Goal: Transaction & Acquisition: Purchase product/service

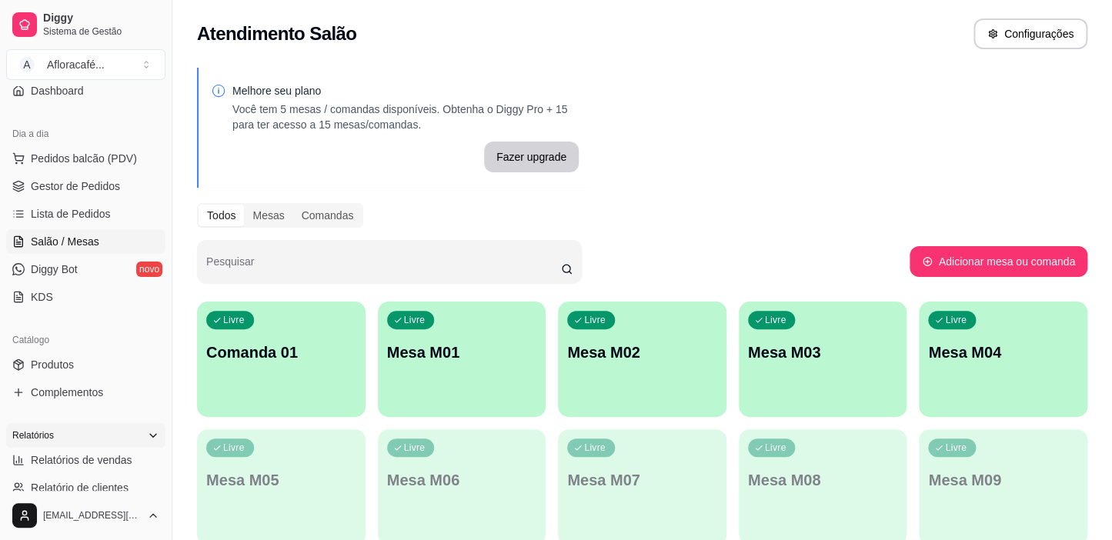
scroll to position [209, 0]
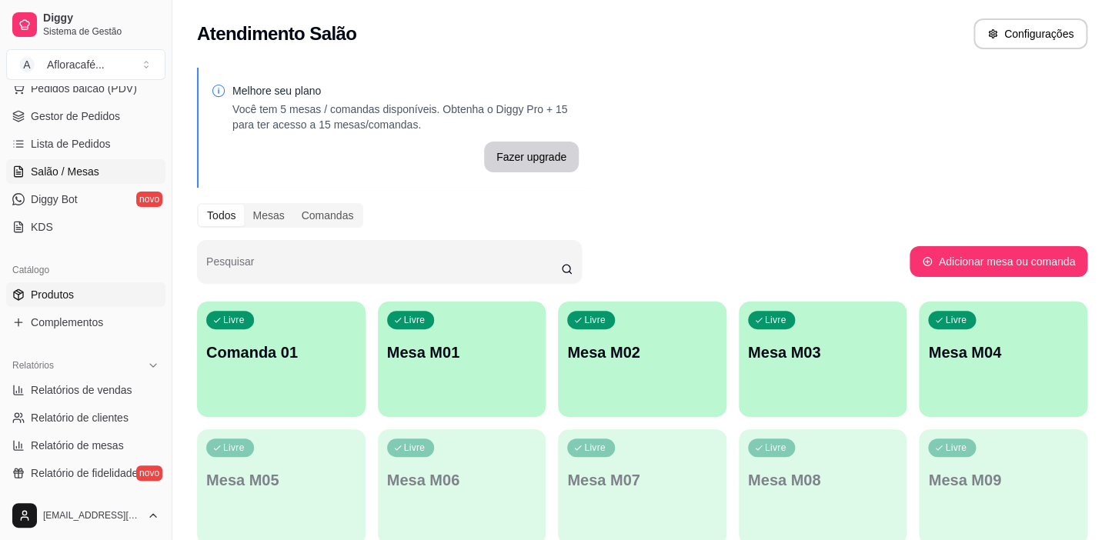
click at [87, 290] on link "Produtos" at bounding box center [85, 294] width 159 height 25
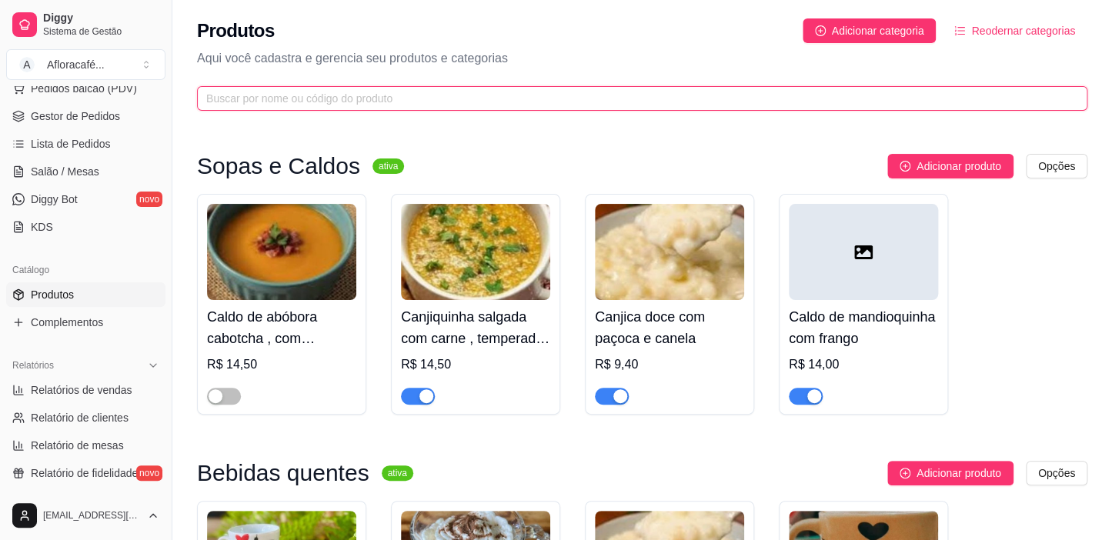
click at [726, 103] on input "text" at bounding box center [636, 98] width 860 height 17
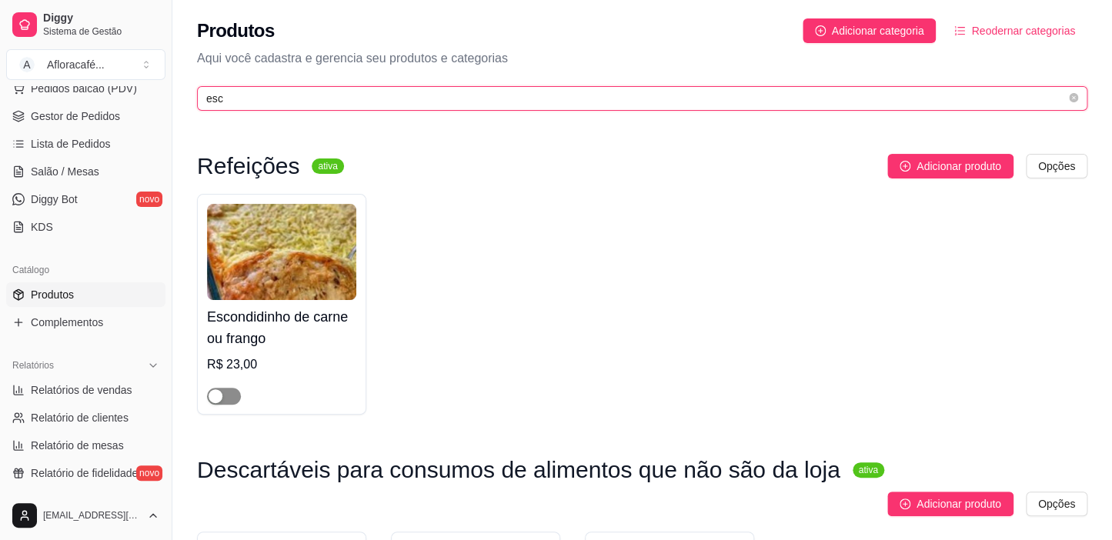
type input "esc"
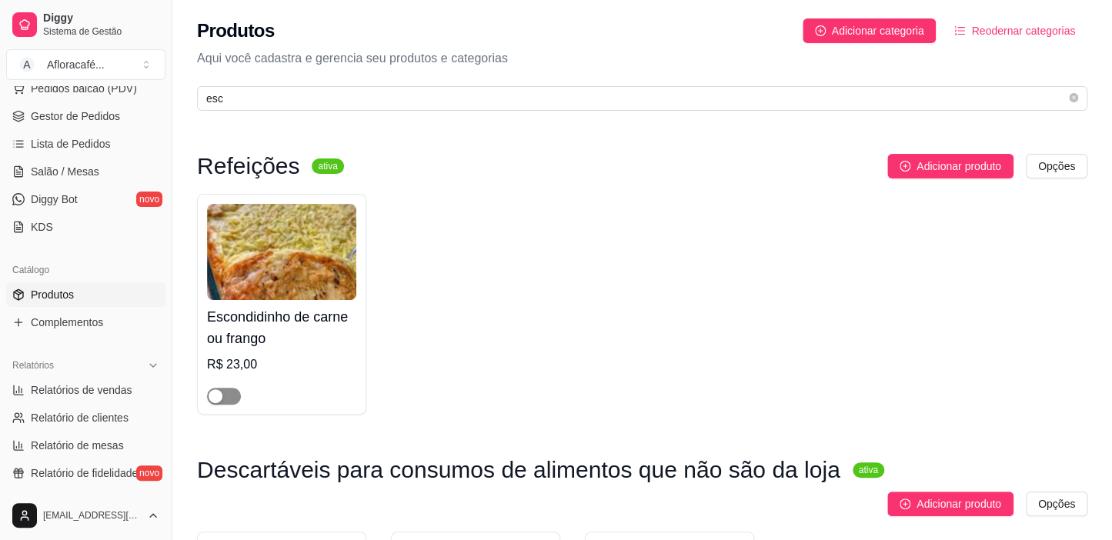
click at [218, 396] on div "button" at bounding box center [216, 396] width 14 height 14
click at [268, 330] on h4 "Escondidinho de carne ou frango" at bounding box center [281, 327] width 149 height 43
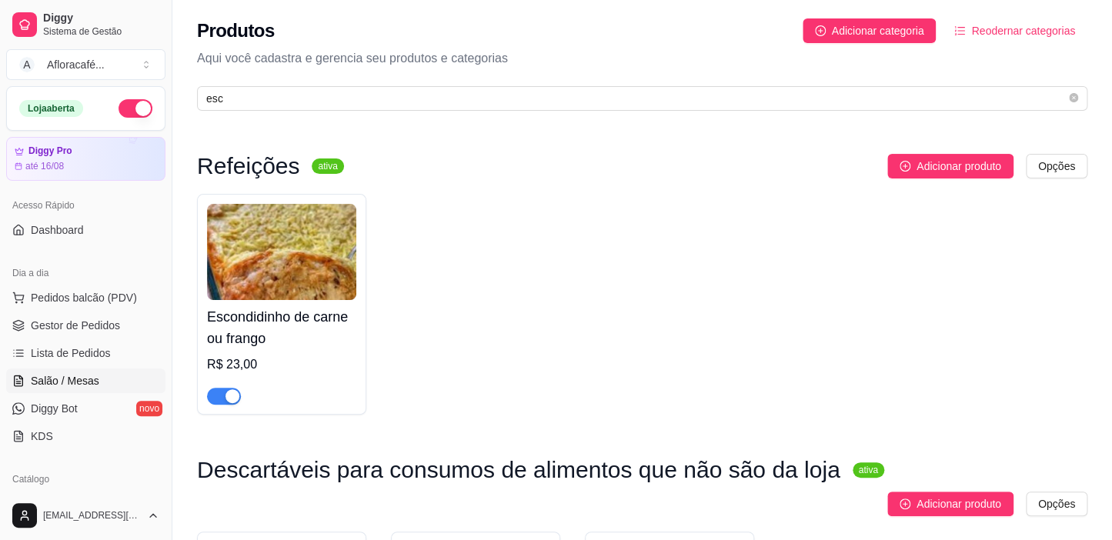
click at [101, 379] on link "Salão / Mesas" at bounding box center [85, 381] width 159 height 25
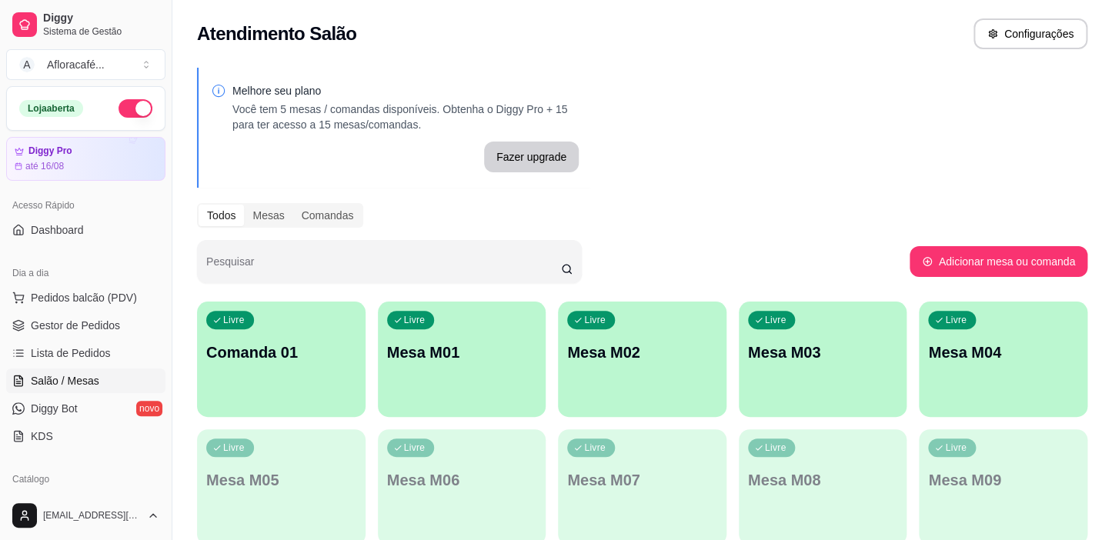
click at [392, 349] on p "Mesa M01" at bounding box center [462, 353] width 150 height 22
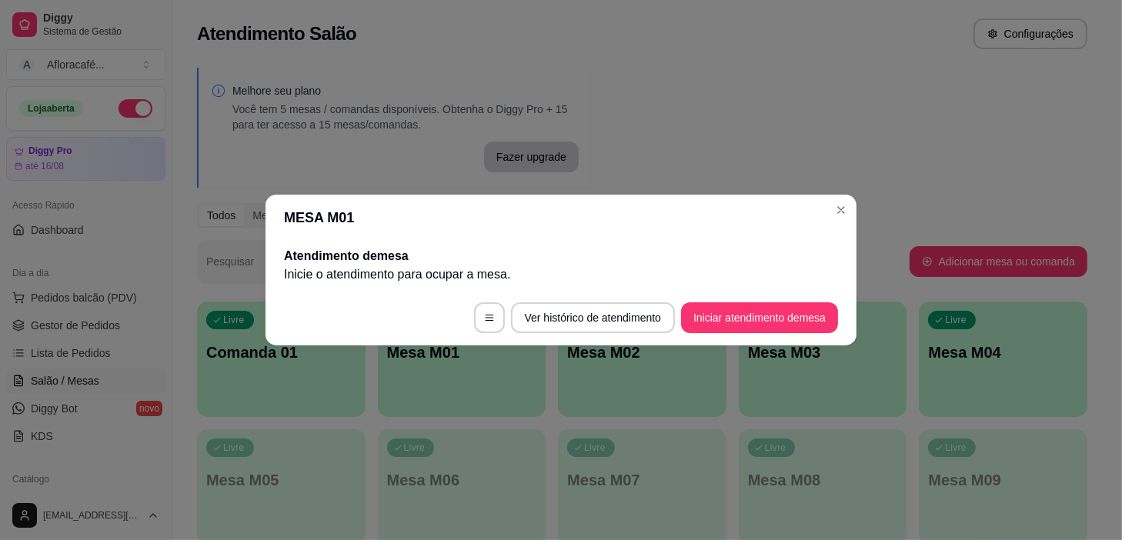
click at [775, 300] on footer "Ver histórico de atendimento Iniciar atendimento de mesa" at bounding box center [560, 317] width 591 height 55
click at [775, 320] on button "Iniciar atendimento de mesa" at bounding box center [759, 317] width 157 height 31
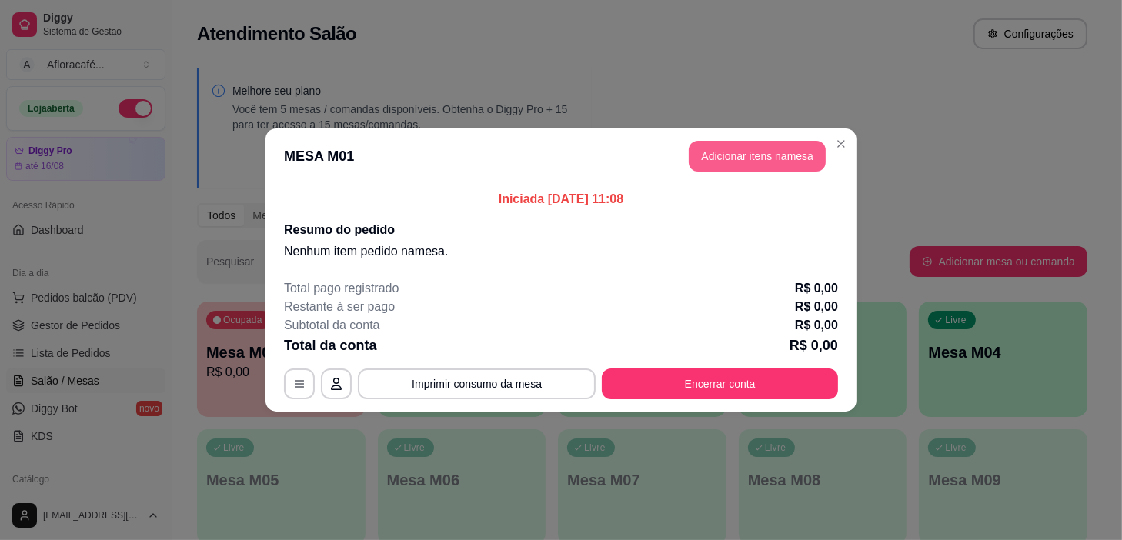
click at [806, 158] on button "Adicionar itens na mesa" at bounding box center [757, 156] width 137 height 31
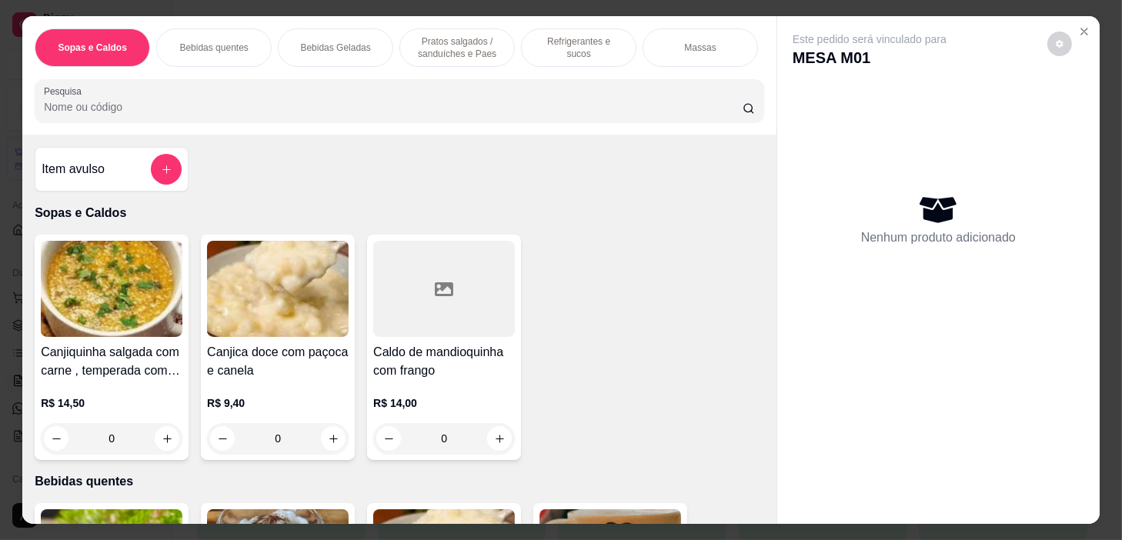
click at [215, 42] on p "Bebidas quentes" at bounding box center [213, 48] width 68 height 12
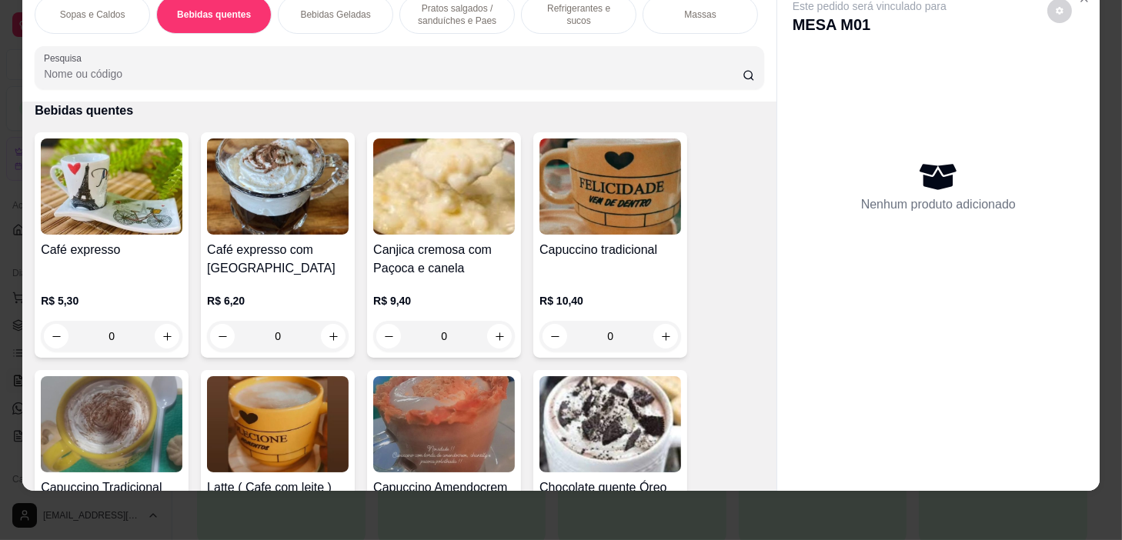
scroll to position [477, 0]
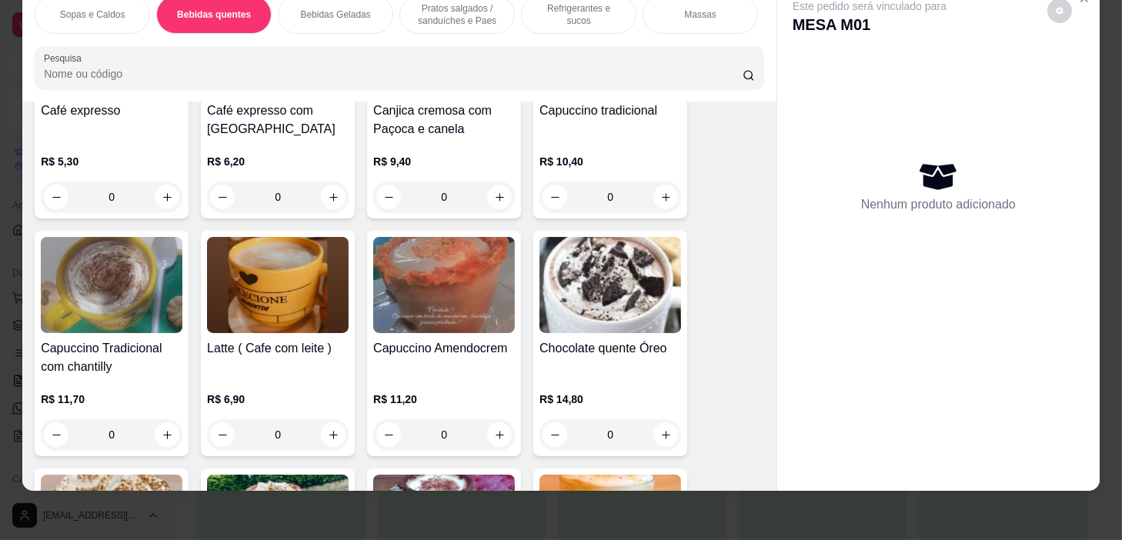
click at [325, 438] on div "0" at bounding box center [278, 434] width 142 height 31
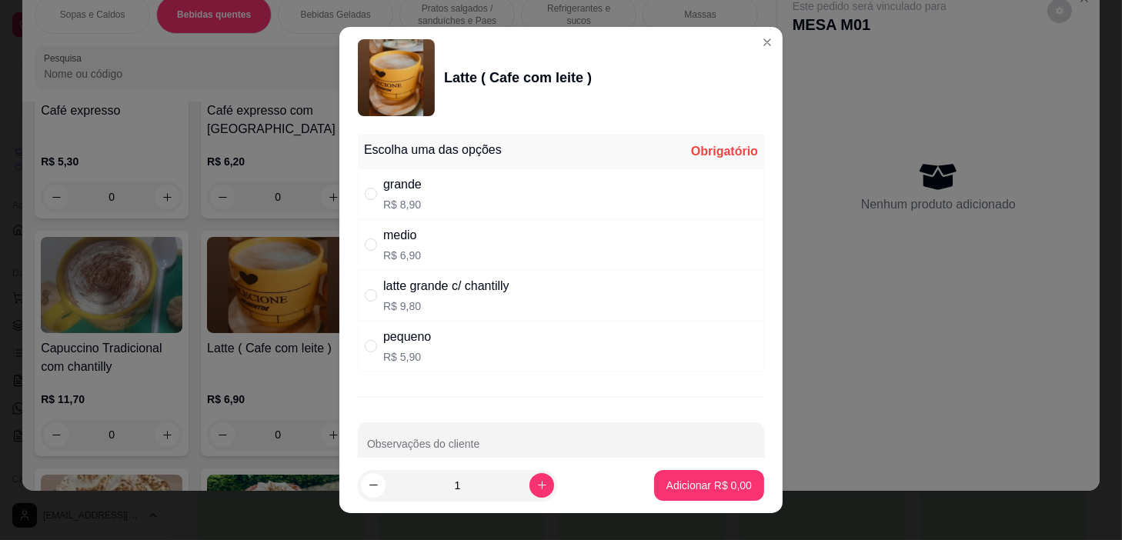
click at [476, 249] on div "medio R$ 6,90" at bounding box center [561, 244] width 406 height 51
radio input "true"
click at [686, 487] on p "Adicionar R$ 6,90" at bounding box center [708, 485] width 85 height 15
type input "1"
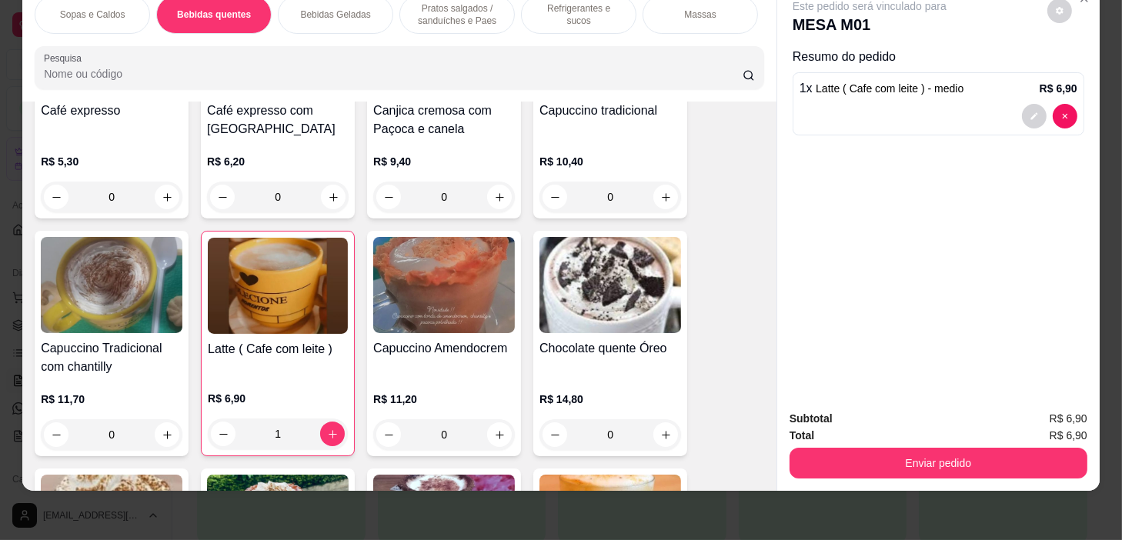
click at [565, 12] on div "Refrigerantes e sucos" at bounding box center [578, 14] width 115 height 38
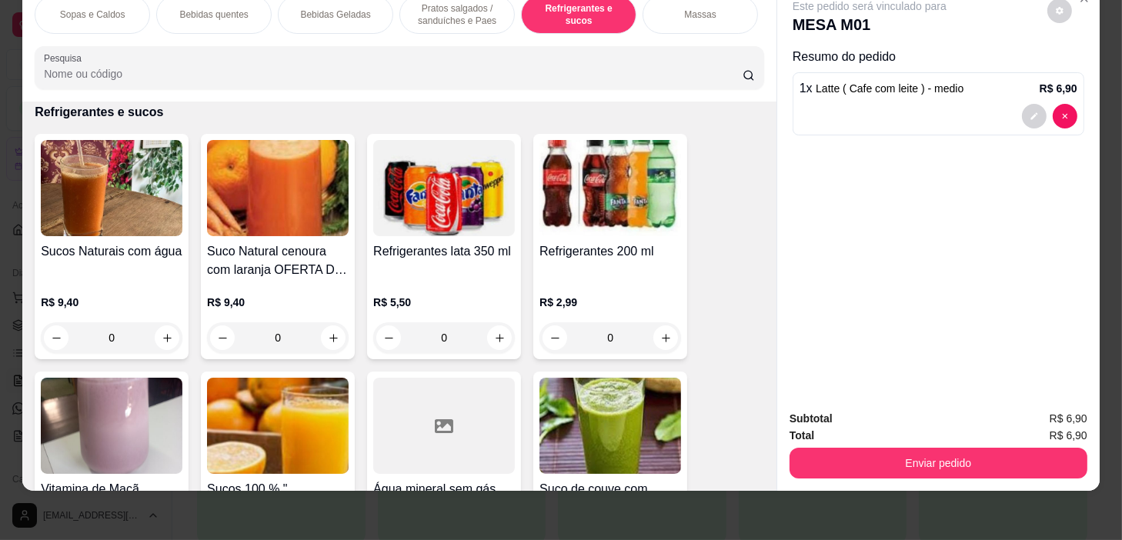
scroll to position [0, 601]
click at [436, 20] on div "Acompanhamentos das refeições" at bounding box center [463, 14] width 115 height 38
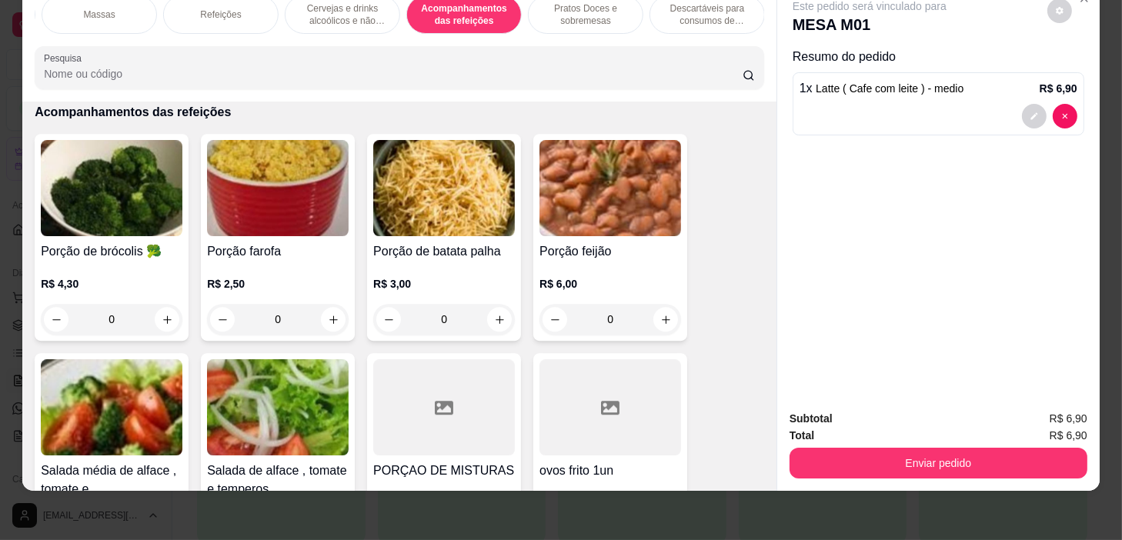
click at [234, 9] on p "Refeições" at bounding box center [220, 14] width 41 height 12
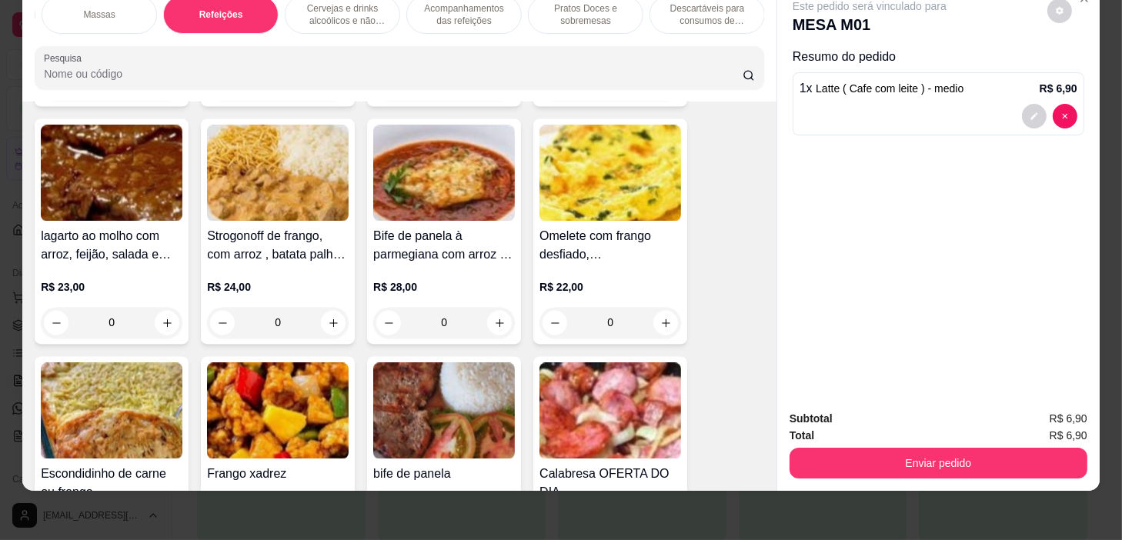
scroll to position [9458, 0]
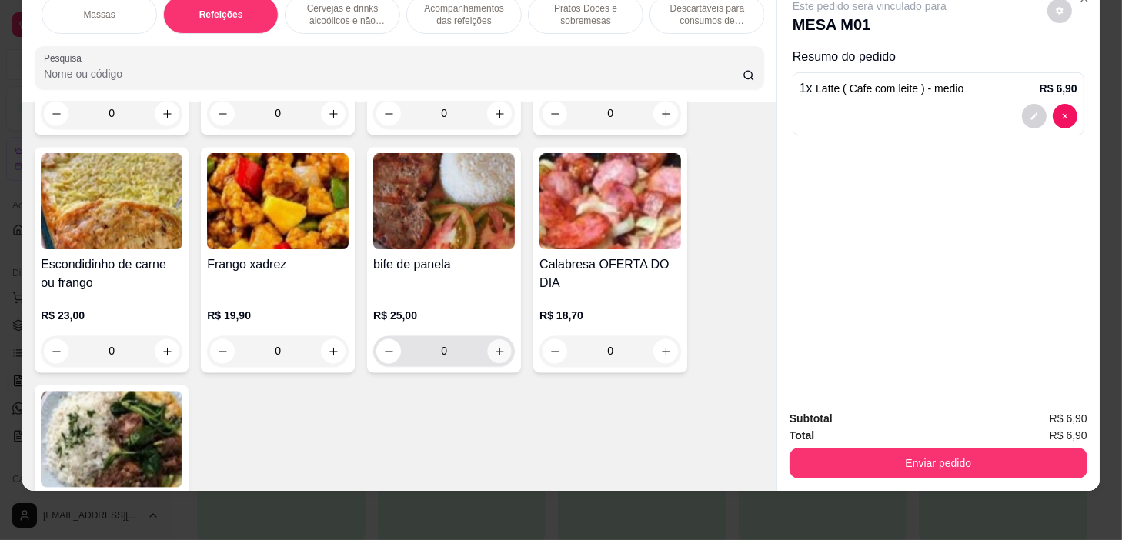
click at [498, 346] on icon "increase-product-quantity" at bounding box center [500, 352] width 12 height 12
type input "1"
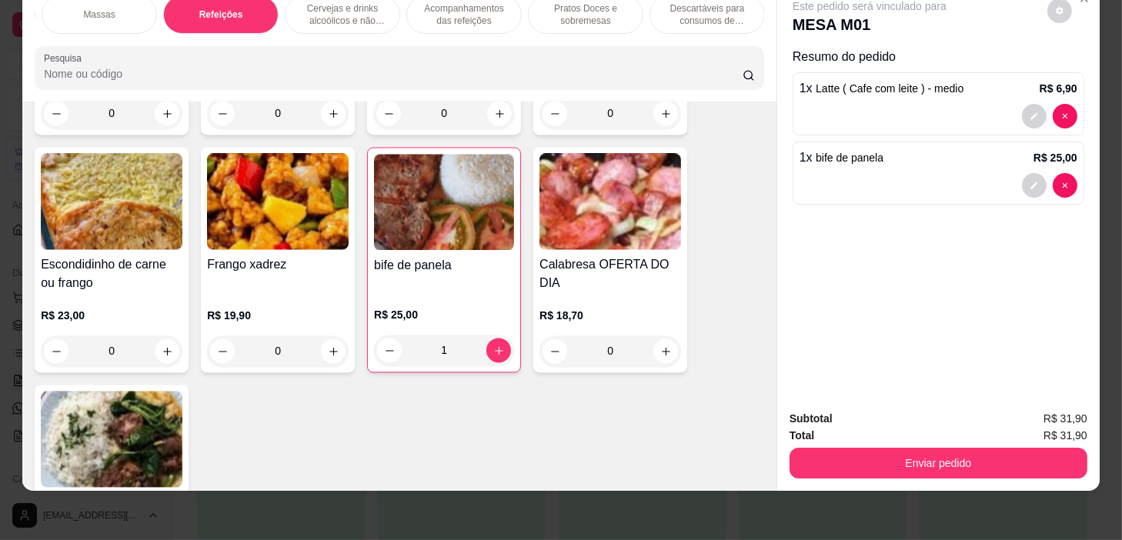
click at [574, 8] on p "Pratos Doces e sobremesas" at bounding box center [585, 14] width 89 height 25
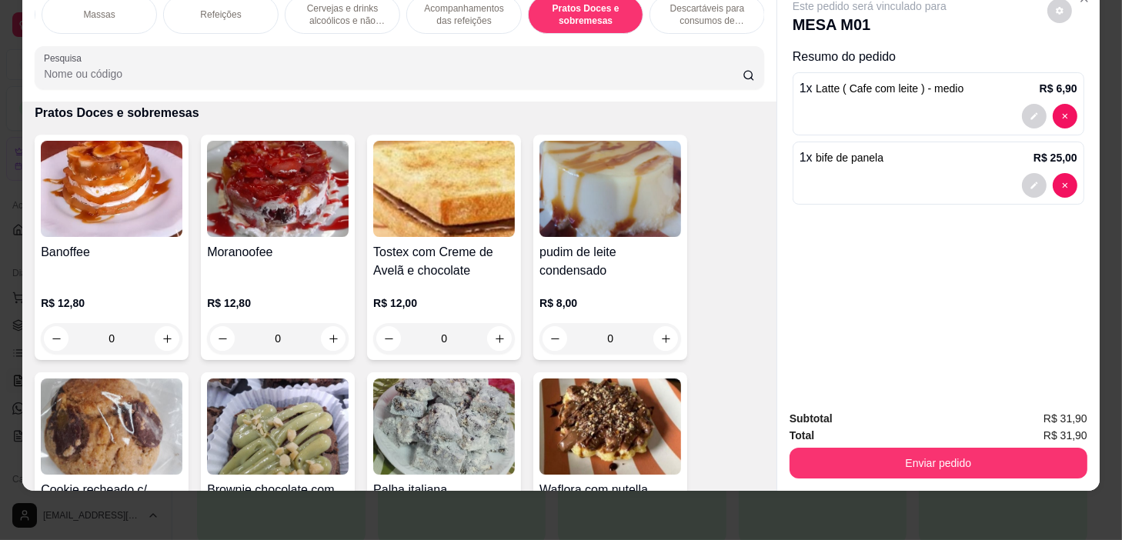
scroll to position [0, 0]
click at [578, 12] on div "Refrigerantes e sucos" at bounding box center [578, 14] width 115 height 38
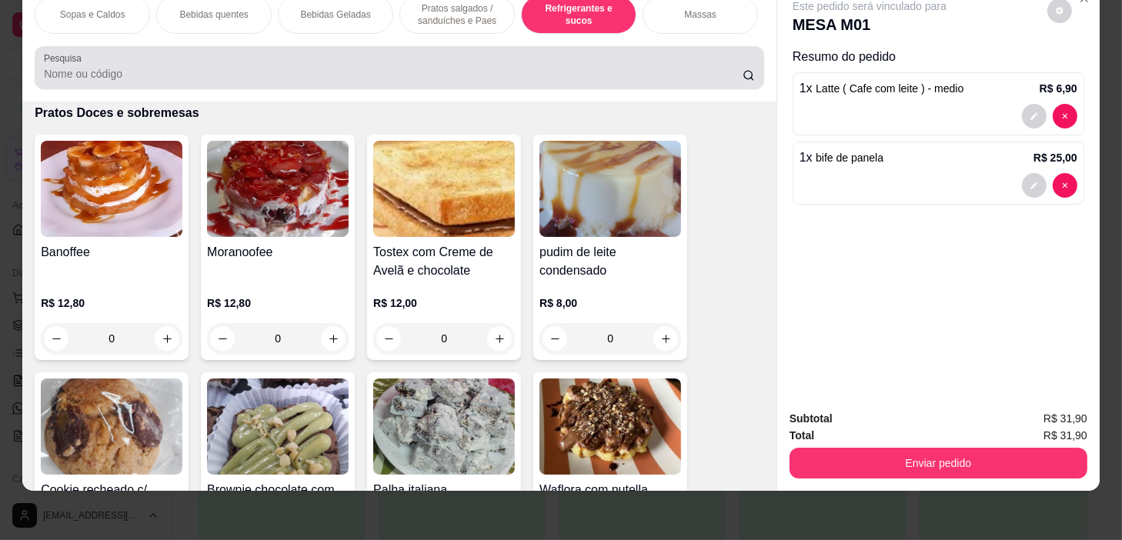
scroll to position [6574, 0]
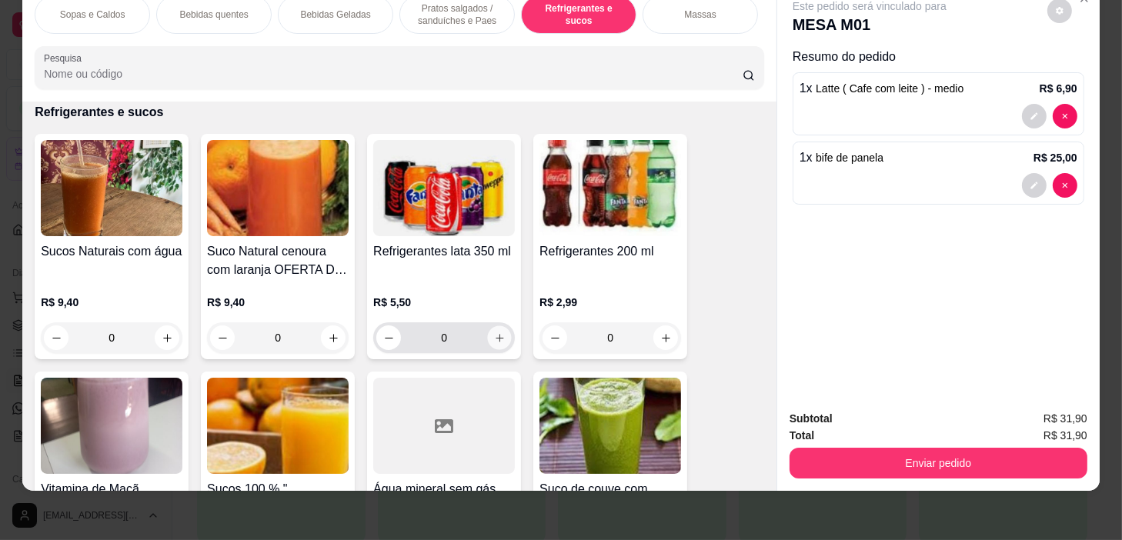
click at [494, 337] on icon "increase-product-quantity" at bounding box center [500, 338] width 12 height 12
type input "1"
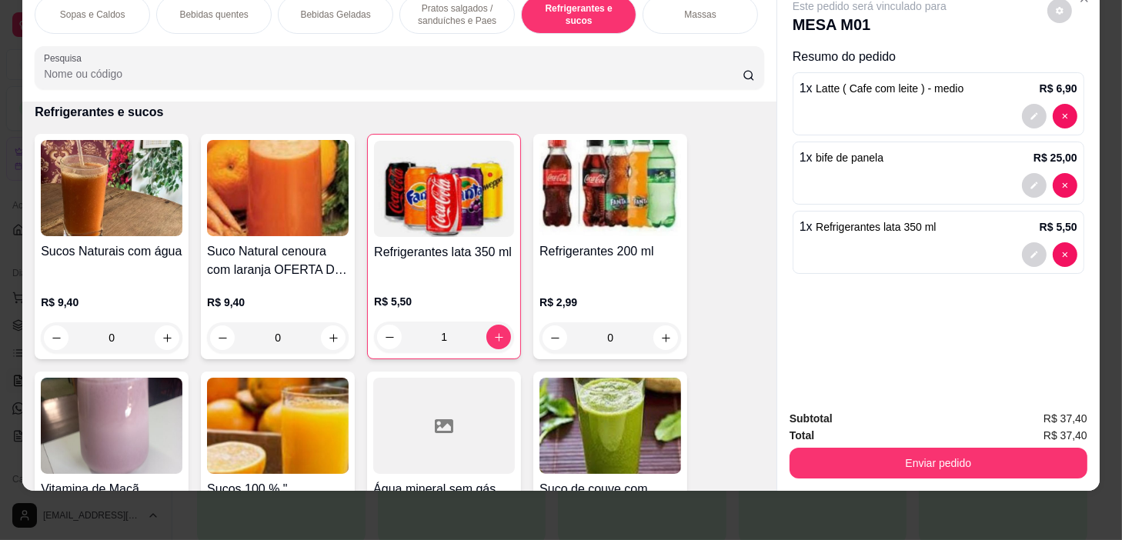
click at [448, 13] on p "Pratos salgados / sanduíches e Paes" at bounding box center [456, 14] width 89 height 25
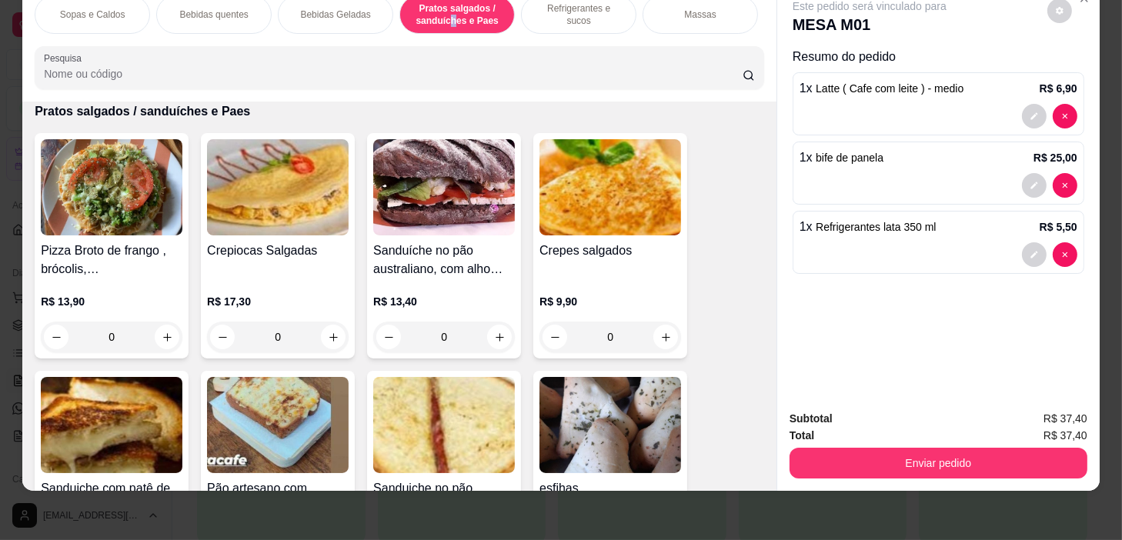
scroll to position [4376, 0]
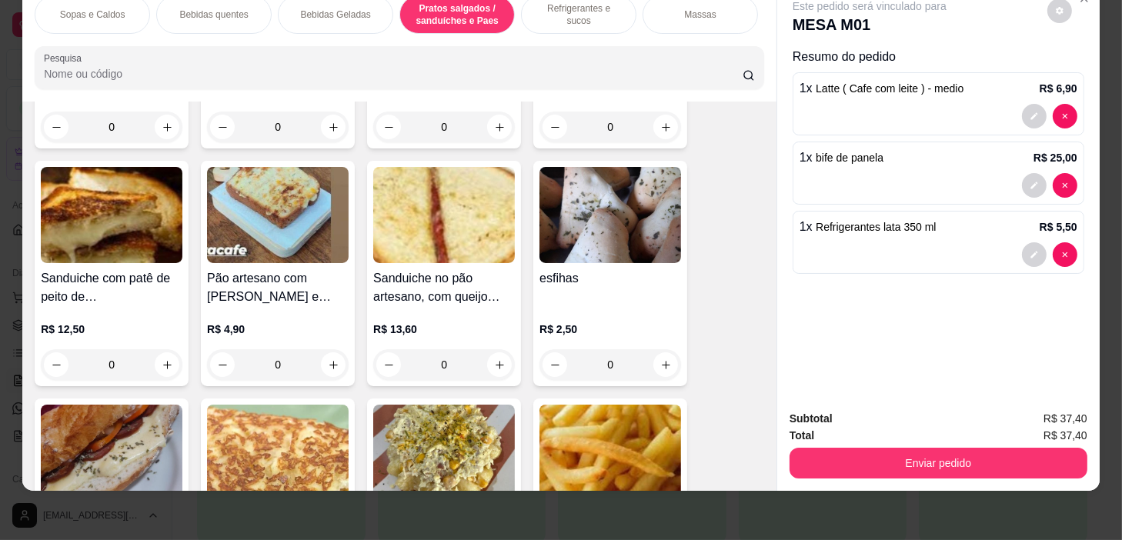
click at [663, 363] on div "0" at bounding box center [610, 364] width 142 height 31
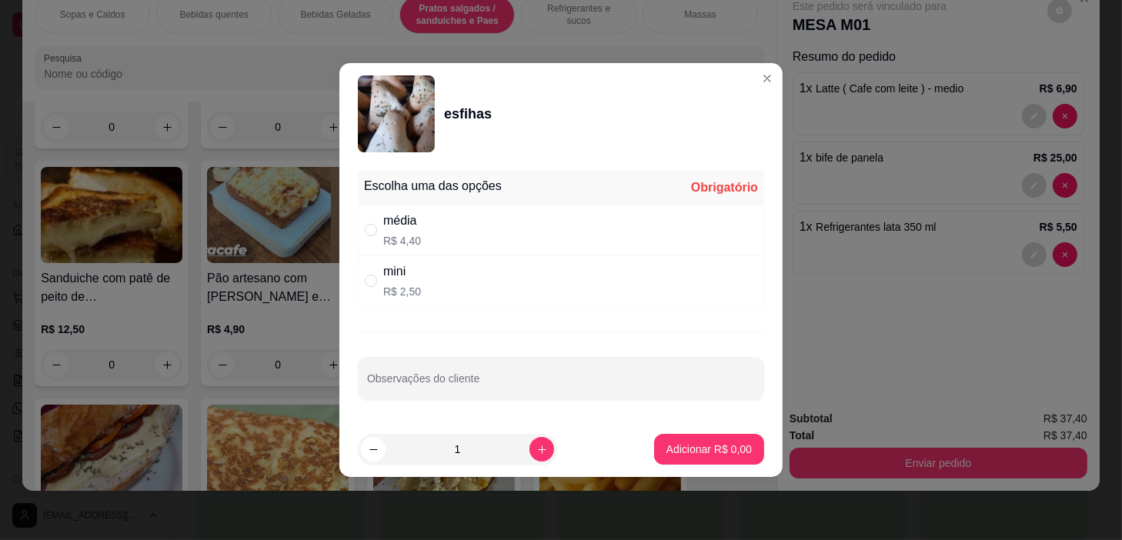
click at [546, 239] on div "média R$ 4,40" at bounding box center [561, 230] width 406 height 51
radio input "true"
click at [696, 426] on footer "1 Adicionar R$ 4,40" at bounding box center [560, 449] width 443 height 55
click at [700, 444] on p "Adicionar R$ 4,40" at bounding box center [708, 449] width 83 height 15
type input "1"
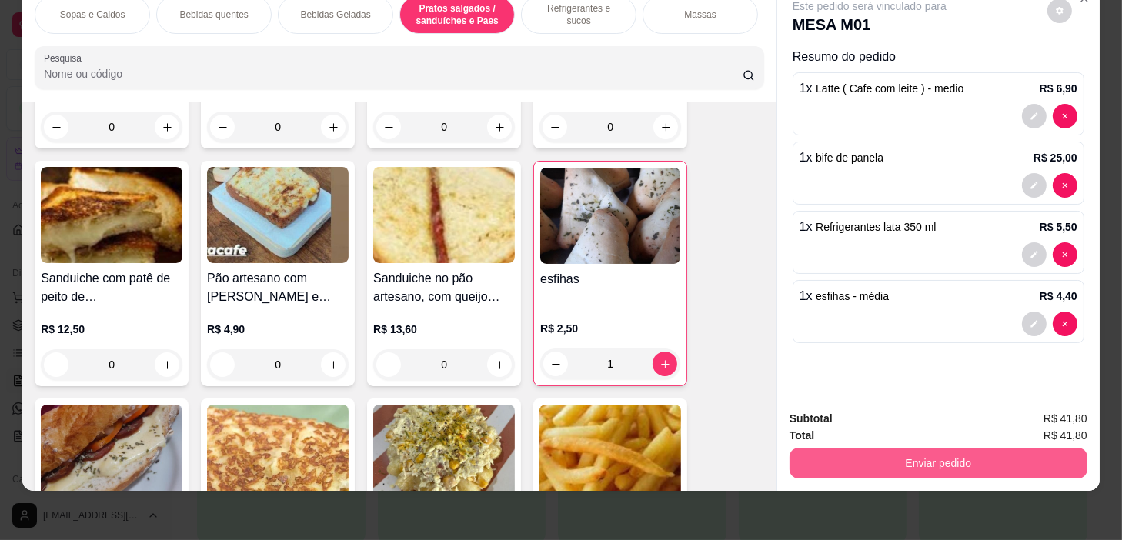
click at [999, 448] on button "Enviar pedido" at bounding box center [939, 463] width 298 height 31
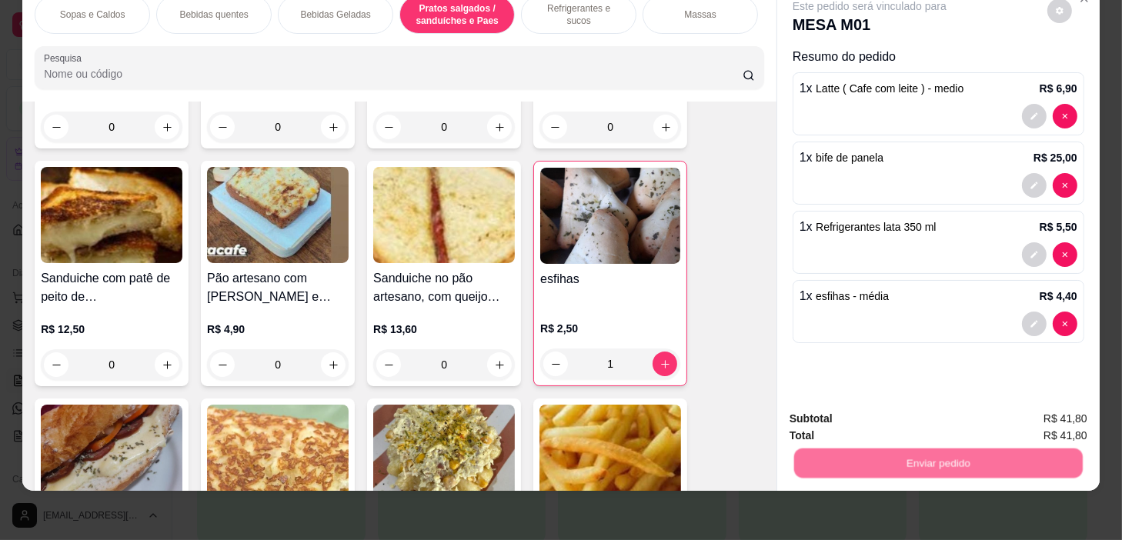
click at [950, 419] on button "Não registrar e enviar pedido" at bounding box center [888, 414] width 160 height 29
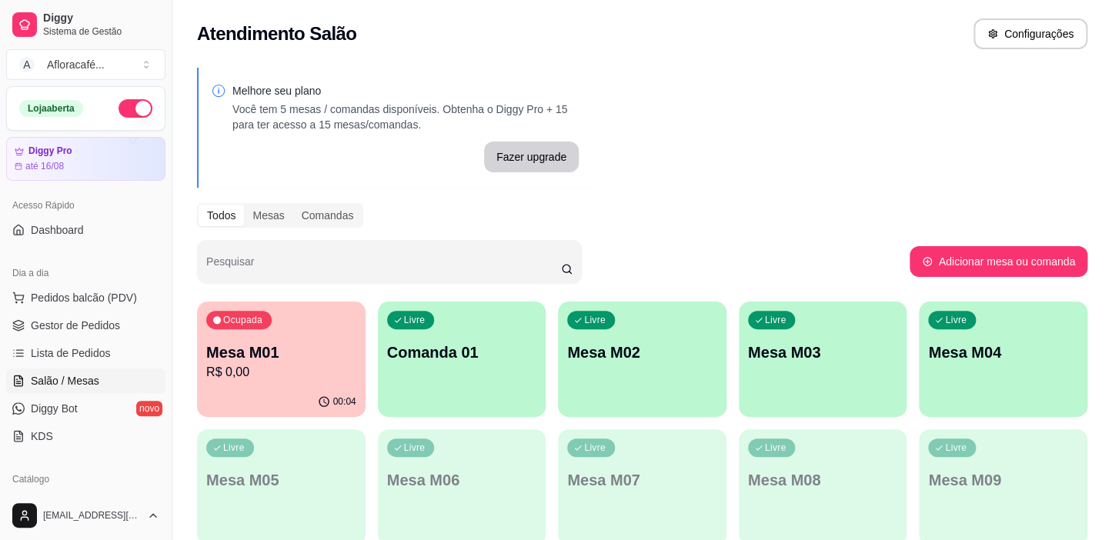
click at [487, 333] on div "Livre Comanda 01" at bounding box center [462, 350] width 169 height 97
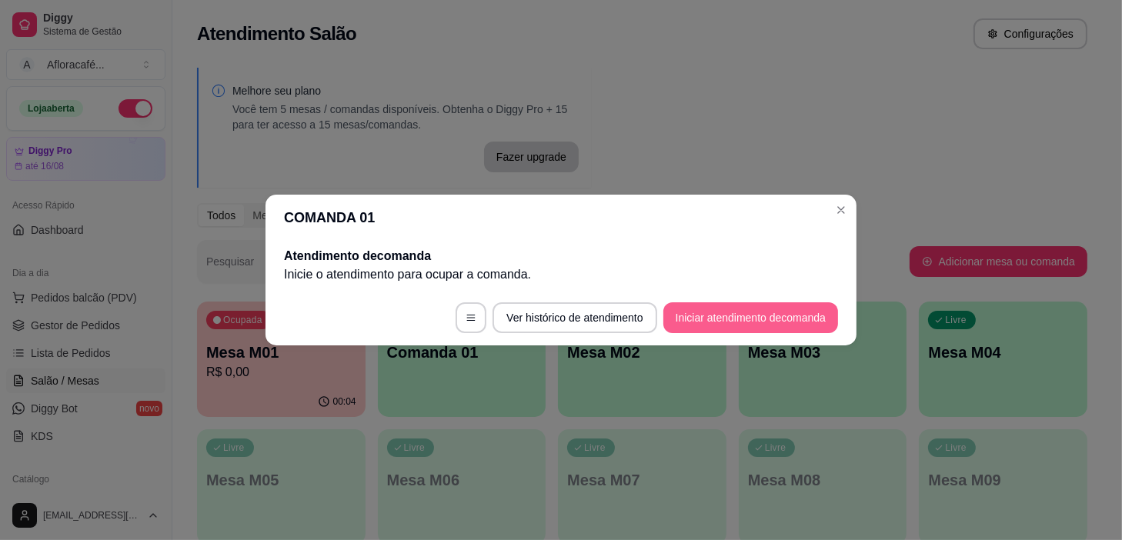
click at [733, 304] on button "Iniciar atendimento de comanda" at bounding box center [750, 317] width 175 height 31
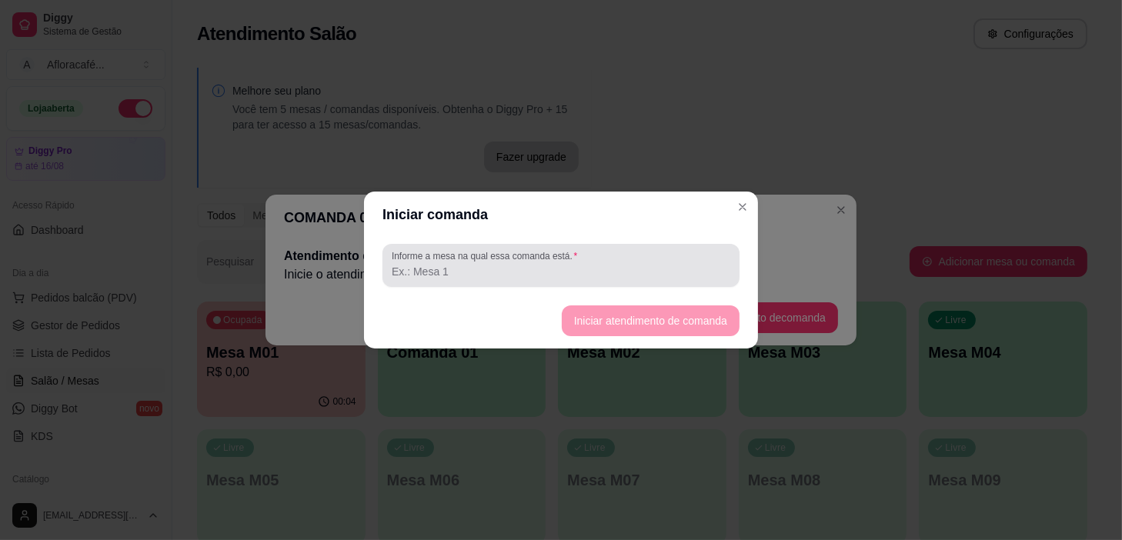
click at [723, 265] on input "Informe a mesa na qual essa comanda está." at bounding box center [561, 271] width 339 height 15
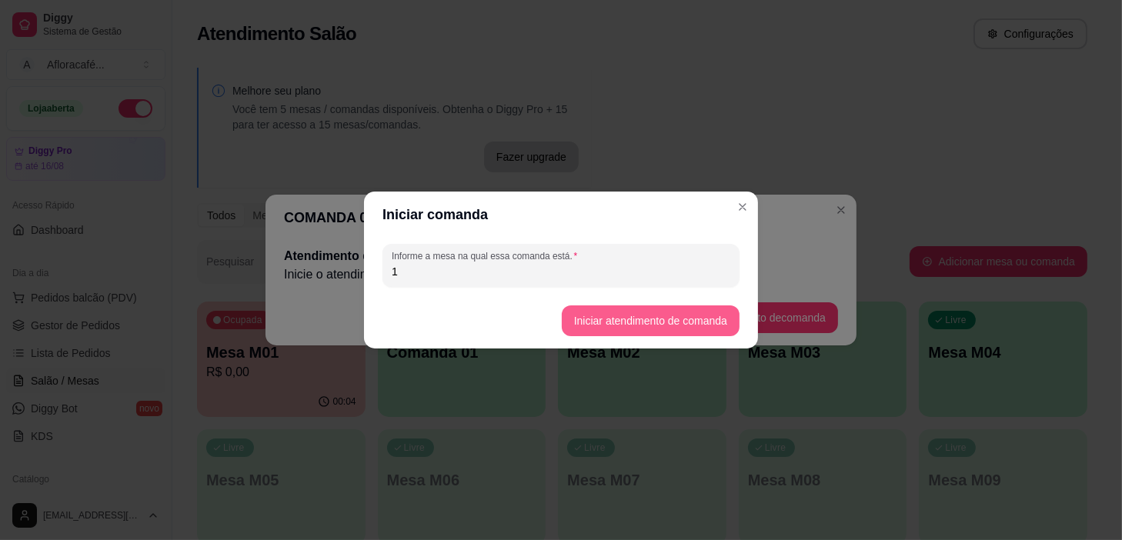
type input "1"
click at [683, 330] on button "Iniciar atendimento de comanda" at bounding box center [651, 321] width 178 height 31
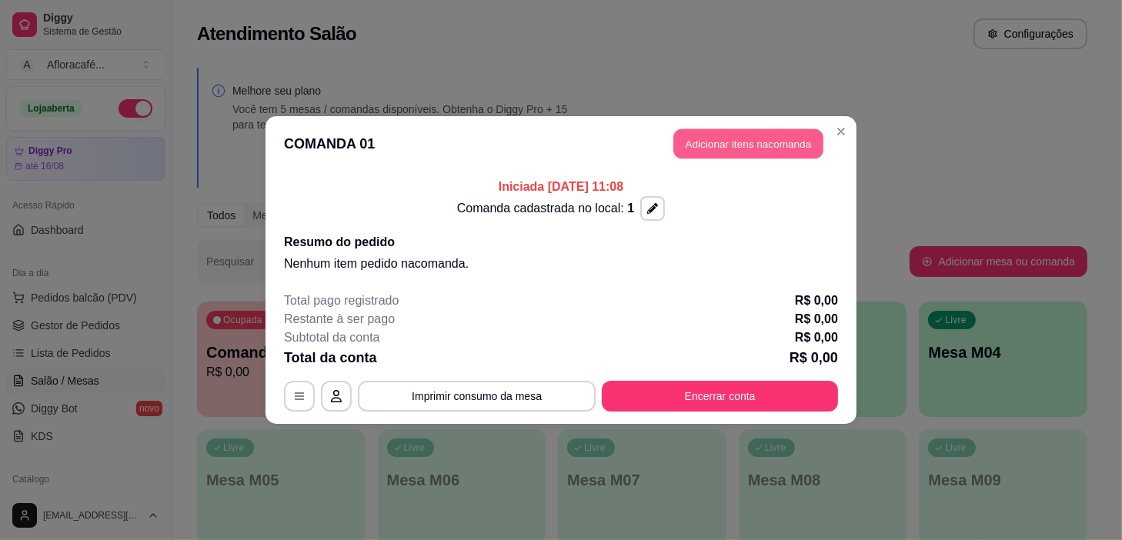
click at [772, 138] on button "Adicionar itens na comanda" at bounding box center [748, 144] width 150 height 30
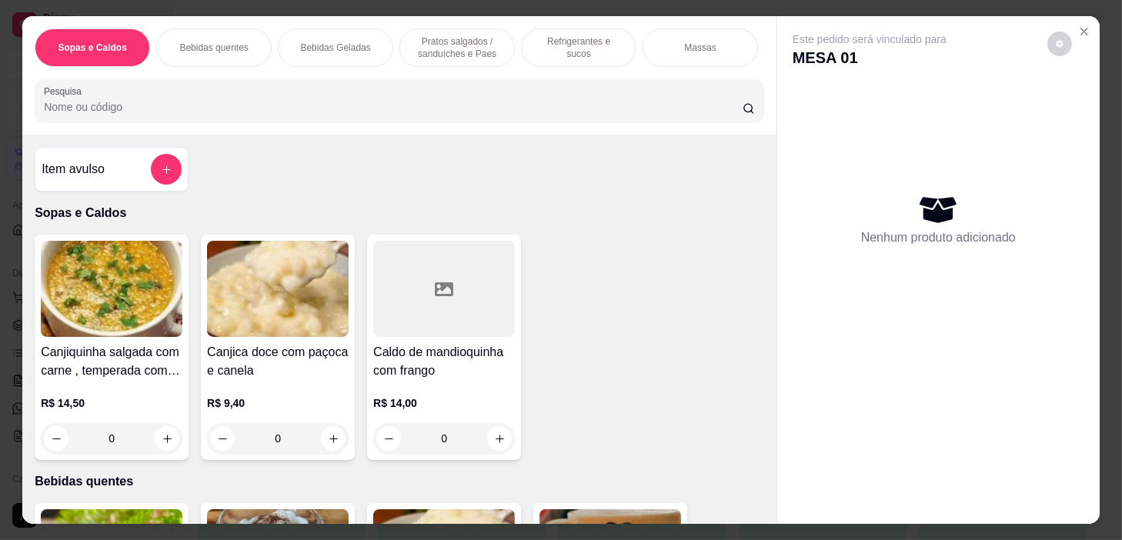
click at [528, 44] on div "Refrigerantes e sucos" at bounding box center [578, 47] width 115 height 38
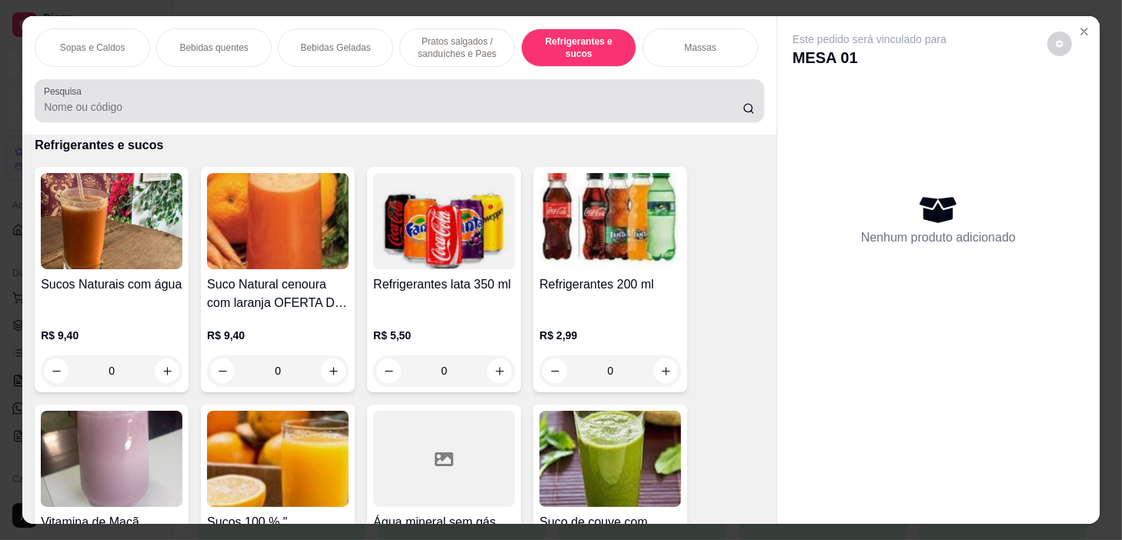
scroll to position [38, 0]
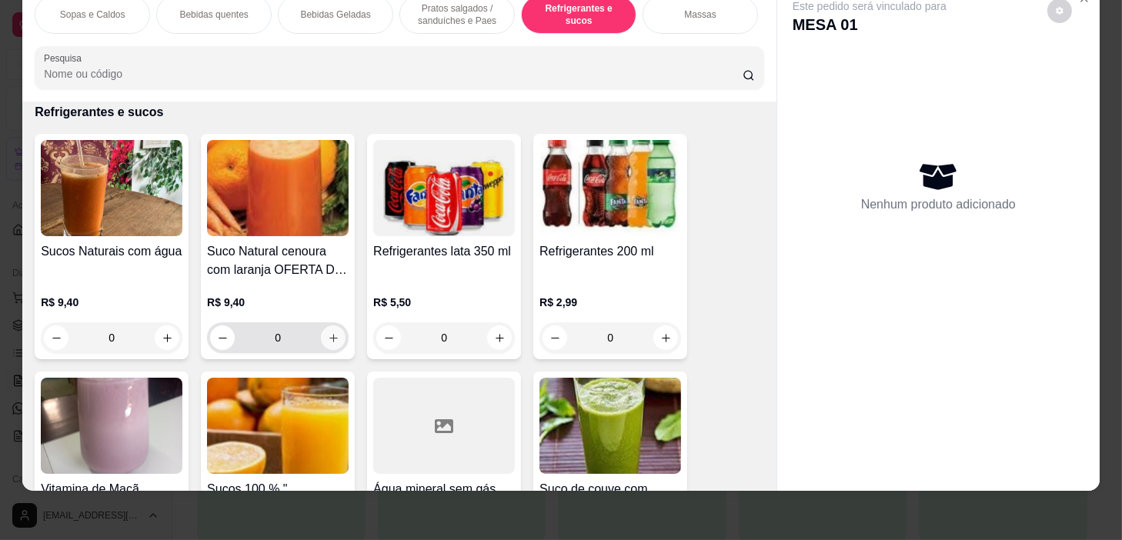
click at [328, 336] on icon "increase-product-quantity" at bounding box center [334, 338] width 12 height 12
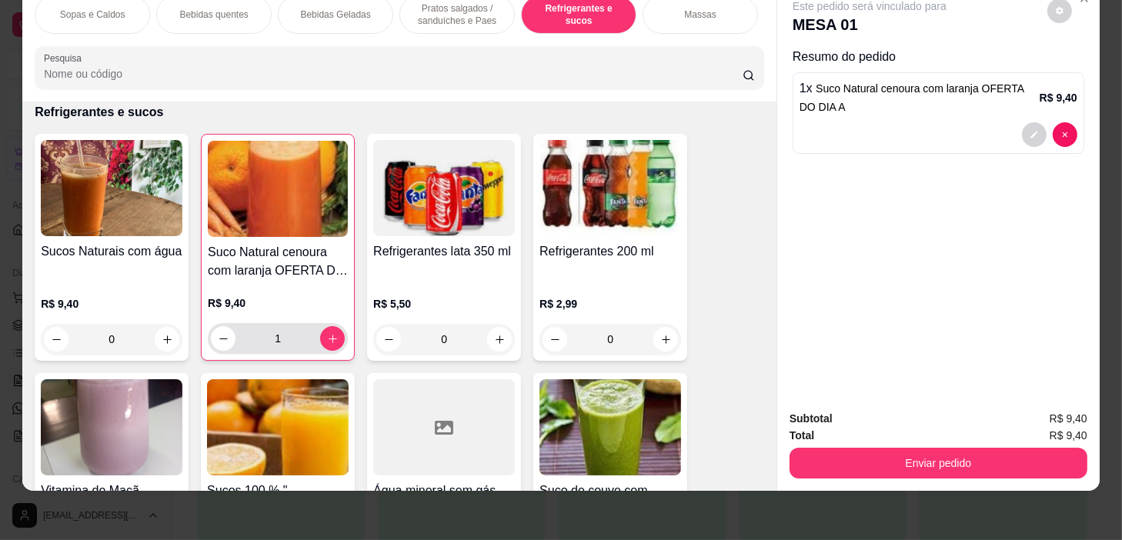
click at [211, 346] on div "1" at bounding box center [278, 338] width 134 height 31
click at [219, 347] on button "decrease-product-quantity" at bounding box center [223, 338] width 25 height 25
type input "0"
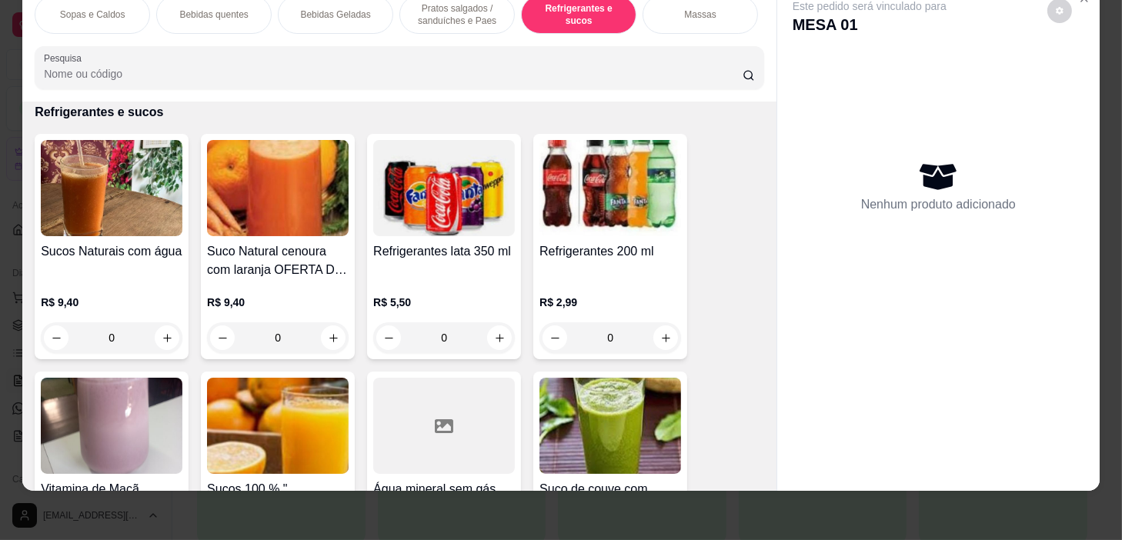
click at [675, 10] on div "Massas" at bounding box center [700, 14] width 115 height 38
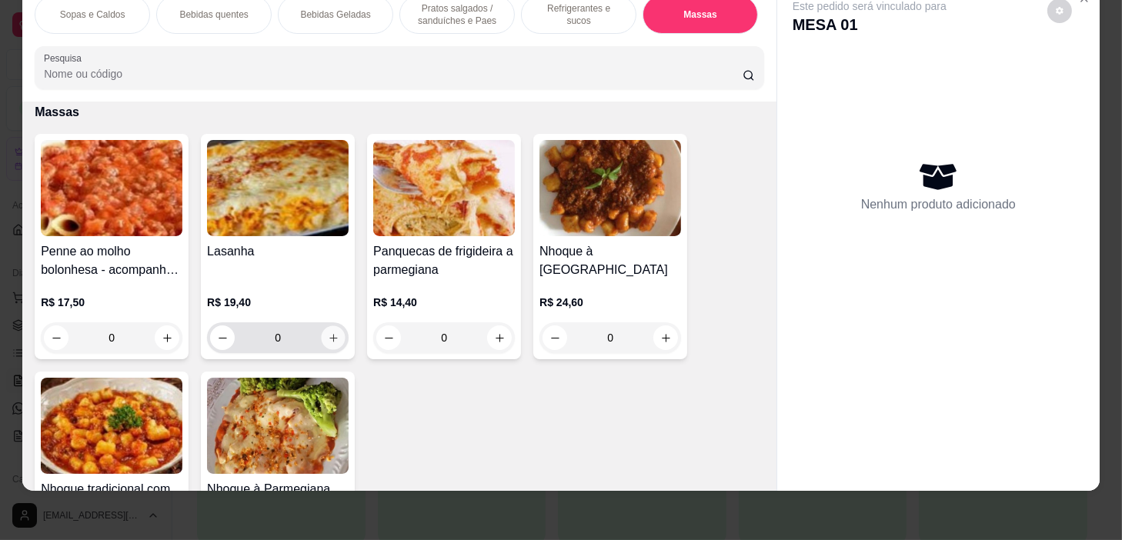
click at [330, 339] on icon "increase-product-quantity" at bounding box center [334, 338] width 12 height 12
type input "1"
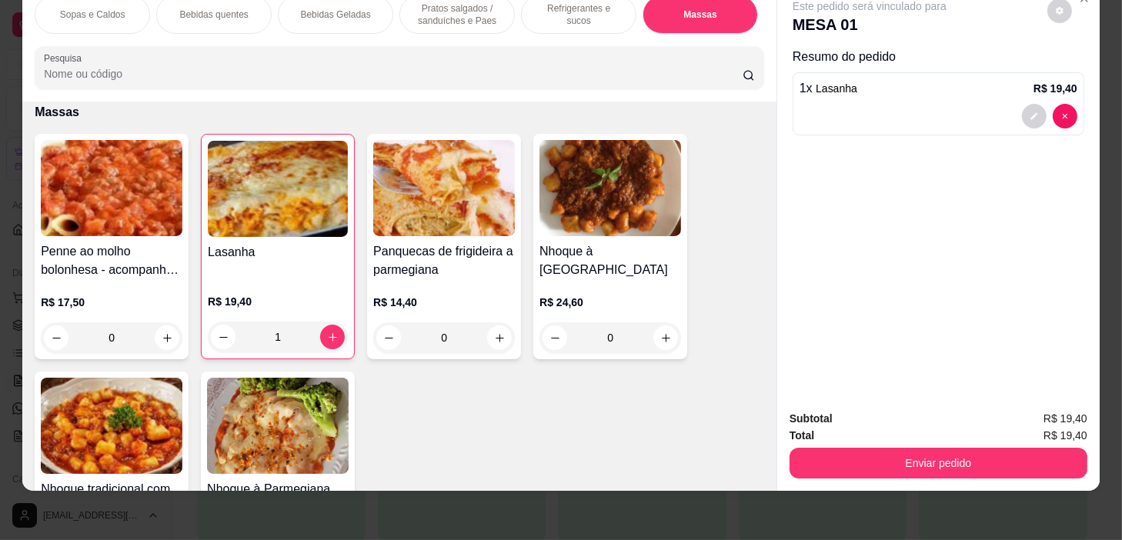
scroll to position [0, 601]
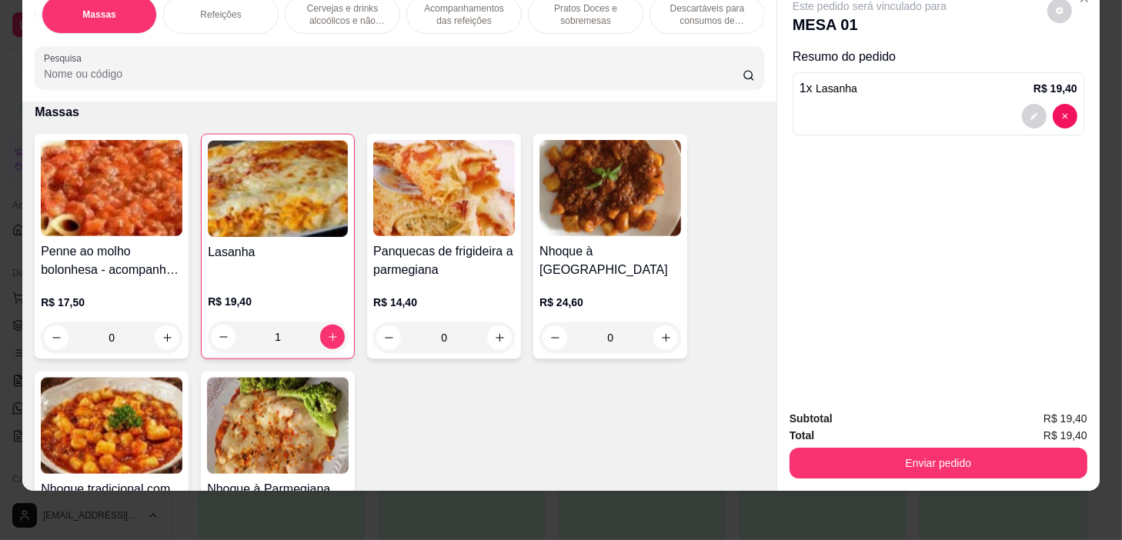
click at [217, 11] on div "Refeições" at bounding box center [220, 14] width 115 height 38
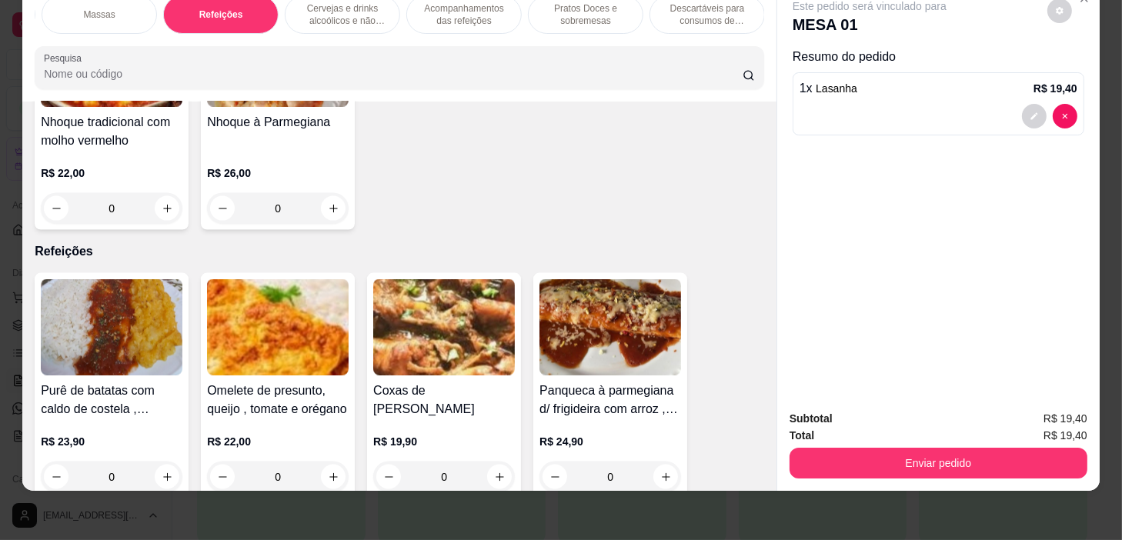
scroll to position [0, 0]
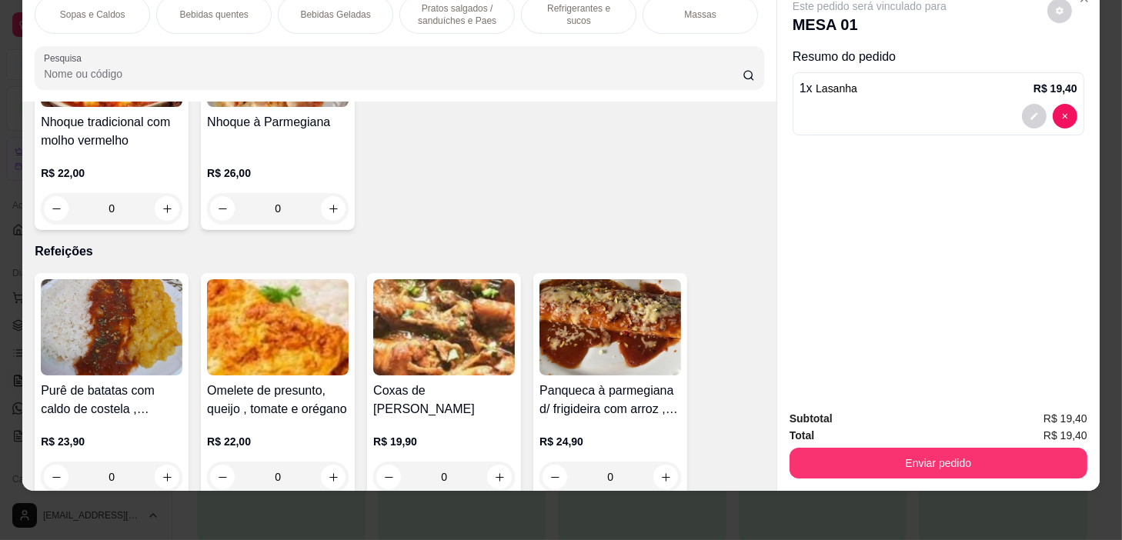
click at [454, 8] on p "Pratos salgados / sanduíches e Paes" at bounding box center [456, 14] width 89 height 25
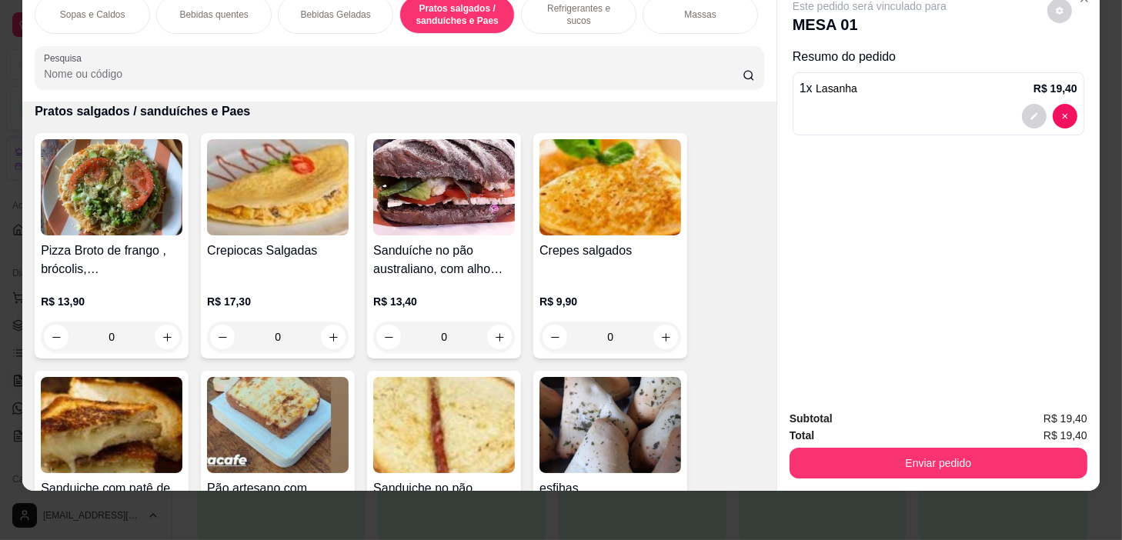
click at [563, 7] on p "Refrigerantes e sucos" at bounding box center [578, 14] width 89 height 25
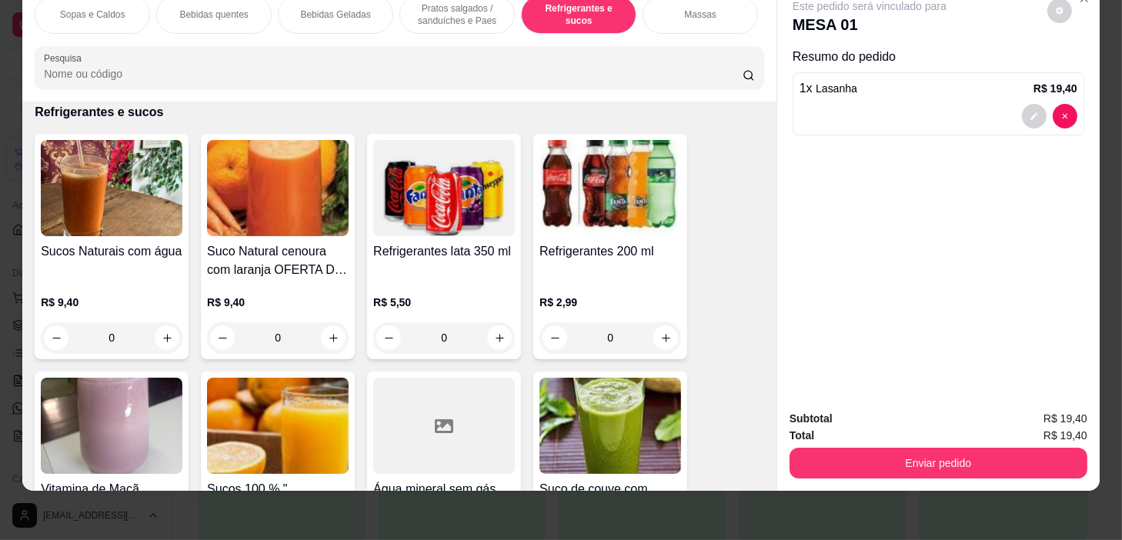
click at [456, 5] on p "Pratos salgados / sanduíches e Paes" at bounding box center [456, 14] width 89 height 25
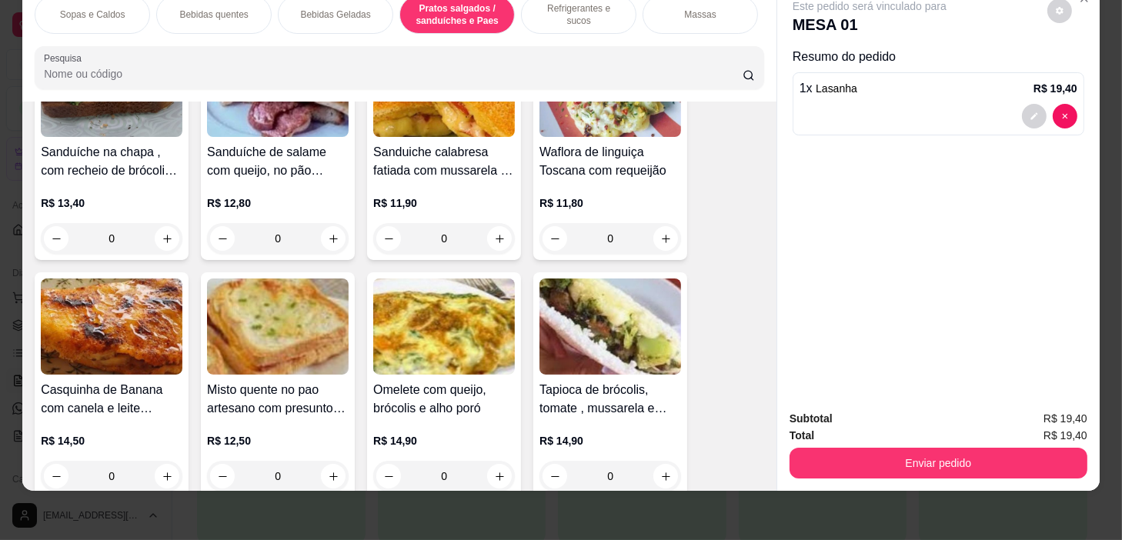
scroll to position [5286, 0]
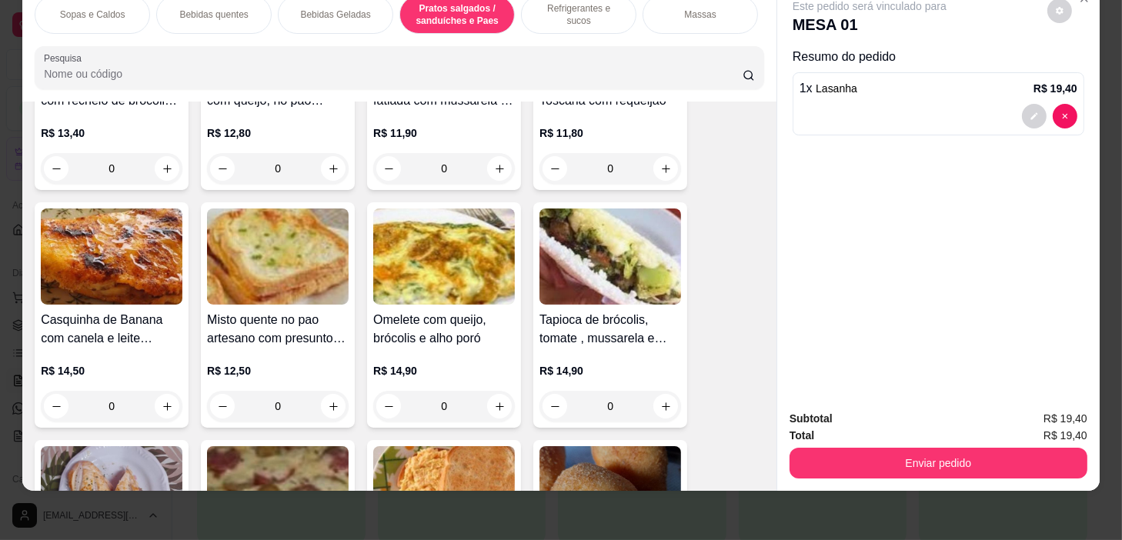
click at [499, 399] on div "0" at bounding box center [444, 406] width 142 height 31
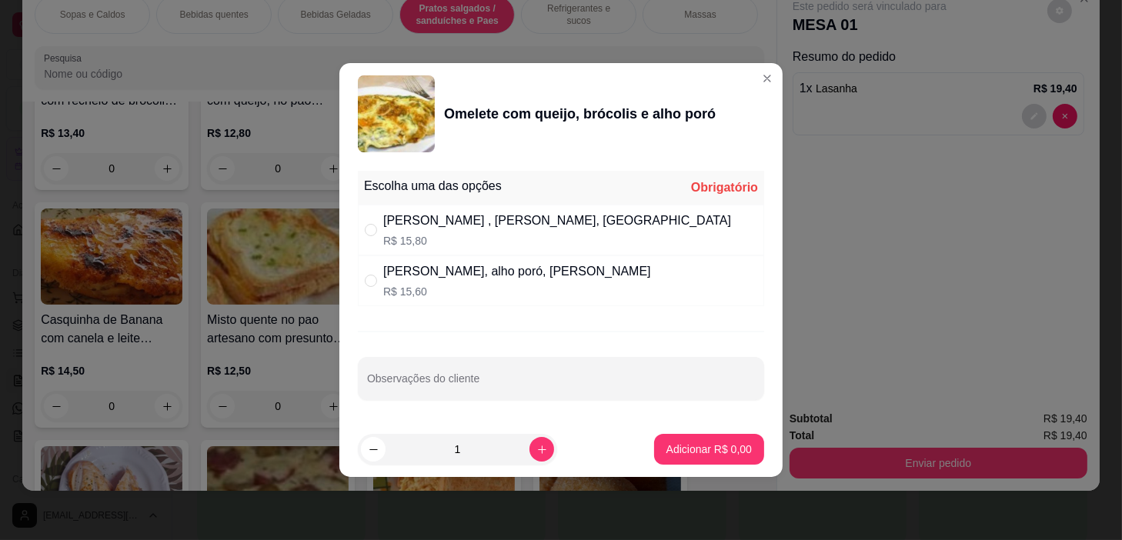
click at [508, 240] on p "R$ 15,80" at bounding box center [557, 240] width 348 height 15
drag, startPoint x: 509, startPoint y: 272, endPoint x: 516, endPoint y: 303, distance: 32.3
click at [509, 274] on div "[PERSON_NAME], alho poró, [PERSON_NAME]" at bounding box center [517, 271] width 268 height 18
radio input "false"
radio input "true"
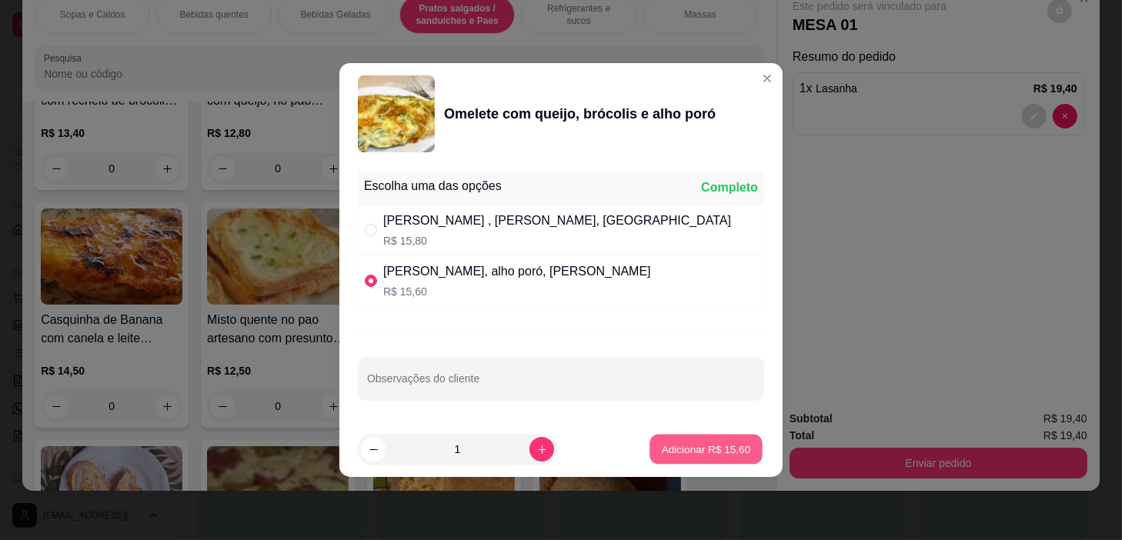
click at [699, 448] on p "Adicionar R$ 15,60" at bounding box center [706, 449] width 89 height 15
type input "1"
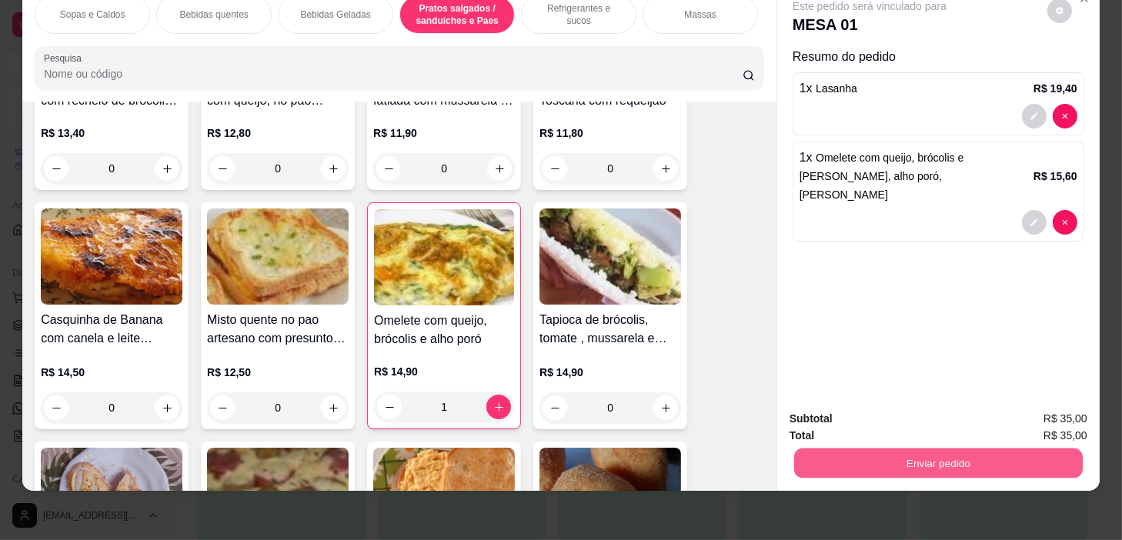
click at [847, 454] on button "Enviar pedido" at bounding box center [938, 464] width 289 height 30
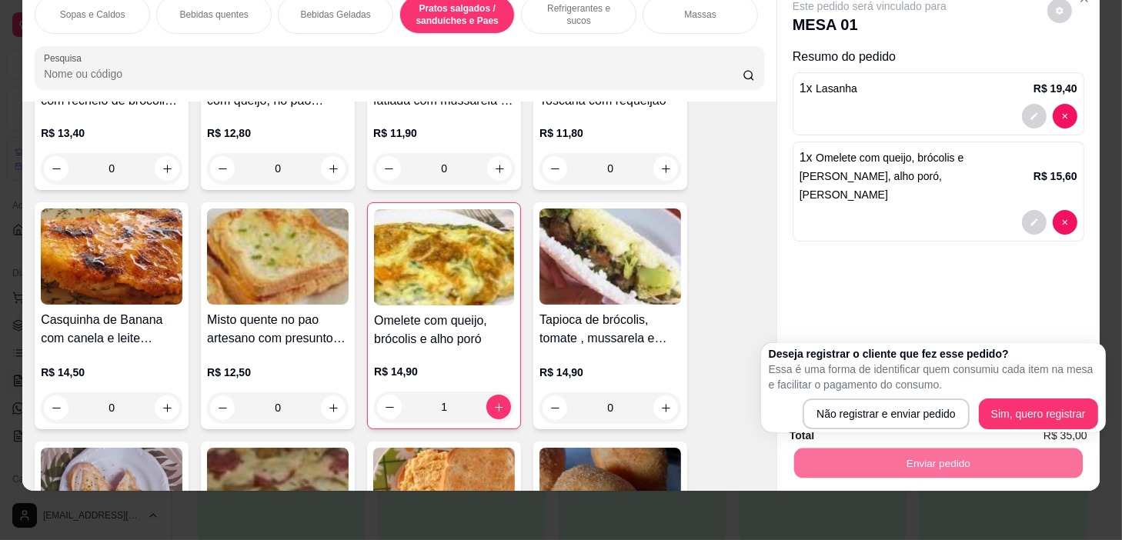
click at [813, 287] on div "Este pedido será vinculado para MESA 01 Resumo do pedido 1 x Lasanha R$ 19,40 1…" at bounding box center [938, 190] width 322 height 415
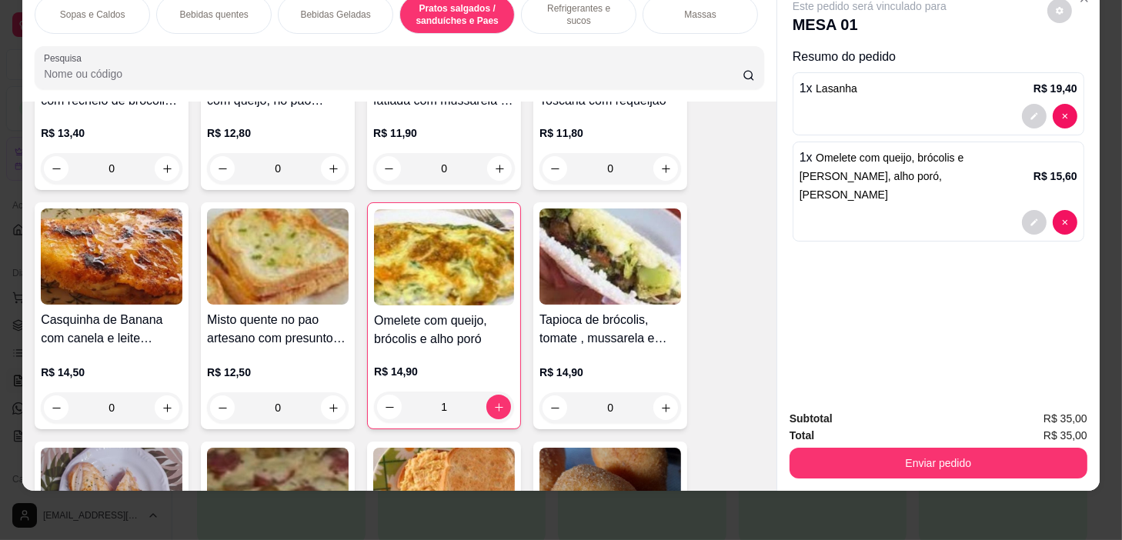
click at [384, 409] on div "1" at bounding box center [444, 407] width 140 height 31
click at [388, 402] on div "1" at bounding box center [444, 407] width 140 height 31
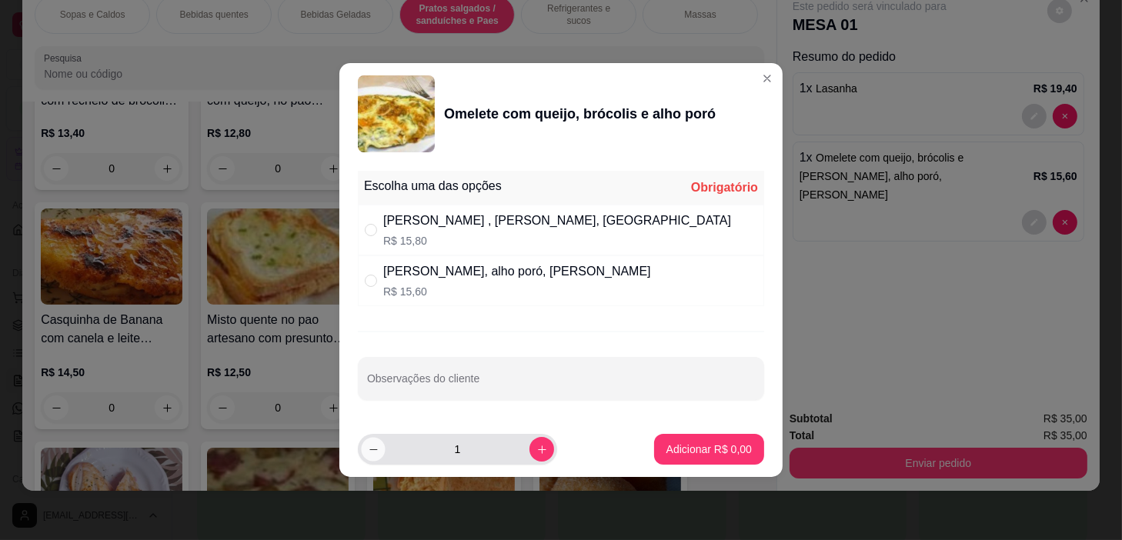
click at [379, 454] on button "decrease-product-quantity" at bounding box center [373, 449] width 24 height 24
type input "0"
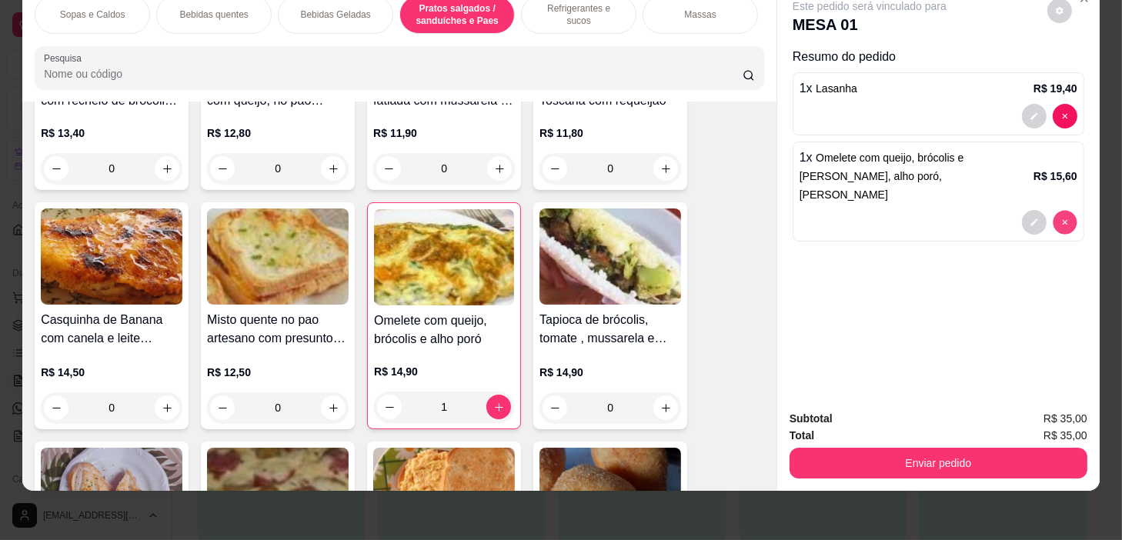
type input "0"
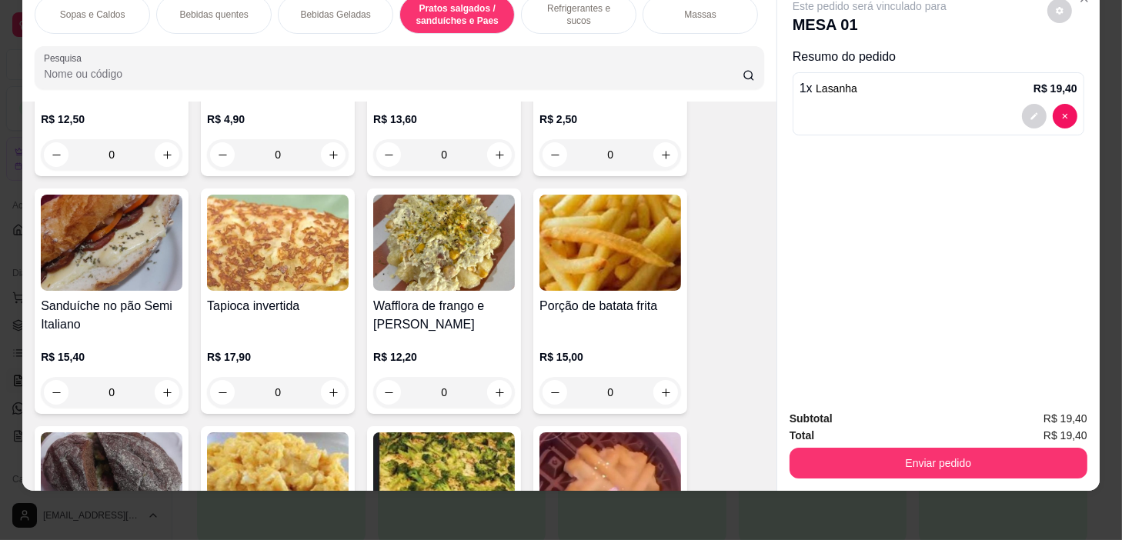
scroll to position [0, 0]
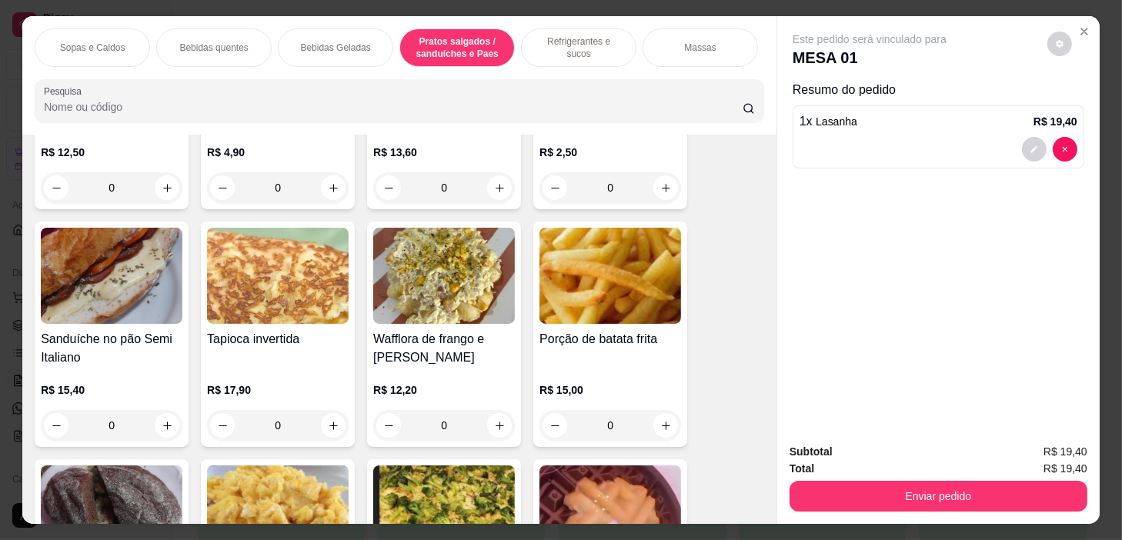
click at [563, 28] on div "Refrigerantes e sucos" at bounding box center [578, 47] width 115 height 38
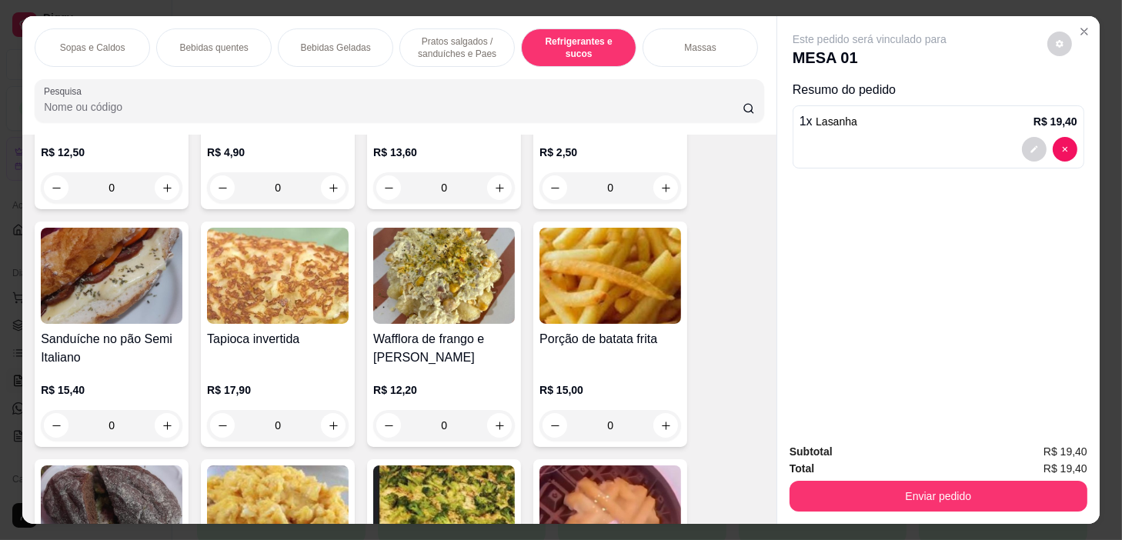
scroll to position [38, 0]
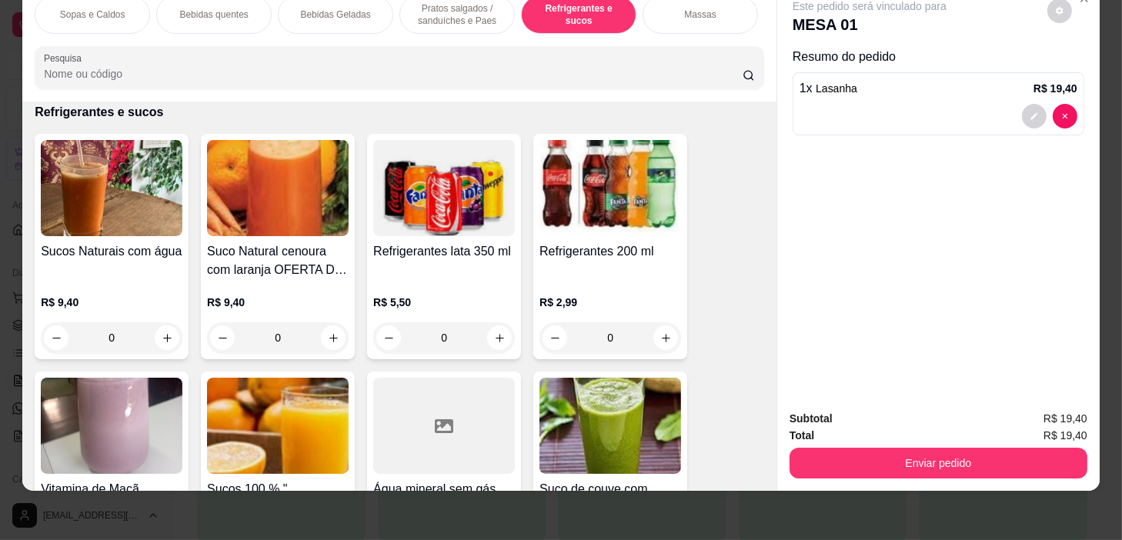
click at [172, 338] on div "0" at bounding box center [112, 337] width 142 height 31
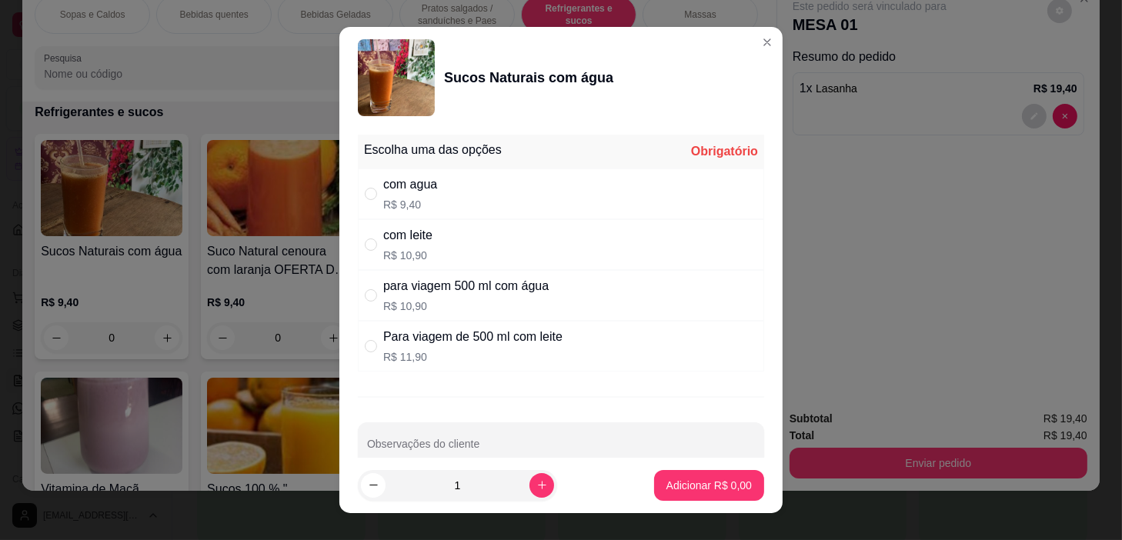
click at [502, 190] on div "com agua R$ 9,40" at bounding box center [561, 194] width 406 height 51
radio input "true"
click at [686, 476] on button "Adicionar R$ 9,40" at bounding box center [709, 485] width 110 height 31
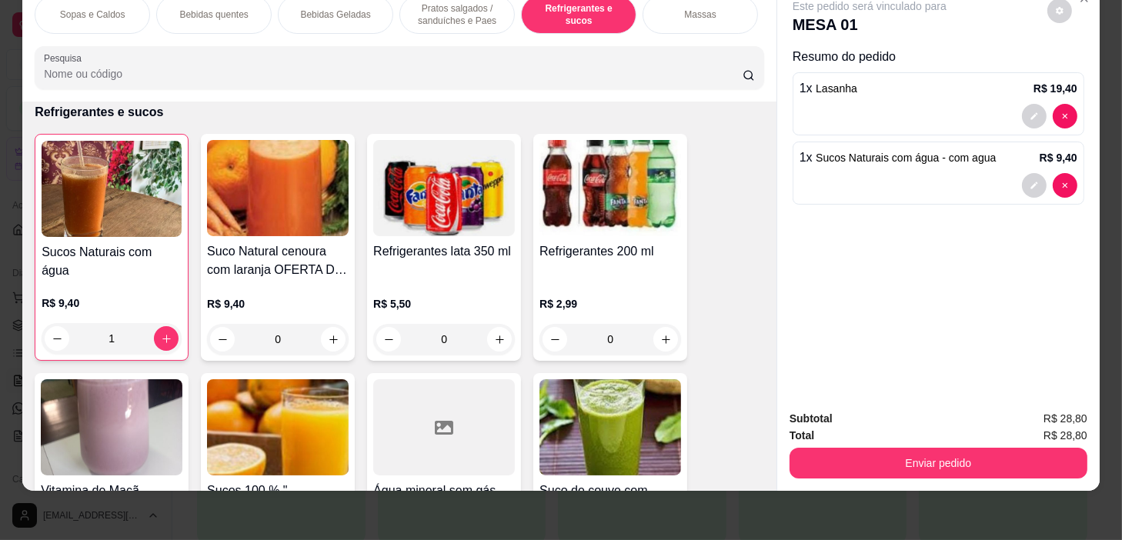
type input "1"
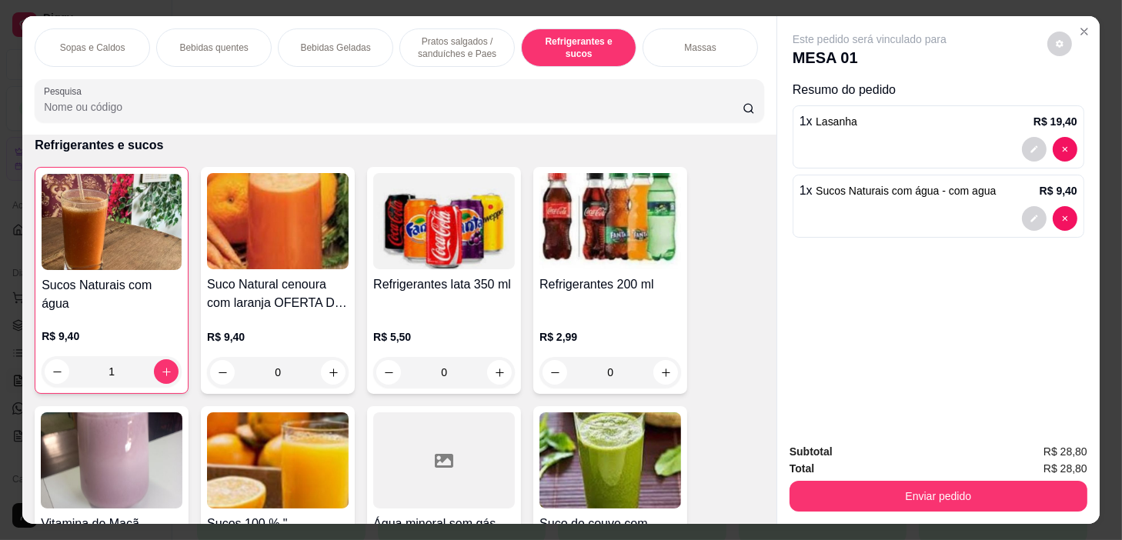
click at [184, 46] on p "Bebidas quentes" at bounding box center [213, 48] width 68 height 12
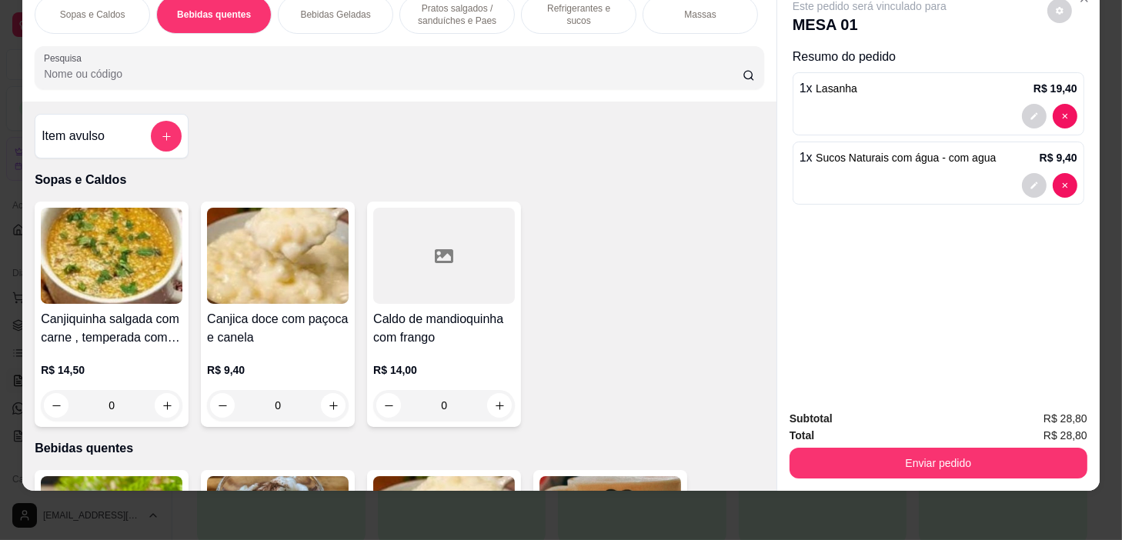
click at [170, 122] on div at bounding box center [166, 136] width 31 height 31
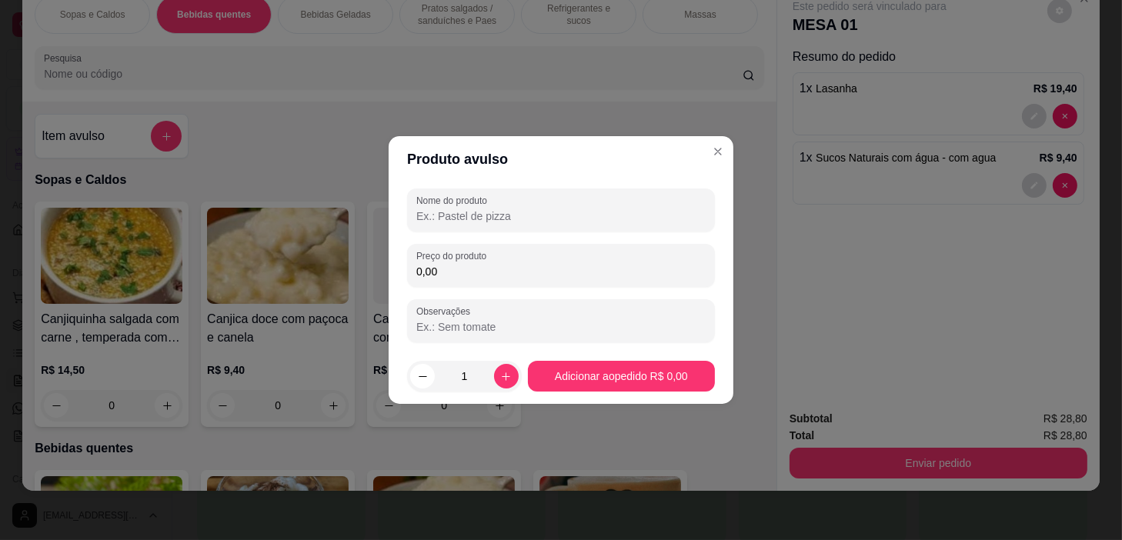
click at [577, 237] on div "Nome do produto Preço do produto 0,00 Observações" at bounding box center [561, 266] width 308 height 154
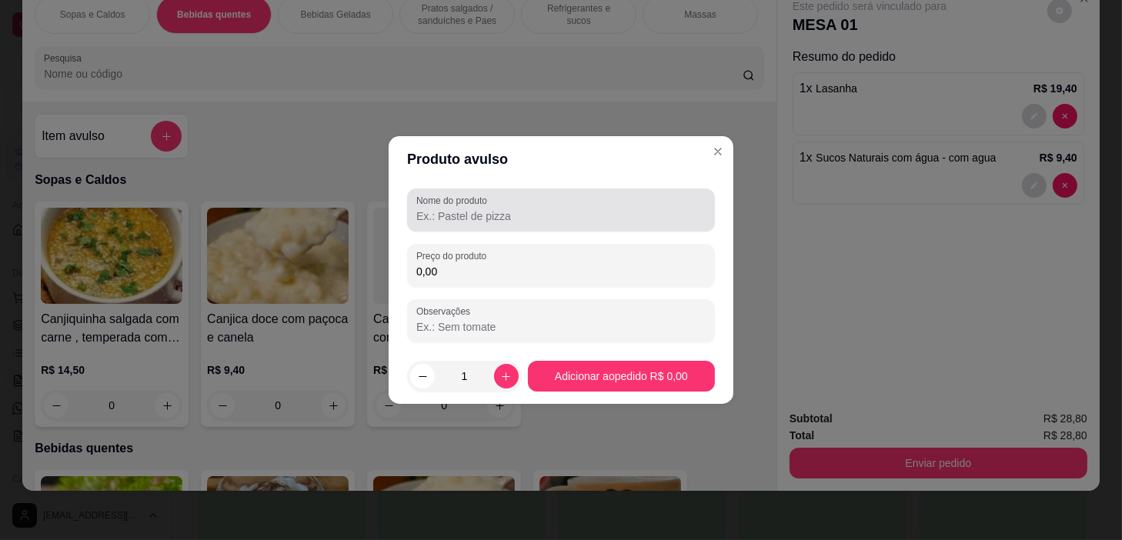
click at [602, 229] on div "Nome do produto" at bounding box center [561, 210] width 308 height 43
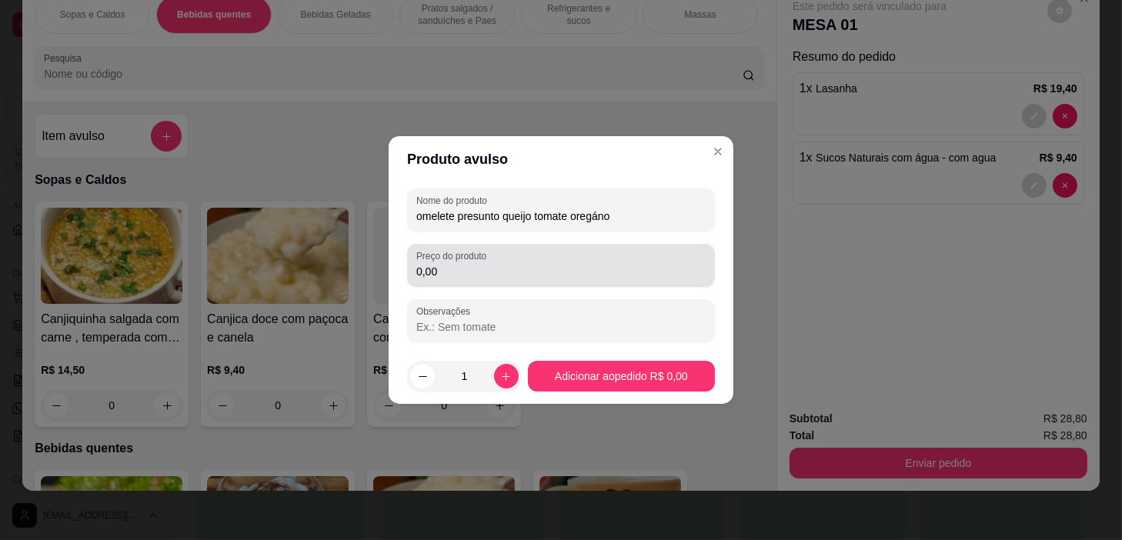
type input "omelete presunto queijo tomate oregáno"
click at [655, 259] on div "0,00" at bounding box center [560, 265] width 289 height 31
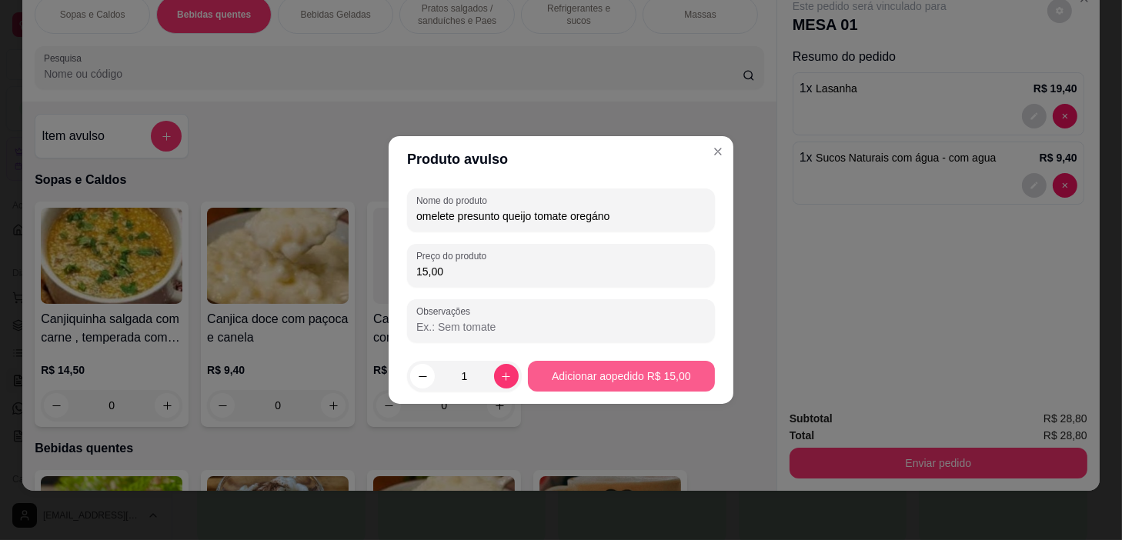
type input "15,00"
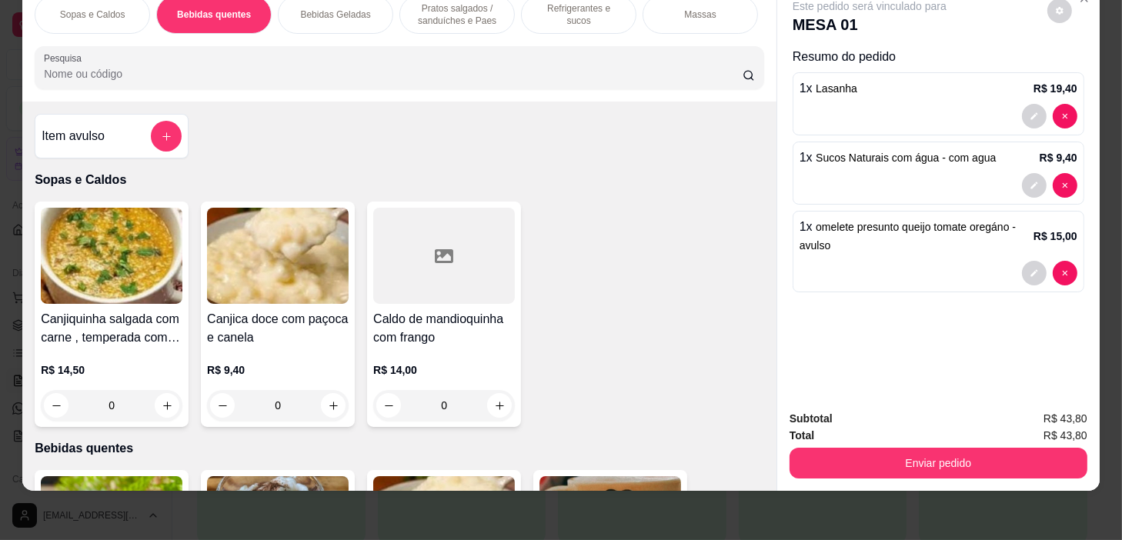
drag, startPoint x: 917, startPoint y: 419, endPoint x: 918, endPoint y: 441, distance: 21.6
click at [918, 427] on div "Total R$ 43,80" at bounding box center [939, 435] width 298 height 17
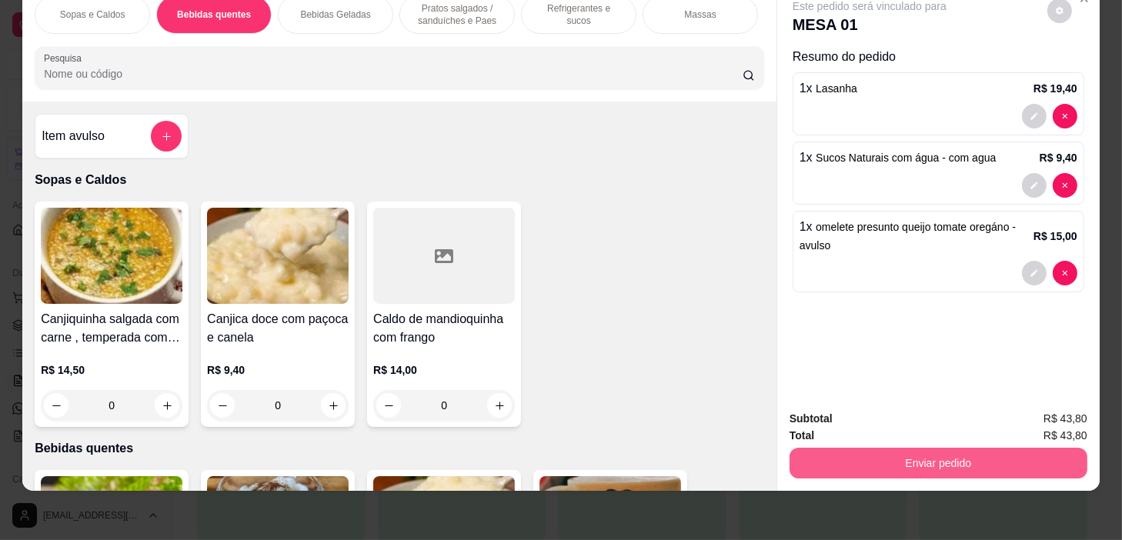
click at [918, 448] on button "Enviar pedido" at bounding box center [939, 463] width 298 height 31
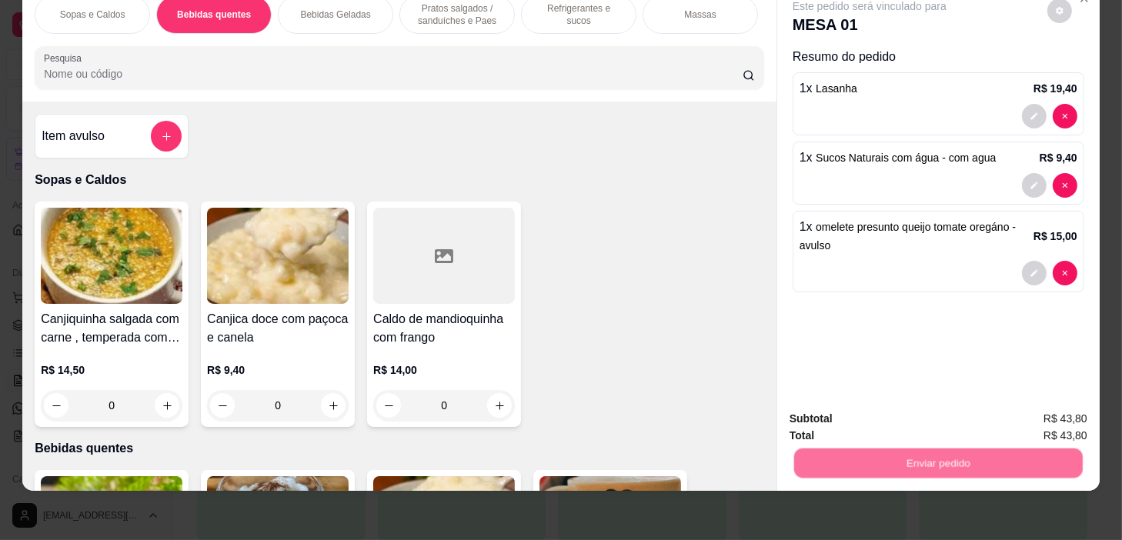
click at [910, 403] on button "Não registrar e enviar pedido" at bounding box center [887, 414] width 155 height 28
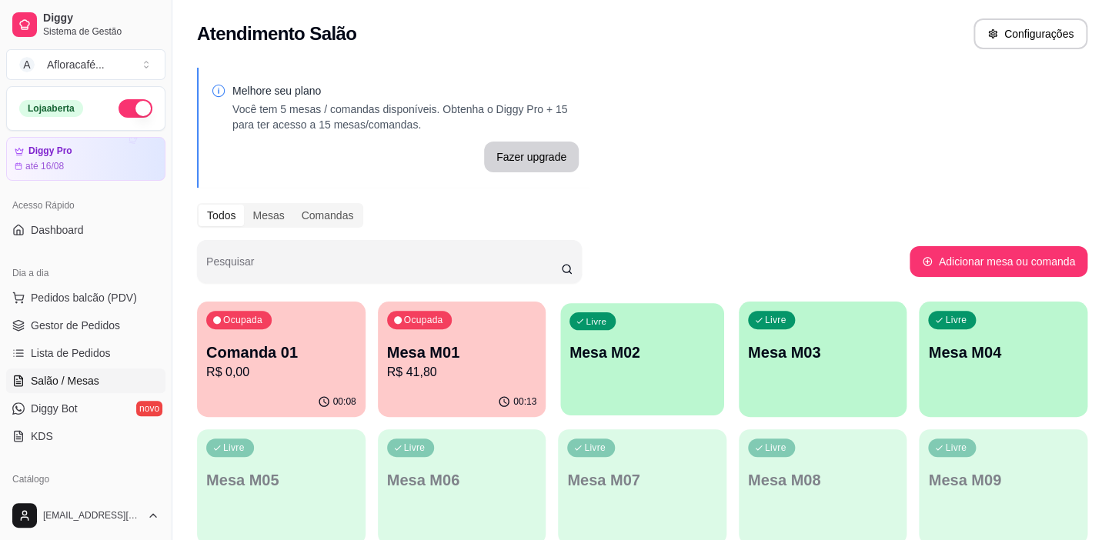
click at [625, 381] on div "Livre Mesa M02" at bounding box center [641, 350] width 163 height 94
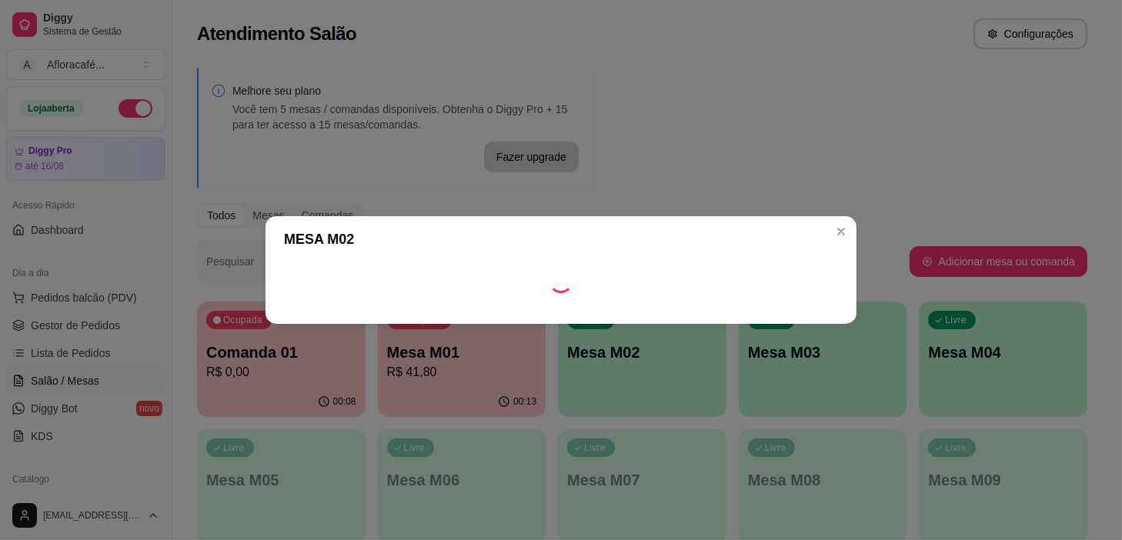
drag, startPoint x: 761, startPoint y: 297, endPoint x: 764, endPoint y: 317, distance: 20.2
click at [761, 300] on section "MESA M02" at bounding box center [560, 270] width 591 height 108
click at [764, 317] on footer at bounding box center [560, 311] width 591 height 25
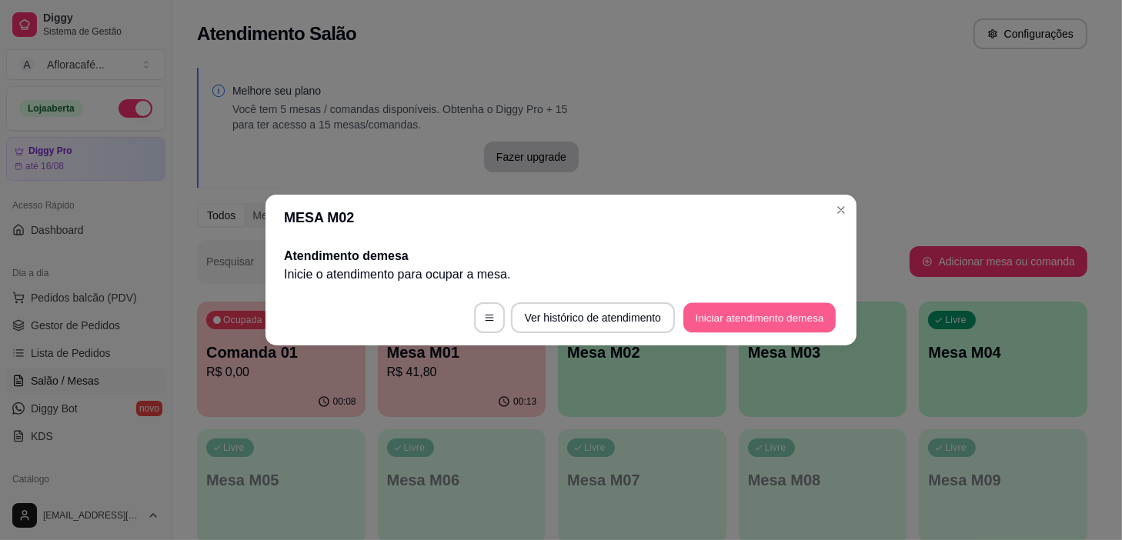
click at [802, 306] on button "Iniciar atendimento de mesa" at bounding box center [759, 318] width 152 height 30
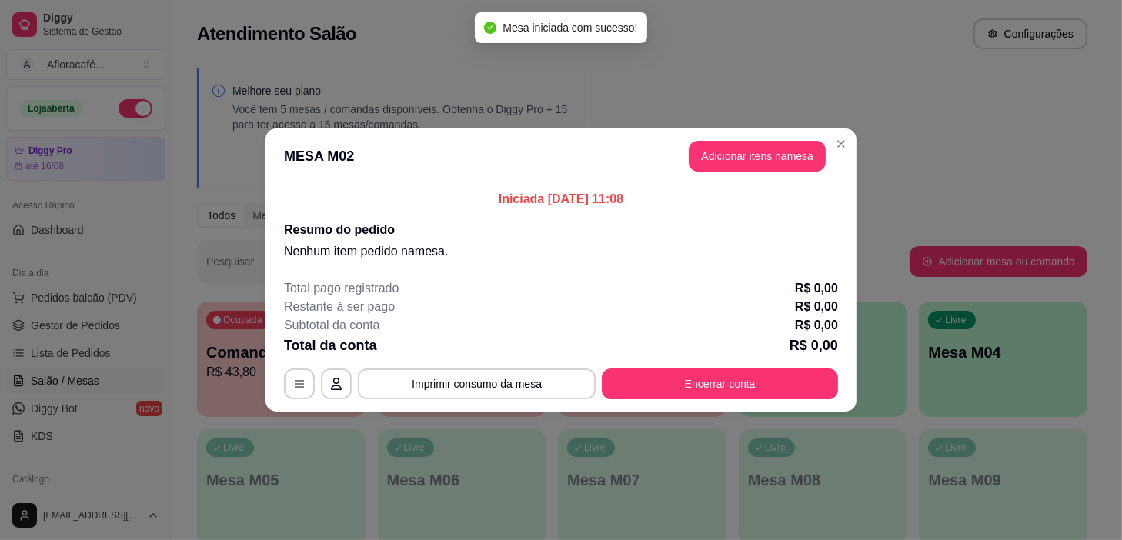
drag, startPoint x: 785, startPoint y: 139, endPoint x: 777, endPoint y: 149, distance: 13.2
click at [781, 146] on header "MESA M02 Adicionar itens na mesa" at bounding box center [560, 156] width 591 height 55
click at [776, 157] on button "Adicionar itens na mesa" at bounding box center [757, 157] width 132 height 30
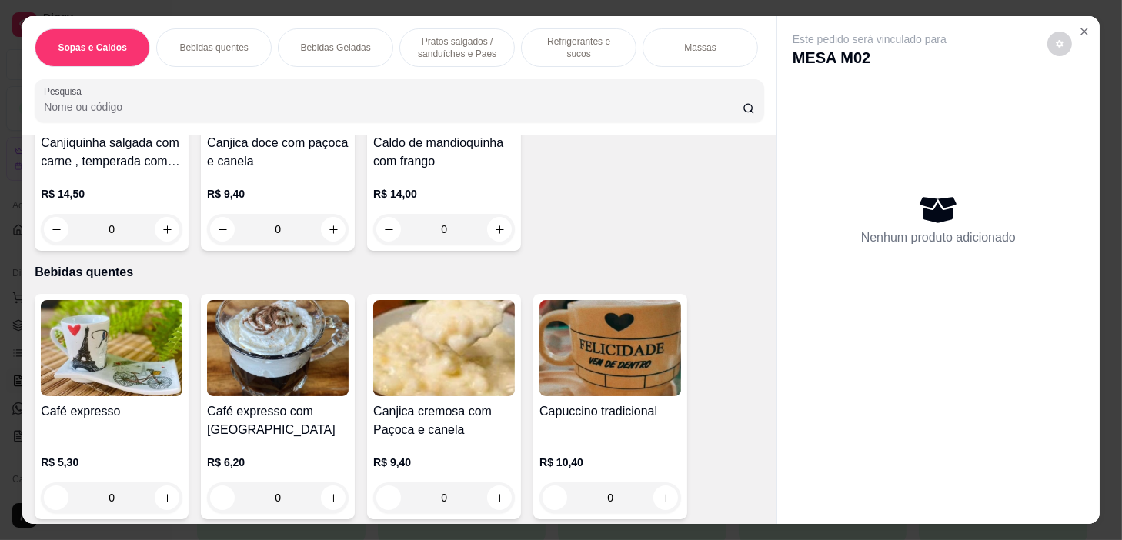
scroll to position [349, 0]
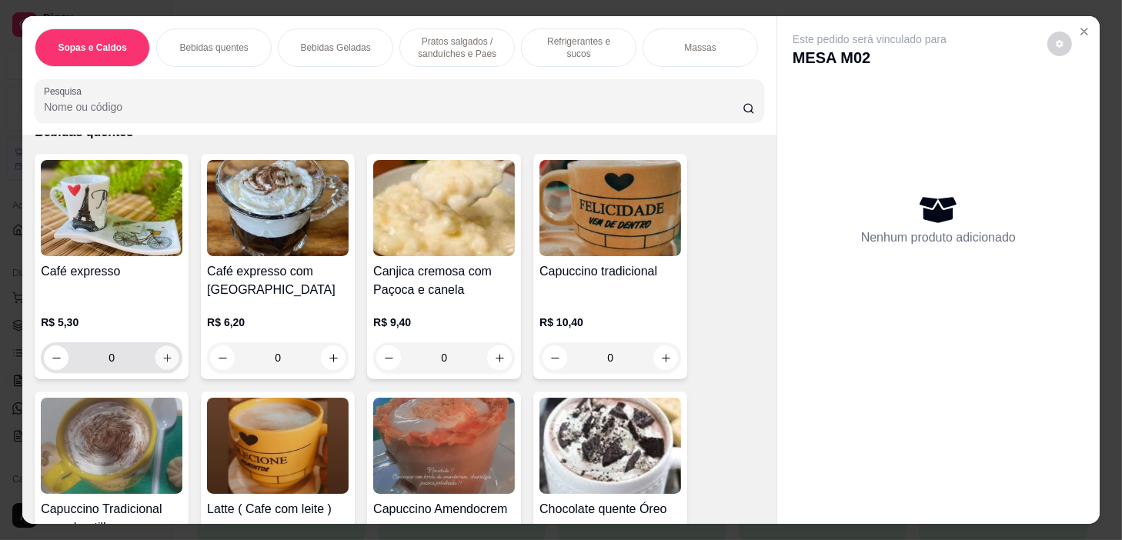
click at [162, 363] on icon "increase-product-quantity" at bounding box center [168, 358] width 12 height 12
type input "1"
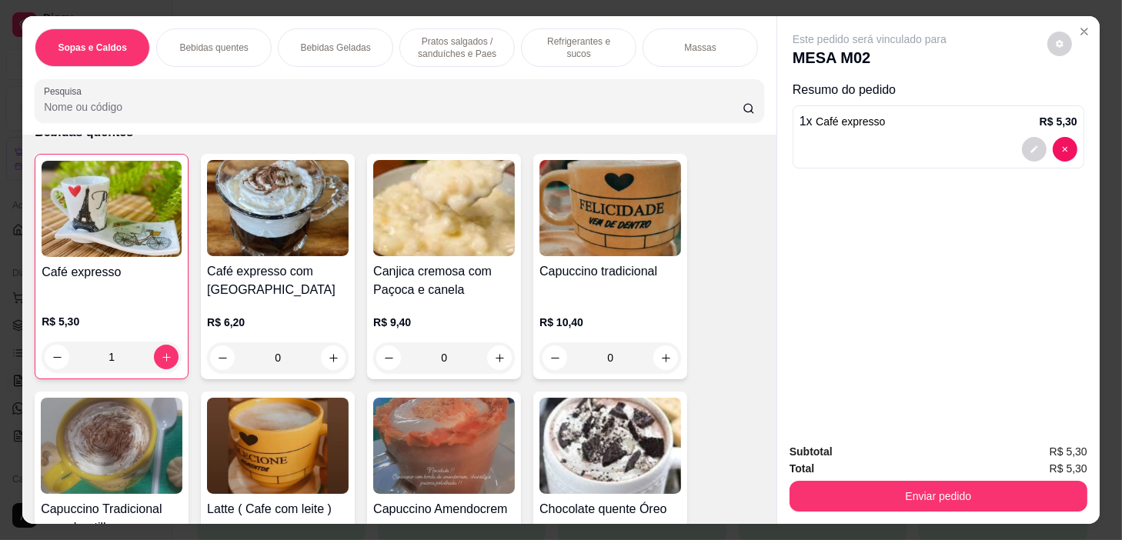
click at [493, 45] on p "Pratos salgados / sanduíches e Paes" at bounding box center [456, 47] width 89 height 25
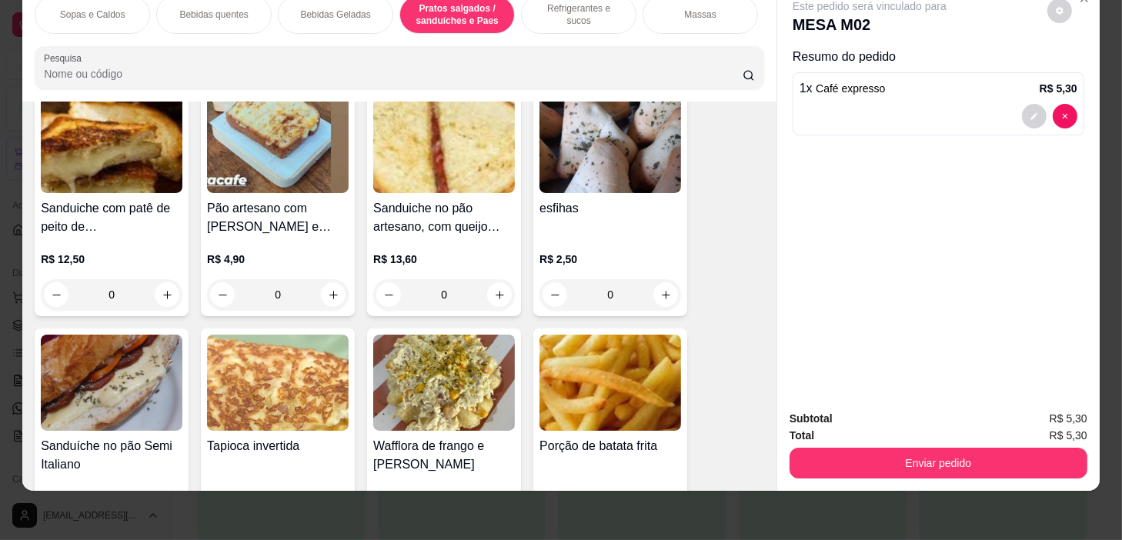
scroll to position [4587, 0]
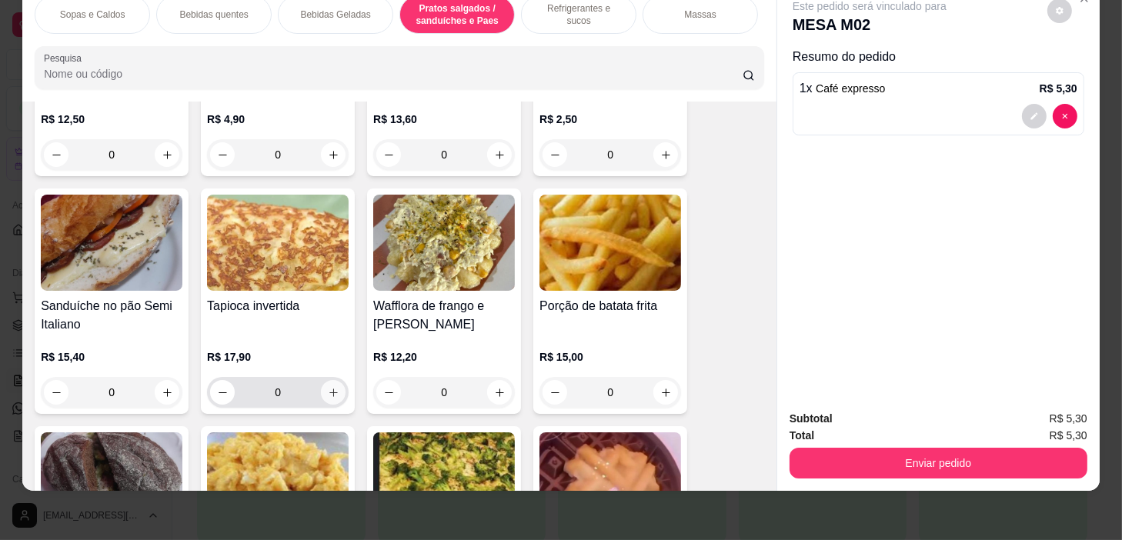
click at [328, 393] on icon "increase-product-quantity" at bounding box center [334, 393] width 12 height 12
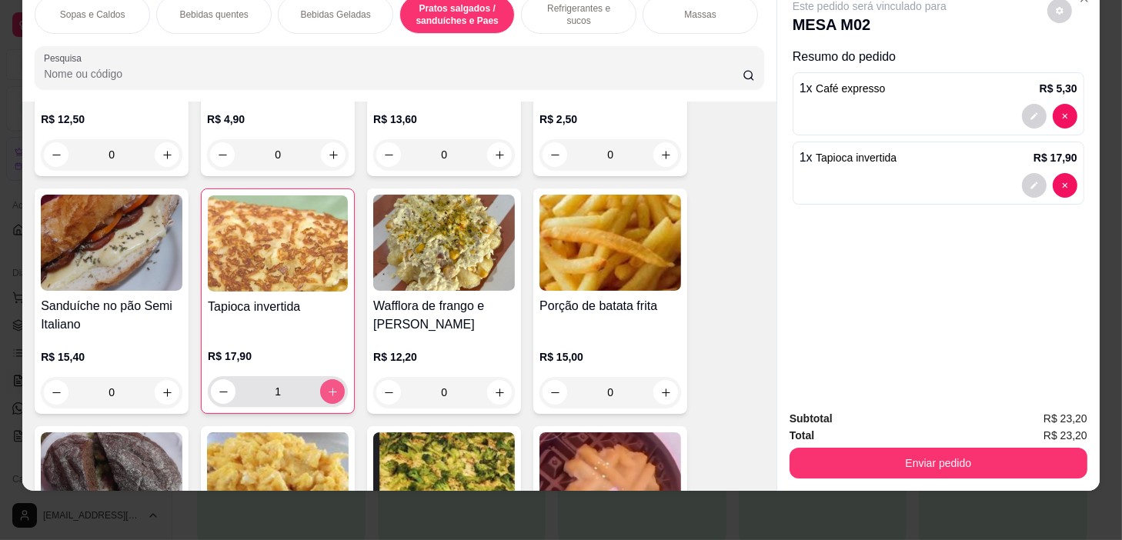
type input "1"
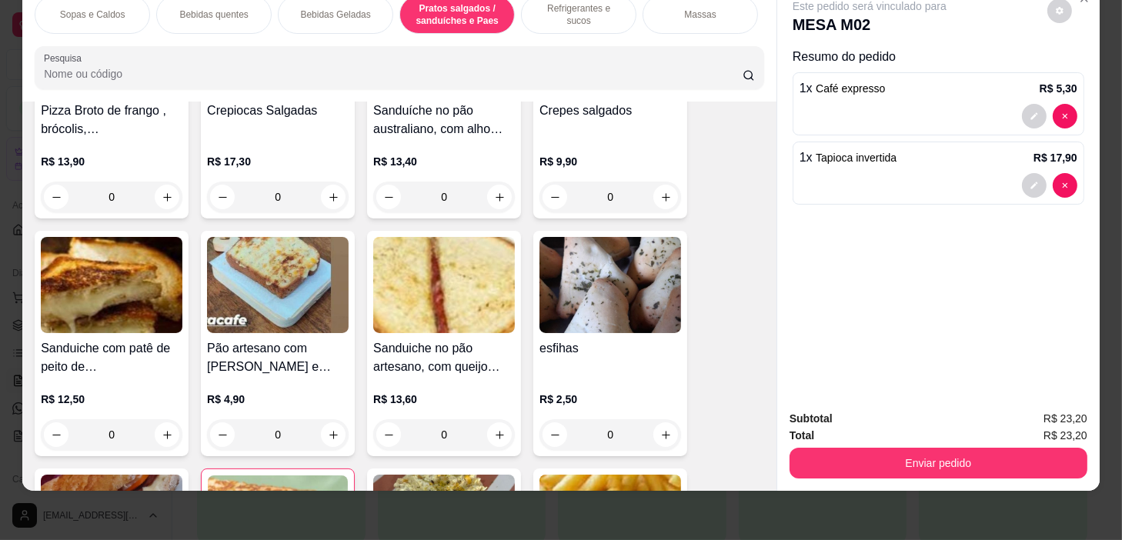
scroll to position [4517, 0]
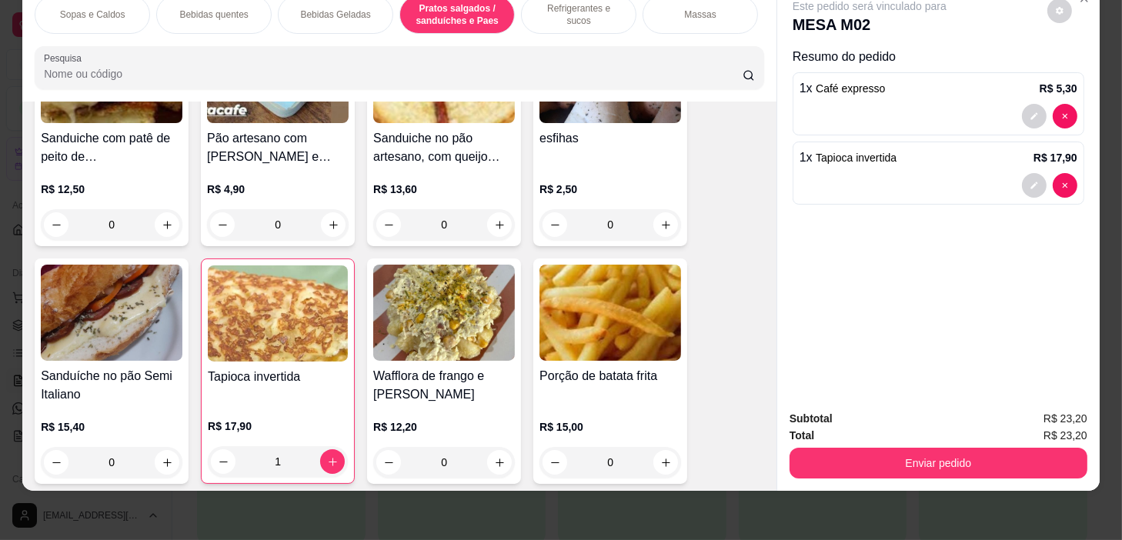
click at [653, 232] on div "0" at bounding box center [610, 224] width 142 height 31
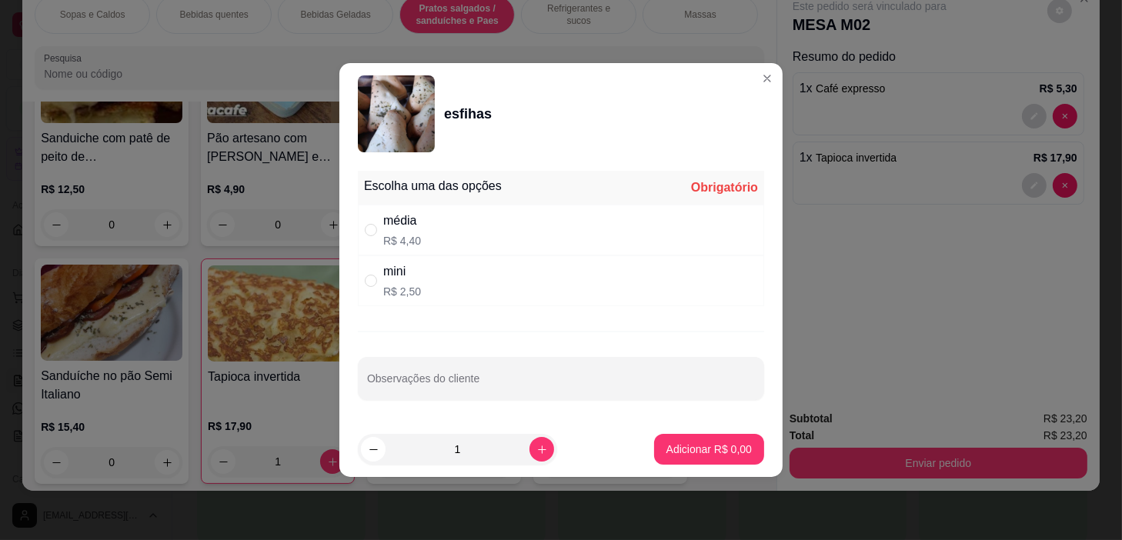
click at [563, 229] on div "média R$ 4,40" at bounding box center [561, 230] width 406 height 51
radio input "true"
click at [692, 444] on p "Adicionar R$ 4,40" at bounding box center [708, 449] width 85 height 15
type input "1"
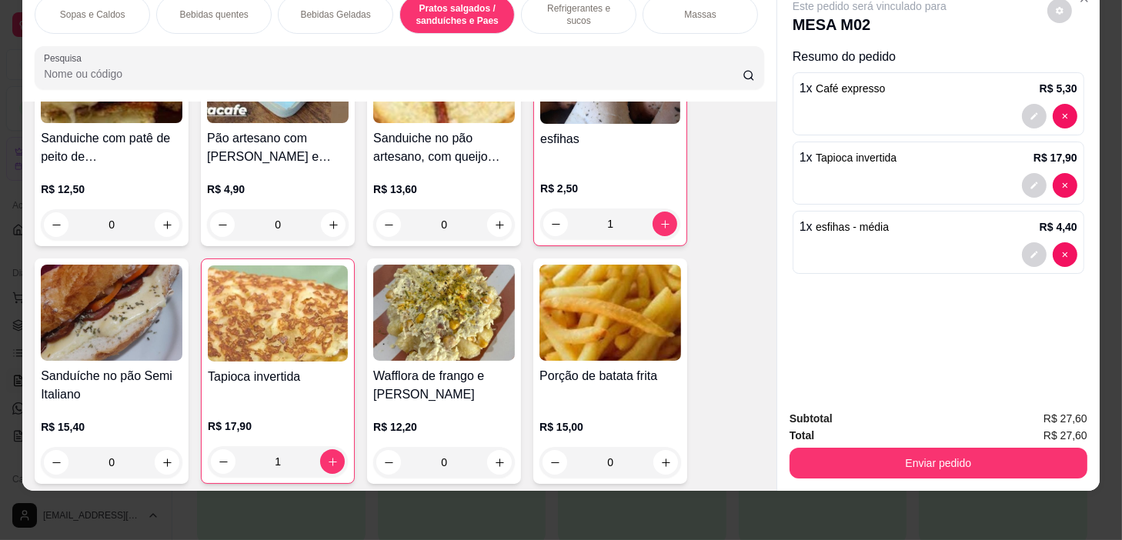
click at [530, 12] on div "Refrigerantes e sucos" at bounding box center [578, 14] width 115 height 38
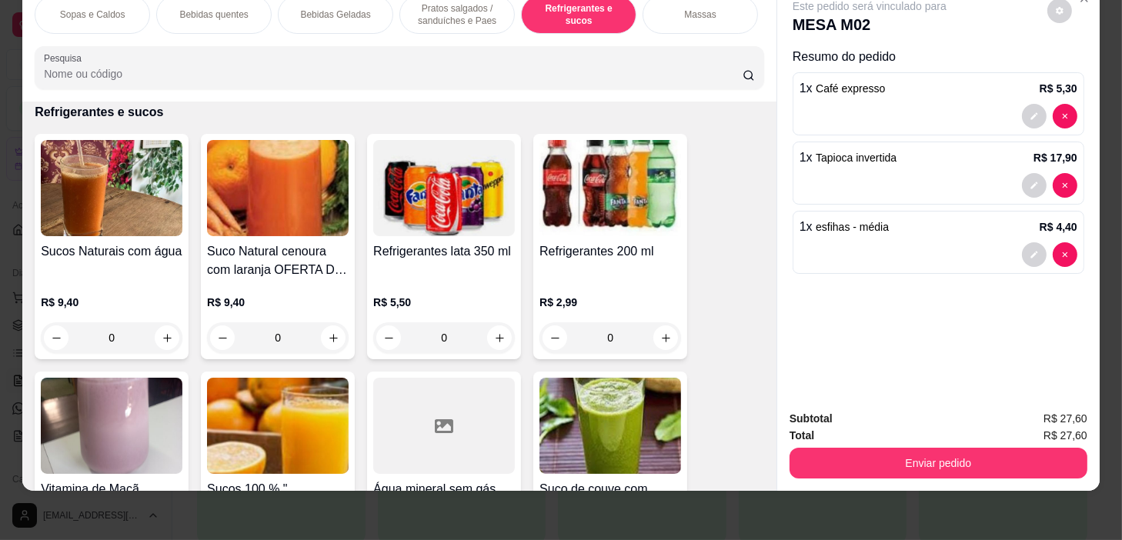
click at [157, 335] on div "0" at bounding box center [112, 337] width 142 height 31
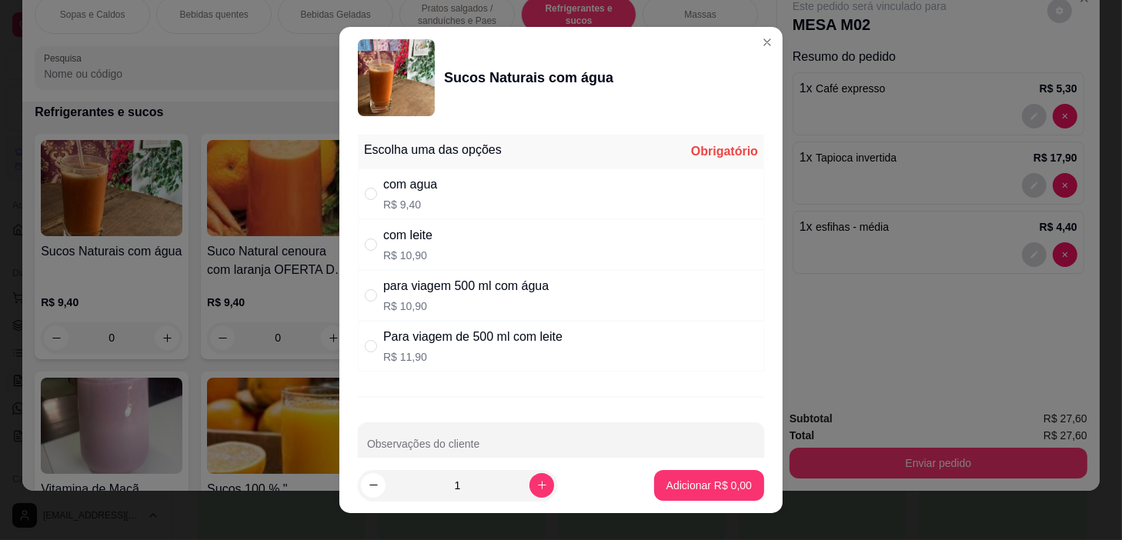
click at [471, 179] on div "com agua R$ 9,40" at bounding box center [561, 194] width 406 height 51
radio input "true"
click at [712, 475] on button "Adicionar R$ 9,40" at bounding box center [709, 486] width 107 height 30
type input "1"
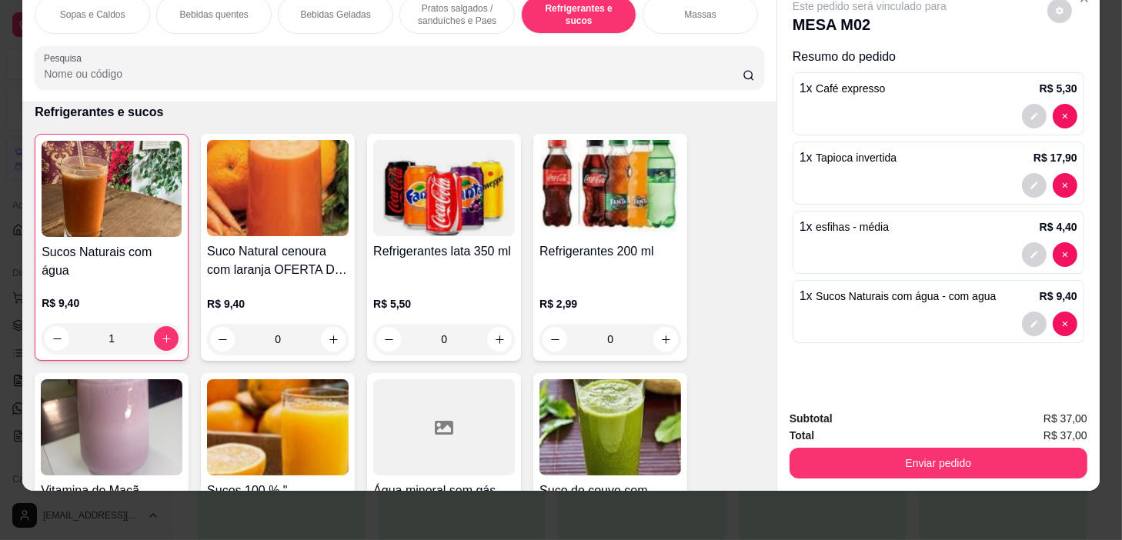
drag, startPoint x: 878, startPoint y: 469, endPoint x: 889, endPoint y: 465, distance: 11.7
click at [887, 467] on div "Subtotal R$ 37,00 Total R$ 37,00 Enviar pedido" at bounding box center [938, 444] width 322 height 93
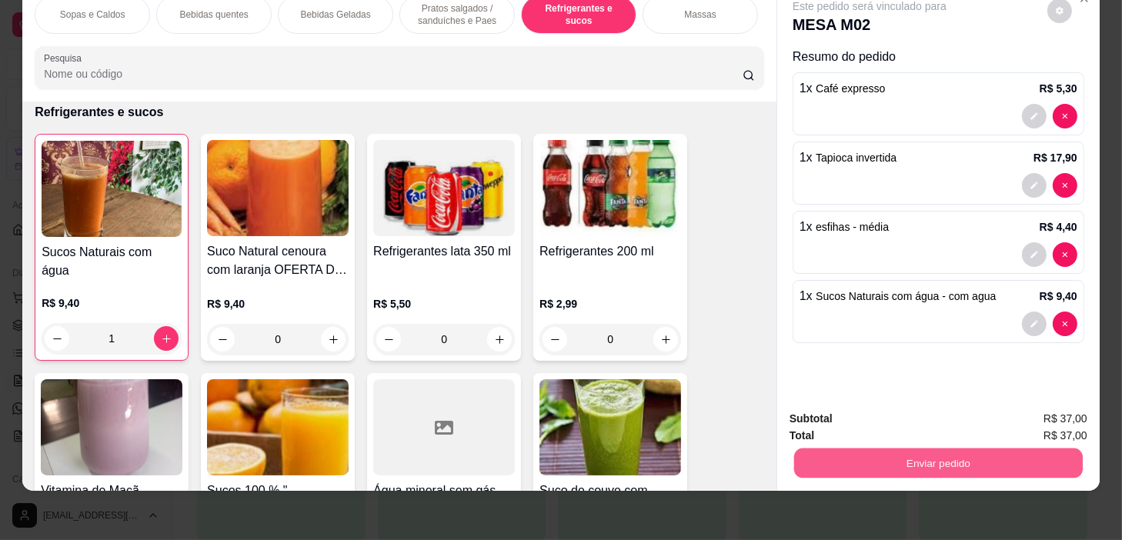
click at [900, 456] on button "Enviar pedido" at bounding box center [938, 464] width 289 height 30
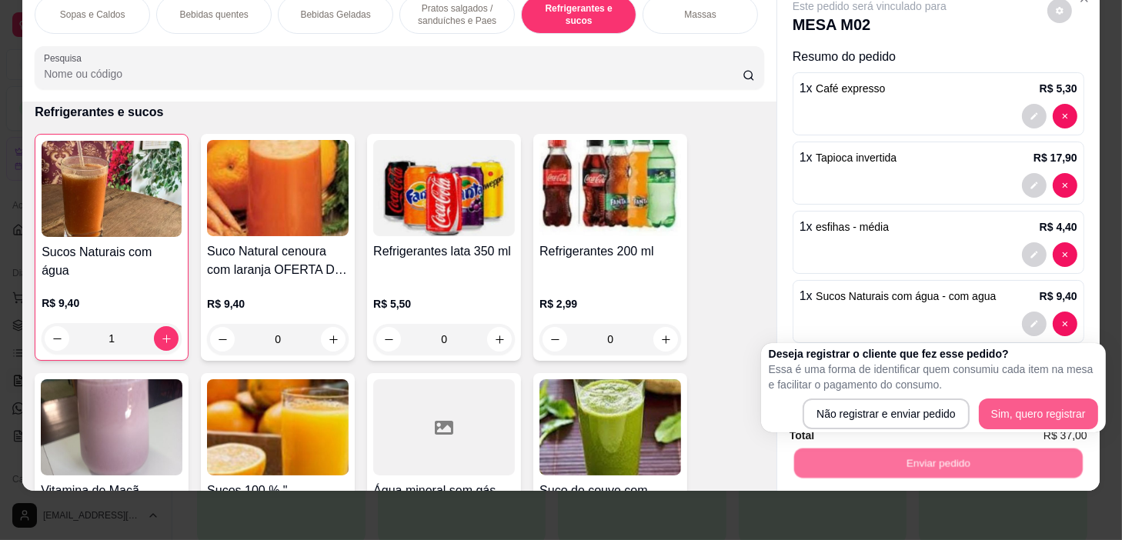
drag, startPoint x: 979, startPoint y: 411, endPoint x: 1000, endPoint y: 412, distance: 21.6
click at [993, 416] on div "Não registrar e enviar pedido Sim, quero registrar" at bounding box center [933, 414] width 329 height 31
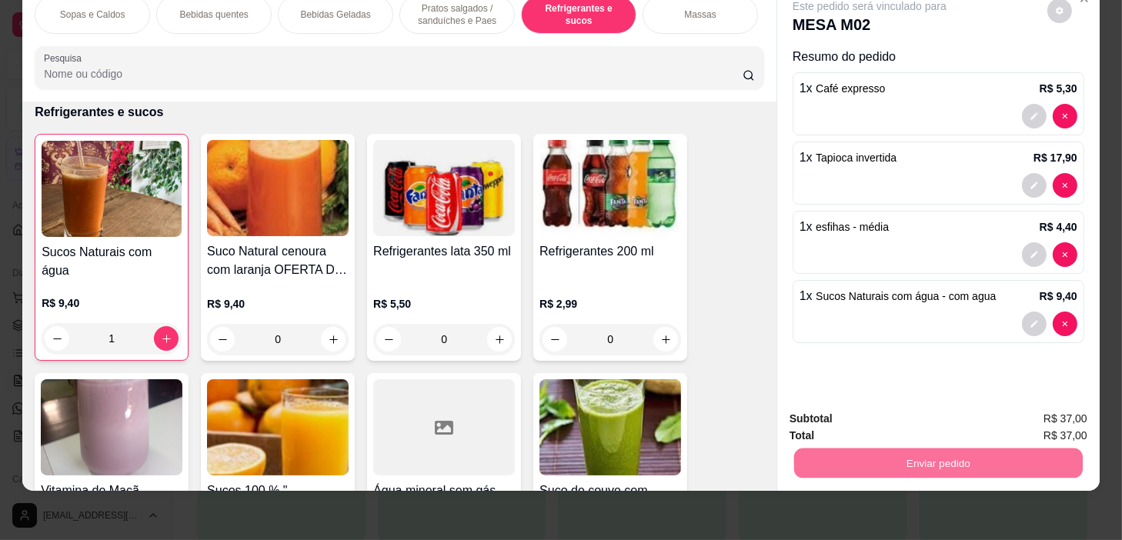
click at [1003, 410] on button "Sim, quero registrar" at bounding box center [1034, 414] width 111 height 28
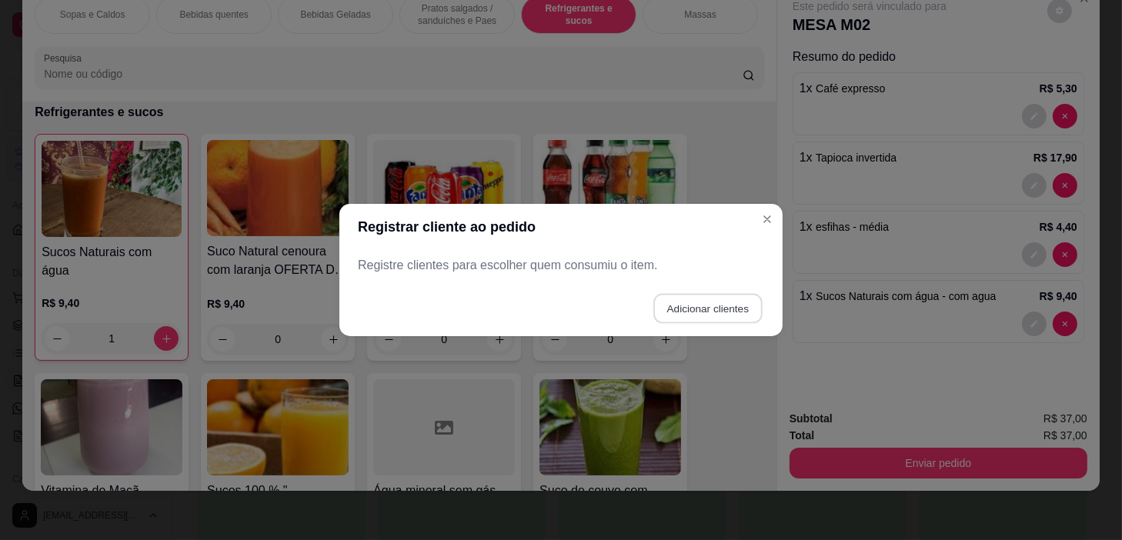
click at [736, 316] on button "Adicionar clientes" at bounding box center [707, 309] width 109 height 30
click at [720, 277] on input "Nome do cliente" at bounding box center [561, 271] width 390 height 15
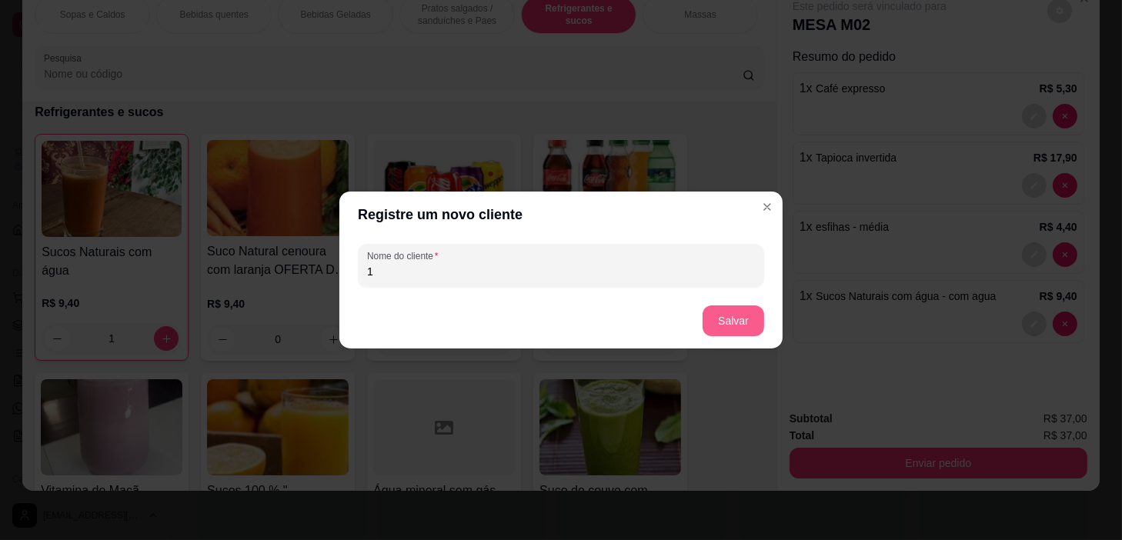
type input "1"
click at [743, 311] on button "Salvar" at bounding box center [733, 321] width 60 height 30
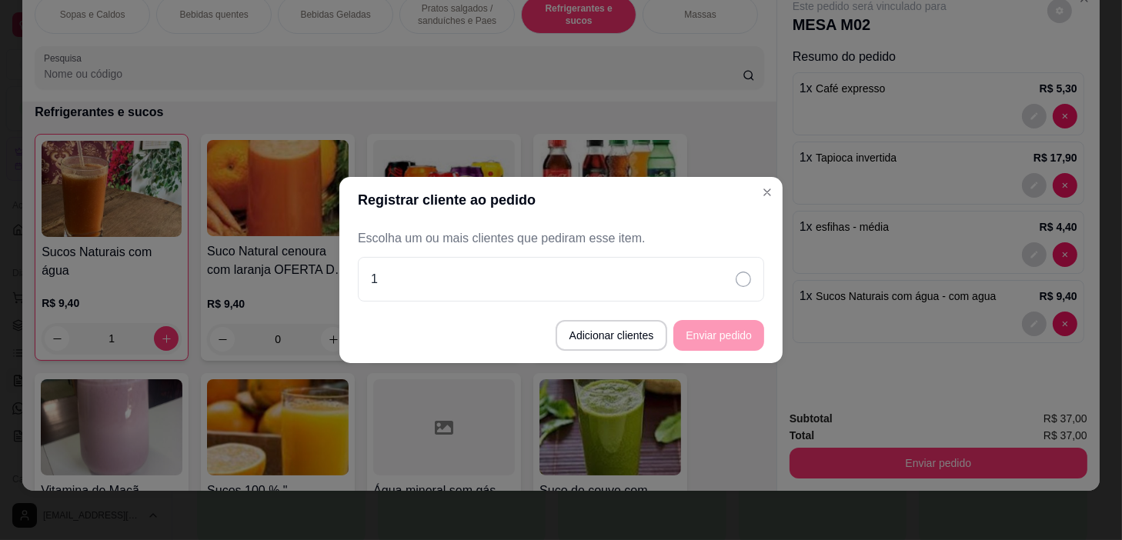
drag, startPoint x: 734, startPoint y: 275, endPoint x: 715, endPoint y: 314, distance: 43.7
click at [731, 280] on div "1" at bounding box center [561, 279] width 406 height 45
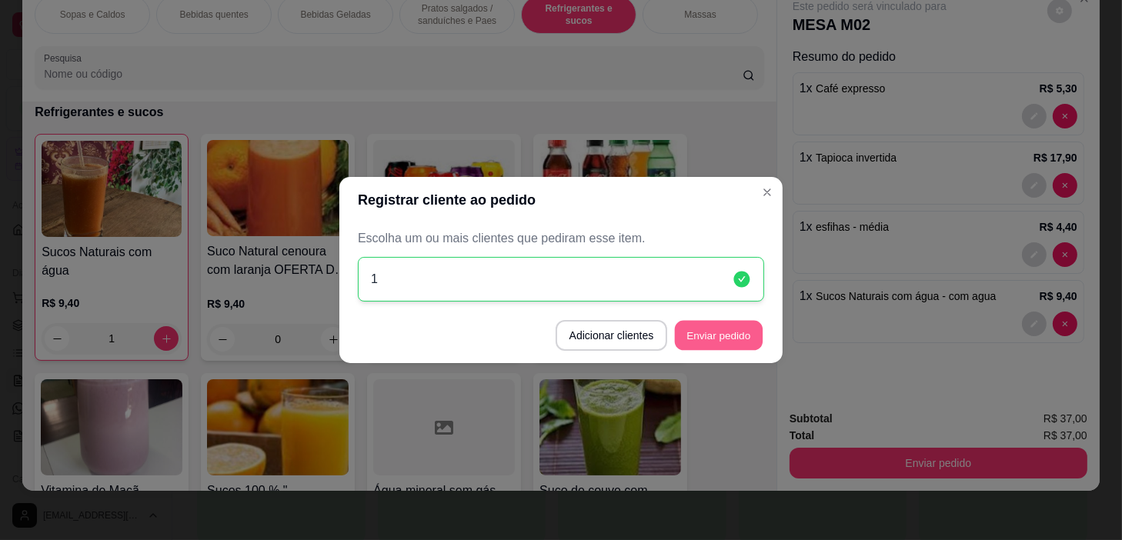
click at [701, 338] on button "Enviar pedido" at bounding box center [719, 336] width 88 height 30
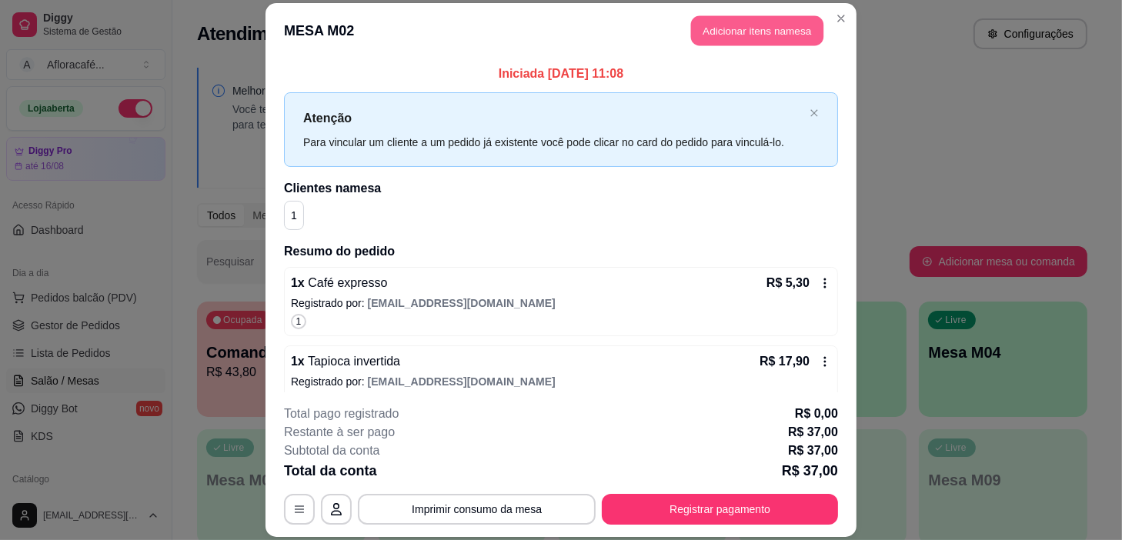
click at [800, 32] on button "Adicionar itens na mesa" at bounding box center [757, 30] width 132 height 30
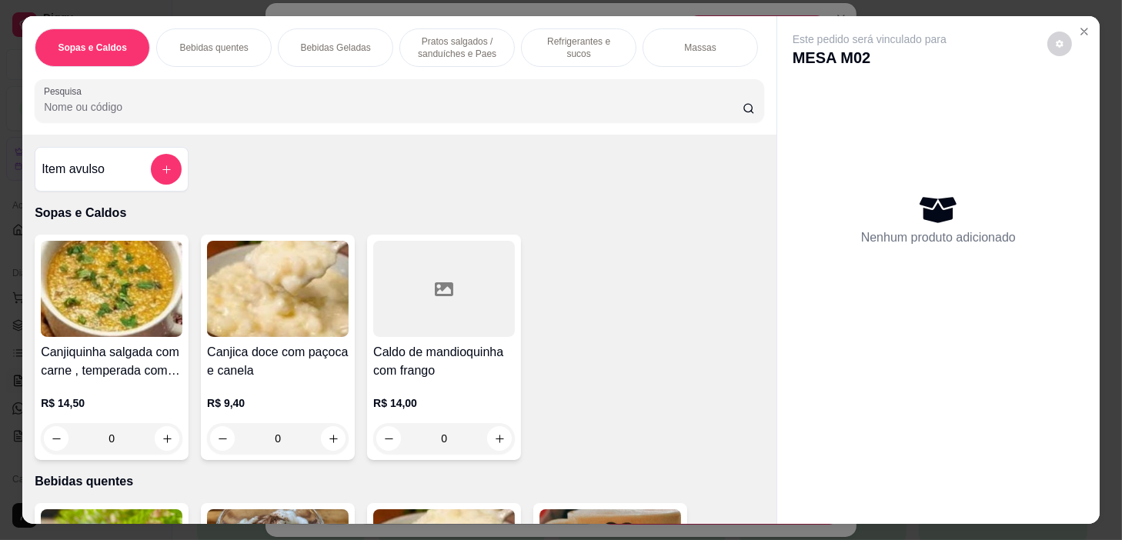
scroll to position [0, 601]
click at [560, 48] on p "Pratos Doces e sobremesas" at bounding box center [585, 47] width 89 height 25
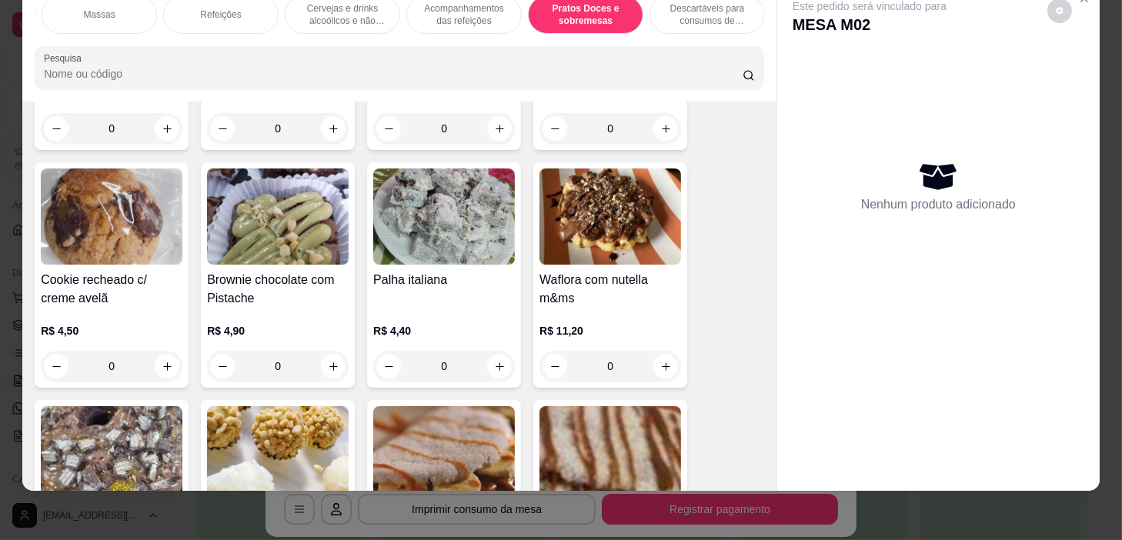
scroll to position [11881, 0]
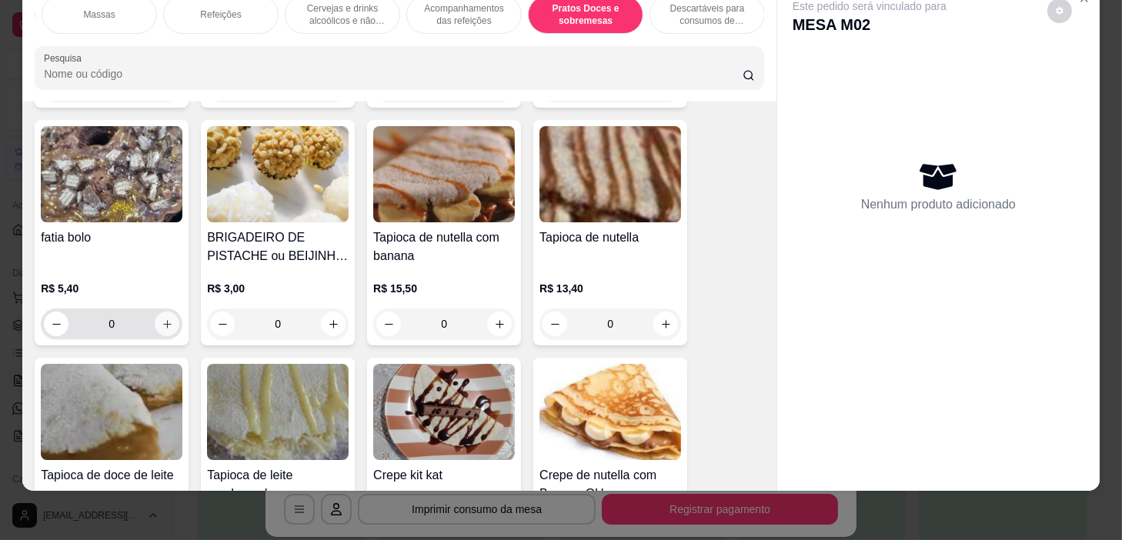
click at [162, 319] on icon "increase-product-quantity" at bounding box center [168, 325] width 12 height 12
type input "1"
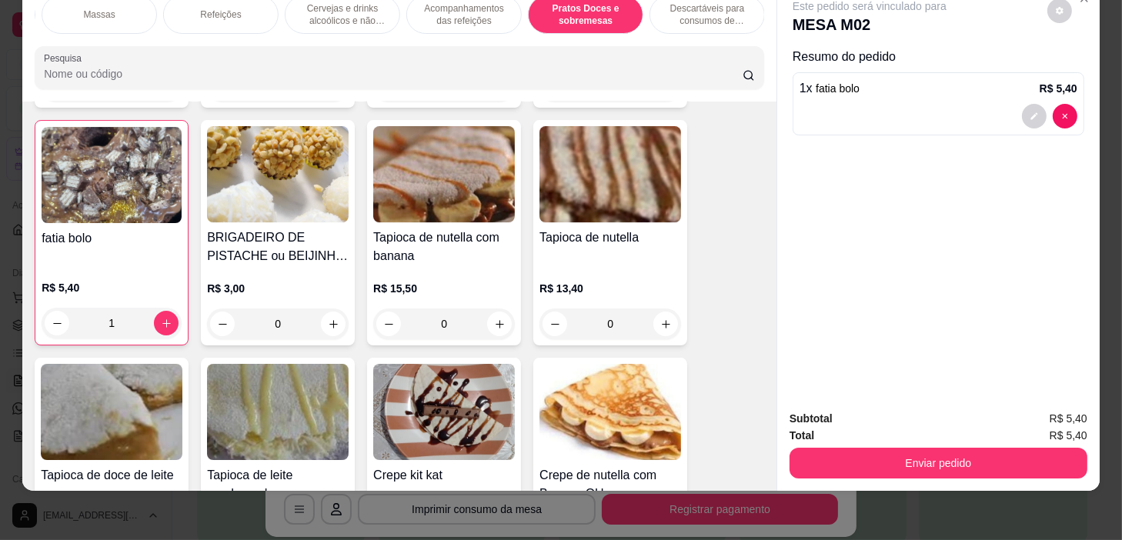
scroll to position [0, 0]
click at [254, 11] on div "Bebidas quentes" at bounding box center [213, 14] width 115 height 38
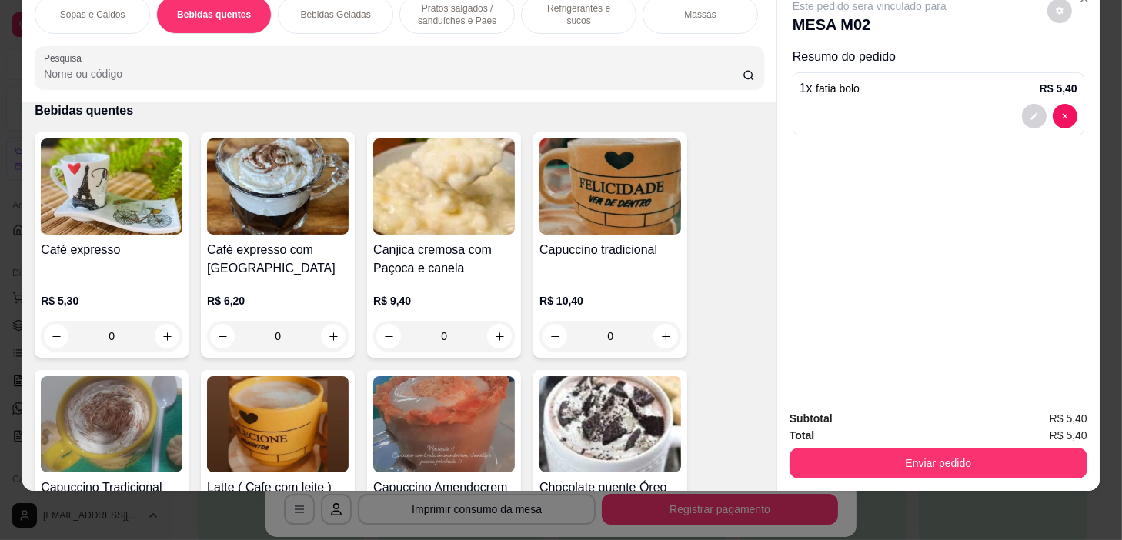
scroll to position [477, 0]
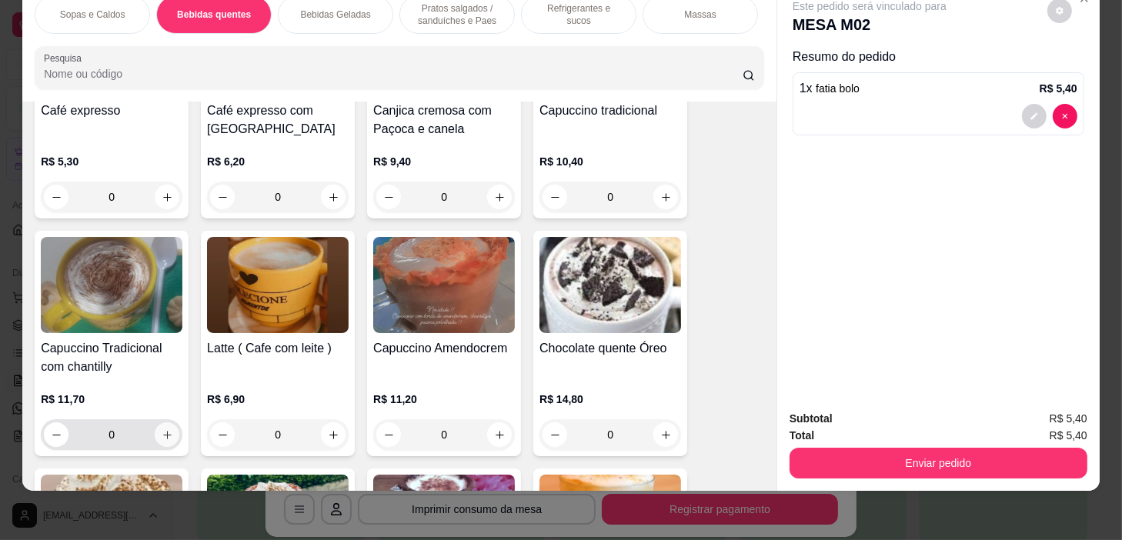
click at [162, 436] on icon "increase-product-quantity" at bounding box center [168, 435] width 12 height 12
type input "1"
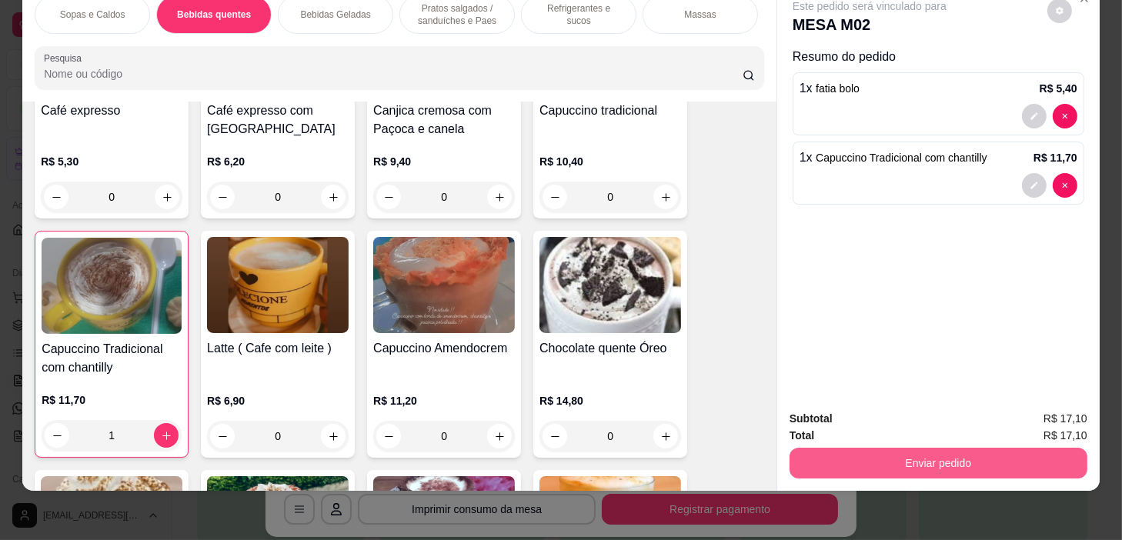
click at [922, 448] on button "Enviar pedido" at bounding box center [939, 463] width 298 height 31
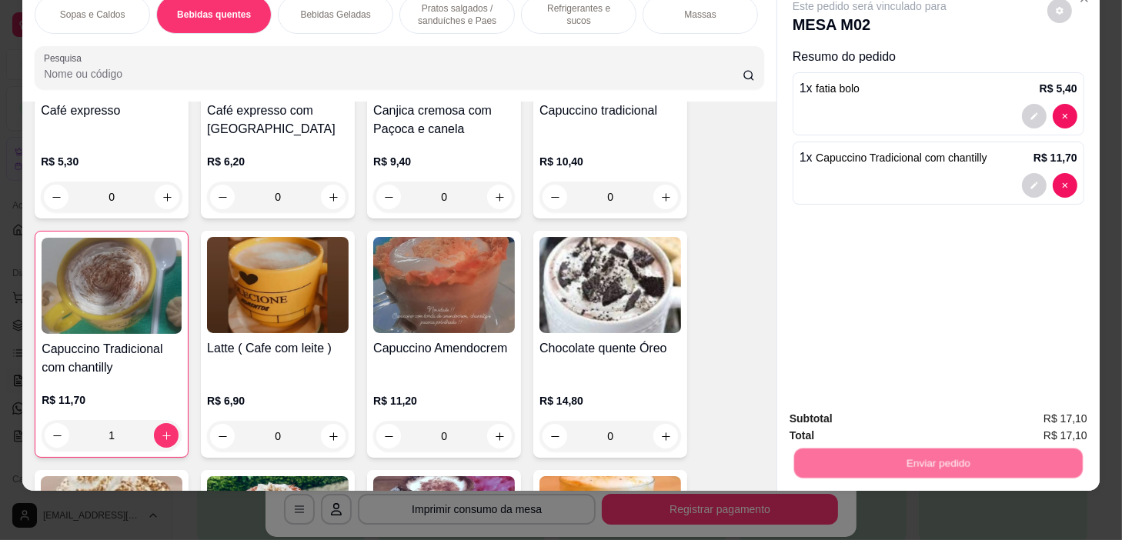
click at [1033, 410] on button "Sim, quero registrar" at bounding box center [1034, 414] width 115 height 29
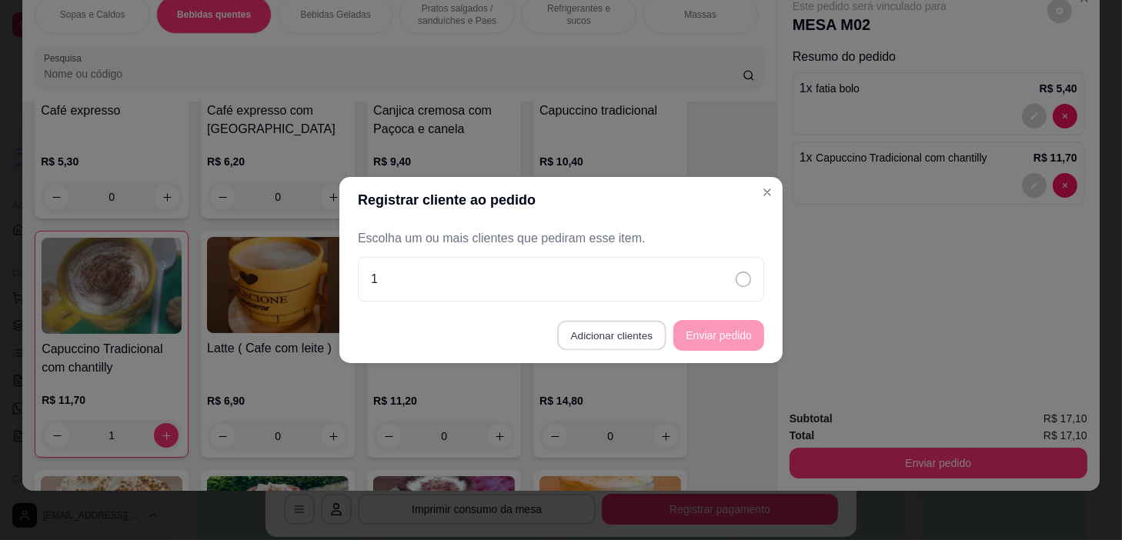
click at [616, 323] on button "Adicionar clientes" at bounding box center [611, 336] width 109 height 30
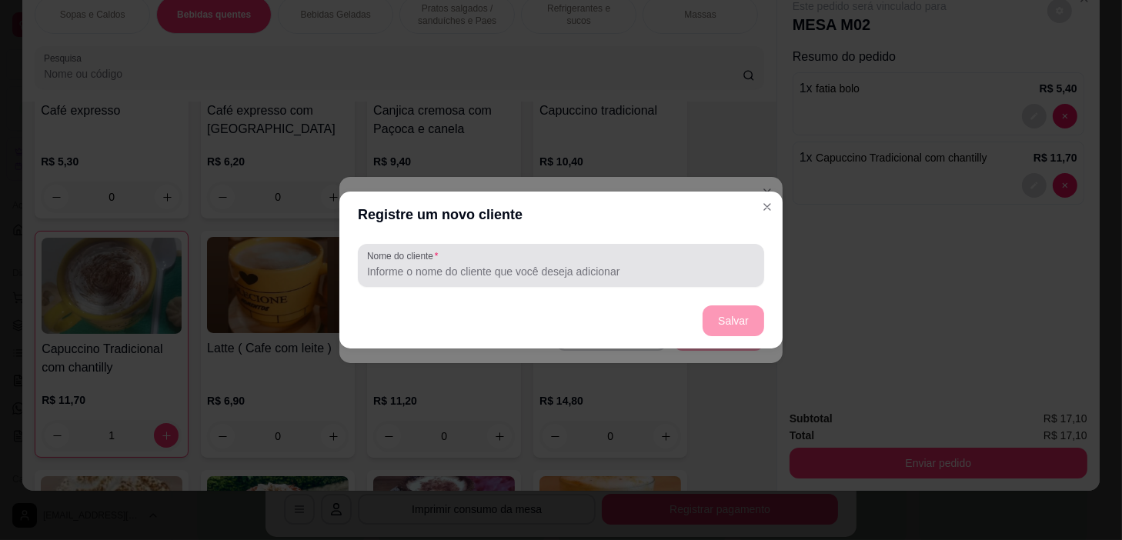
click at [671, 277] on input "Nome do cliente" at bounding box center [561, 271] width 388 height 15
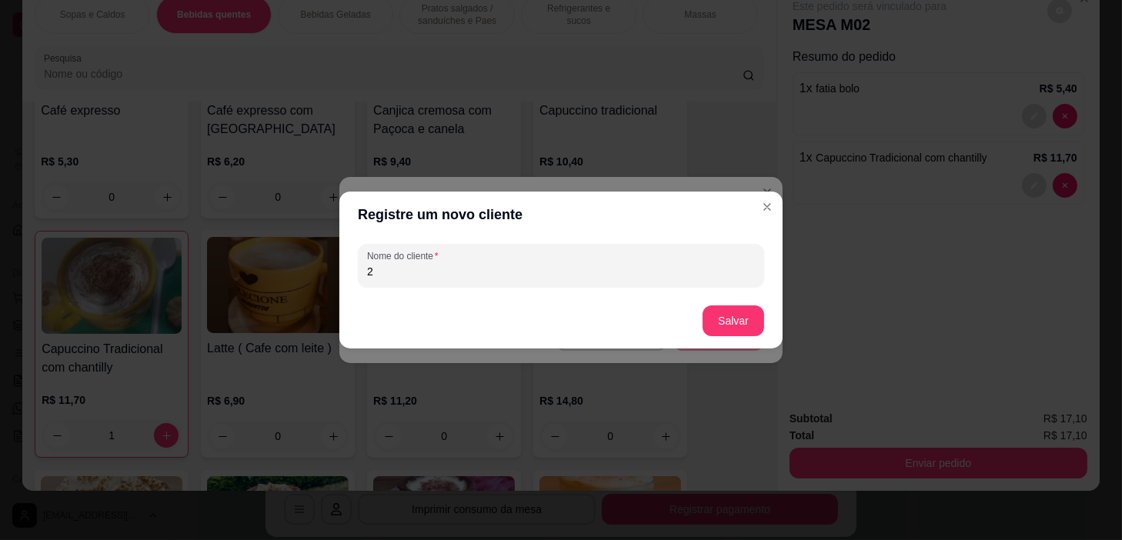
type input "2"
click at [721, 318] on button "Salvar" at bounding box center [733, 321] width 60 height 30
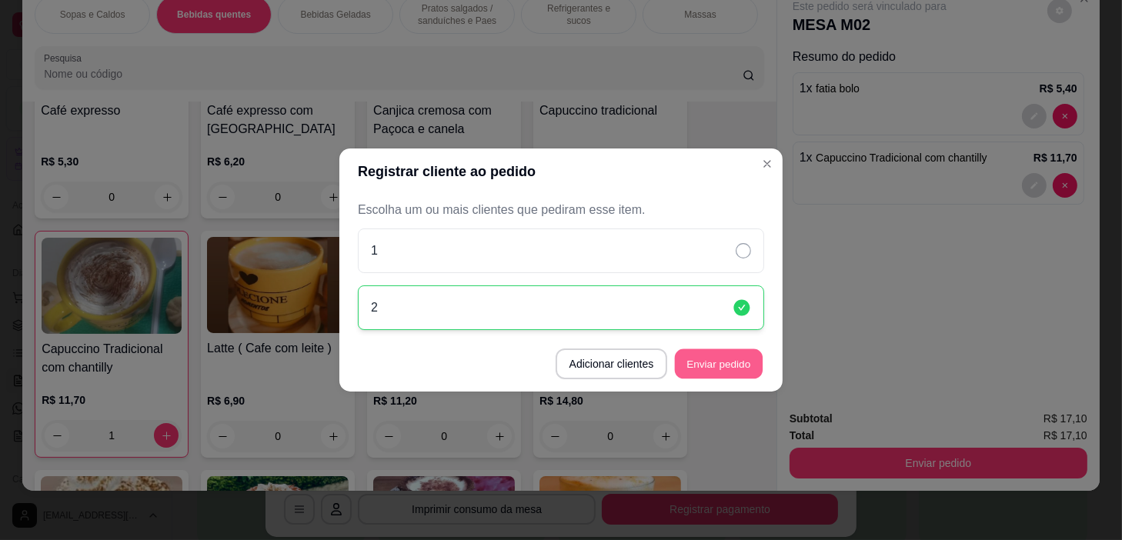
click at [715, 362] on button "Enviar pedido" at bounding box center [719, 364] width 88 height 30
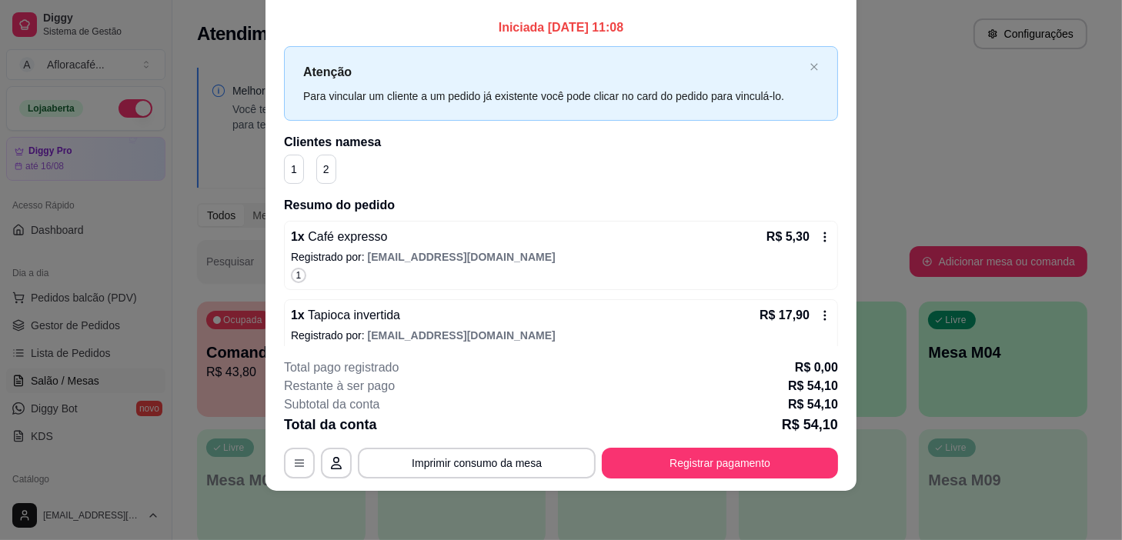
scroll to position [0, 0]
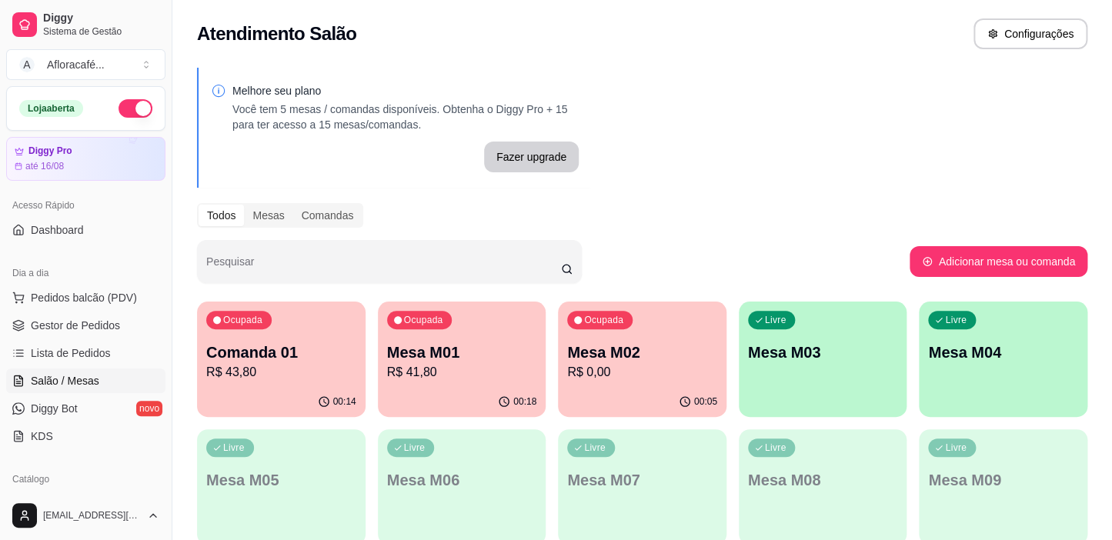
click at [652, 328] on div "Ocupada Mesa M02 R$ 0,00" at bounding box center [642, 344] width 169 height 85
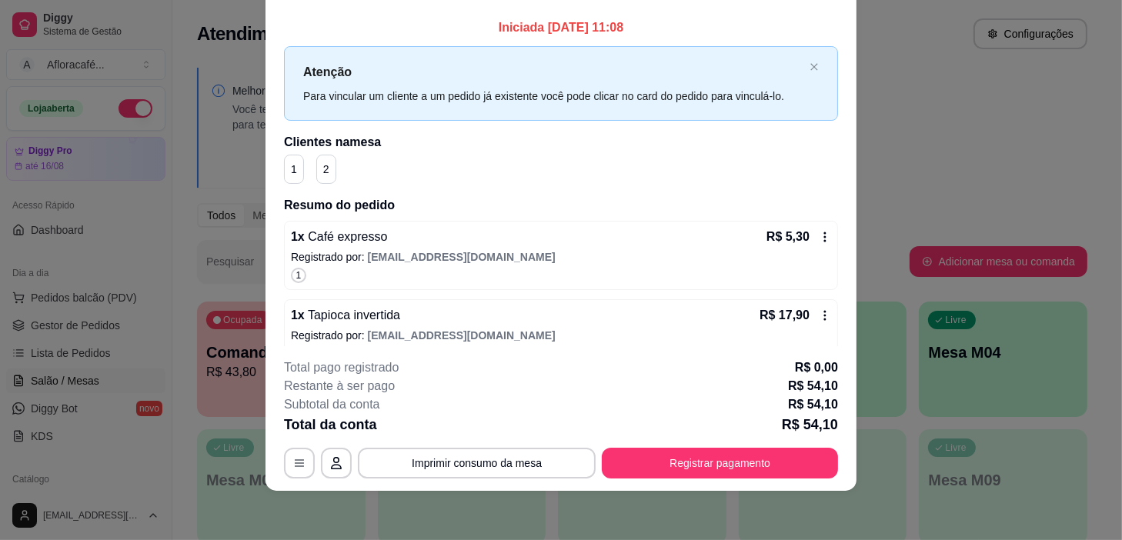
scroll to position [209, 0]
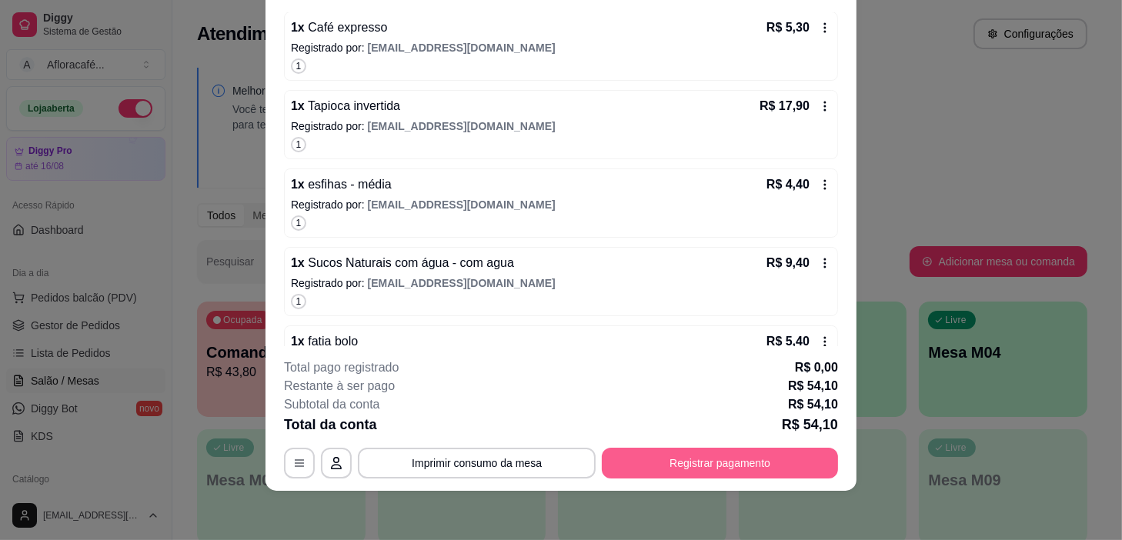
click at [683, 464] on button "Registrar pagamento" at bounding box center [720, 463] width 236 height 31
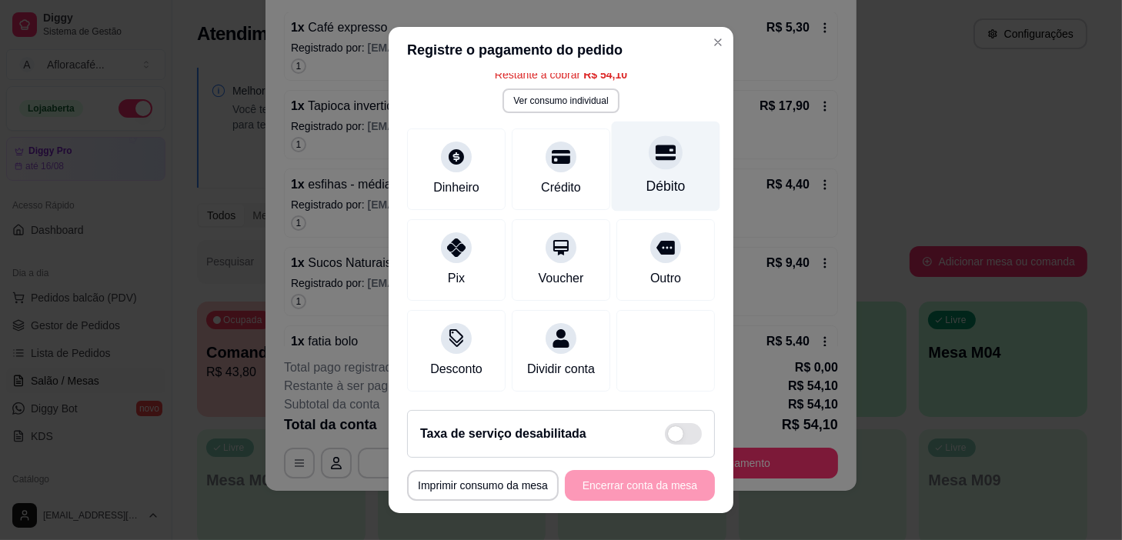
scroll to position [0, 0]
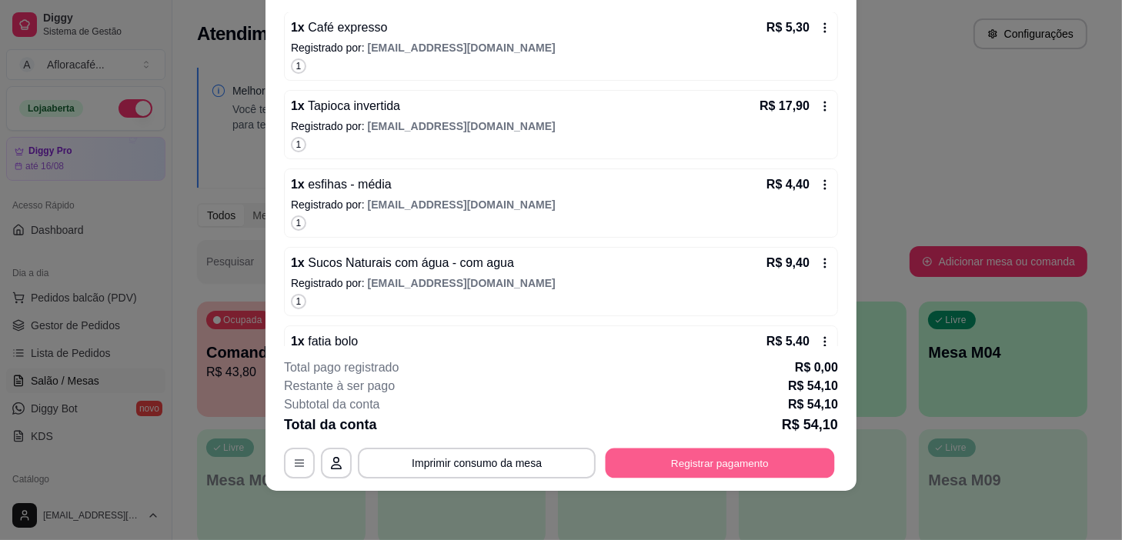
click at [698, 469] on button "Registrar pagamento" at bounding box center [720, 464] width 229 height 30
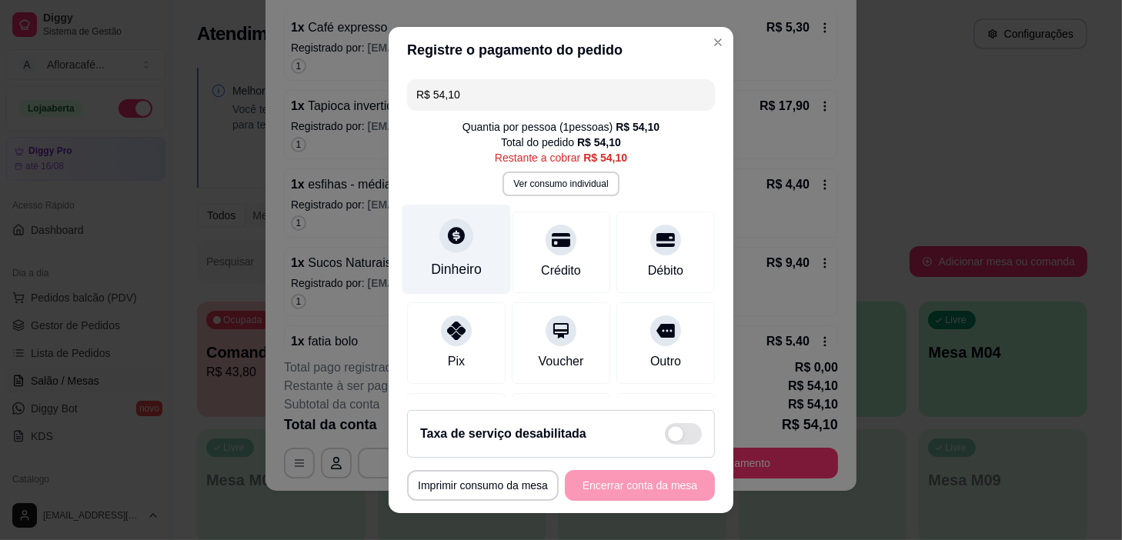
click at [459, 215] on div "Dinheiro" at bounding box center [456, 250] width 109 height 90
drag, startPoint x: 520, startPoint y: 268, endPoint x: 528, endPoint y: 269, distance: 7.8
click at [521, 269] on input "0,00" at bounding box center [561, 255] width 308 height 31
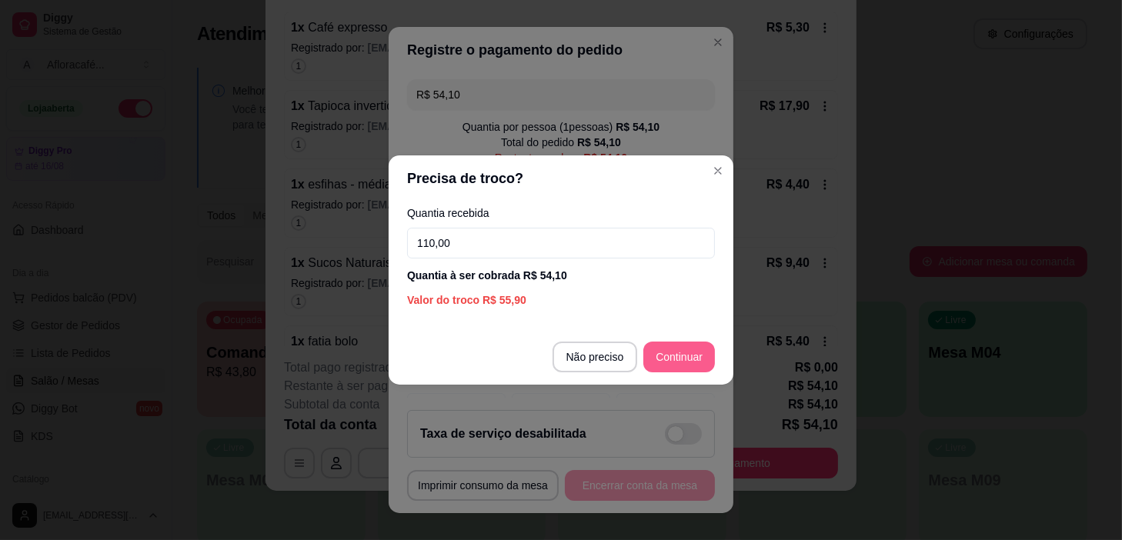
type input "110,00"
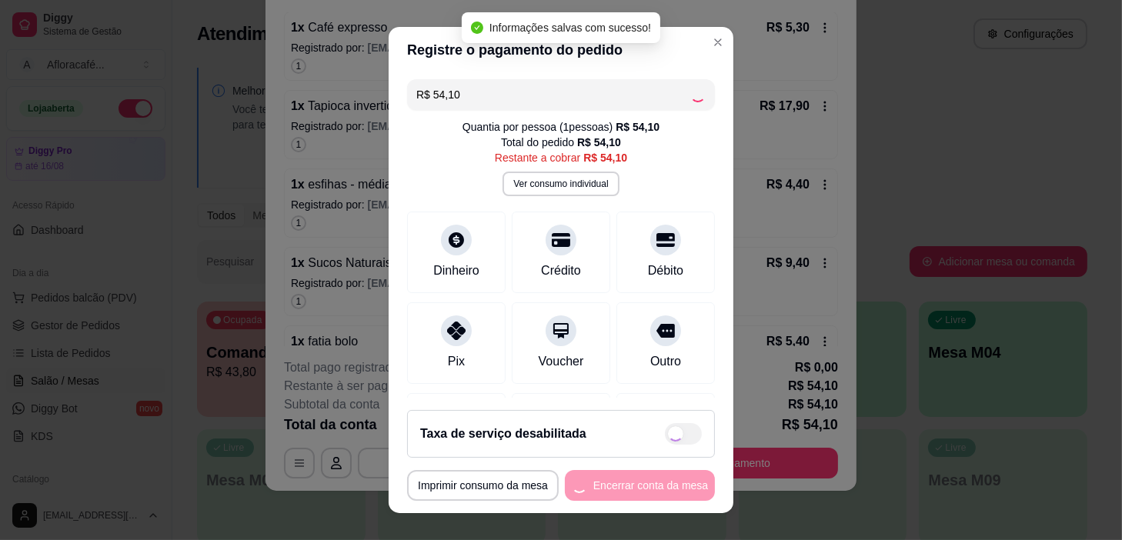
type input "R$ 0,00"
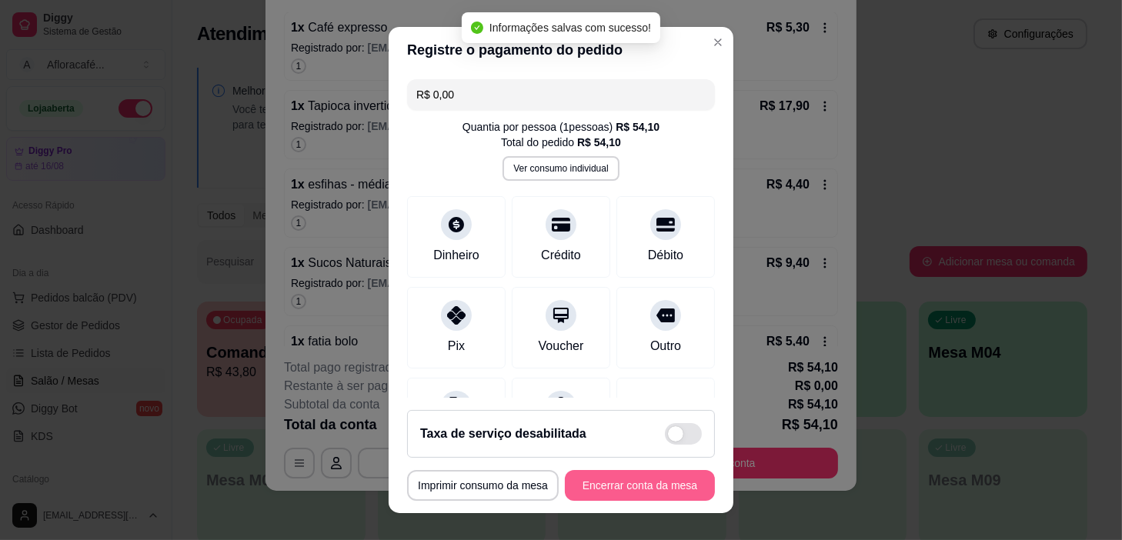
click at [643, 491] on button "Encerrar conta da mesa" at bounding box center [640, 485] width 150 height 31
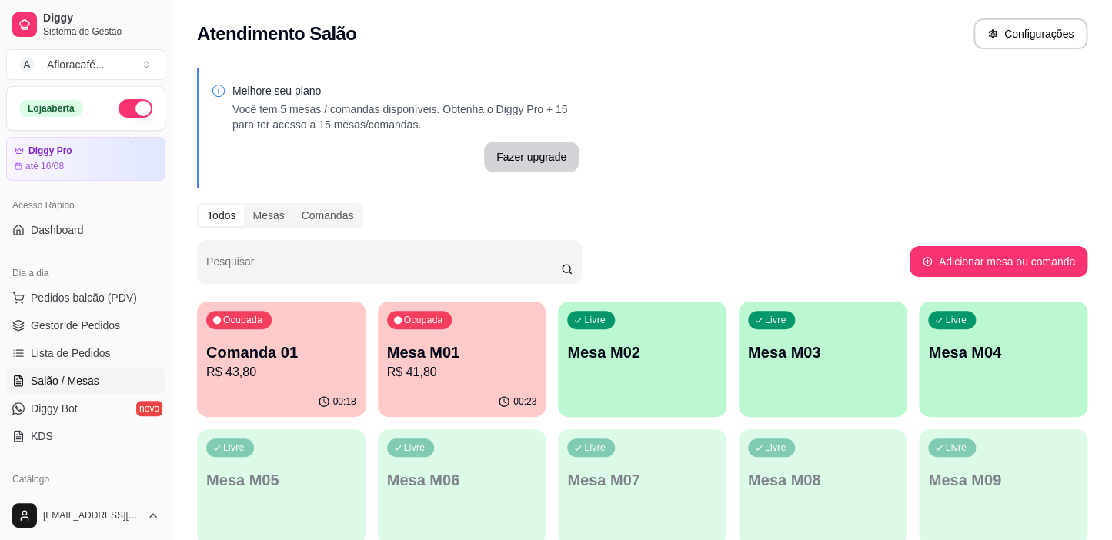
click at [317, 363] on div "Comanda 01 R$ 43,80" at bounding box center [281, 362] width 150 height 40
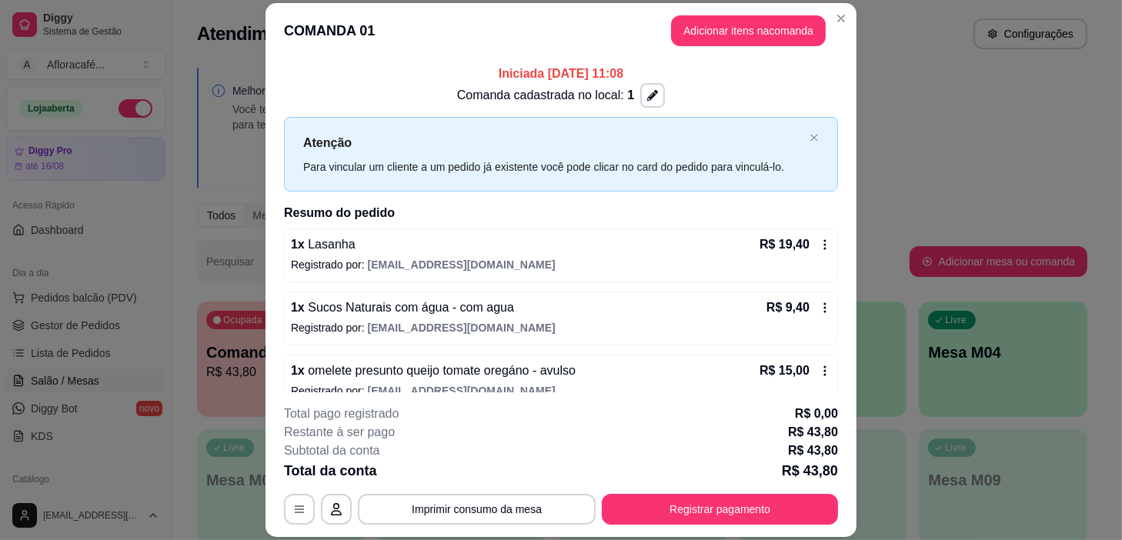
click at [838, 22] on div "Atendimento Salão Configurações" at bounding box center [642, 33] width 890 height 31
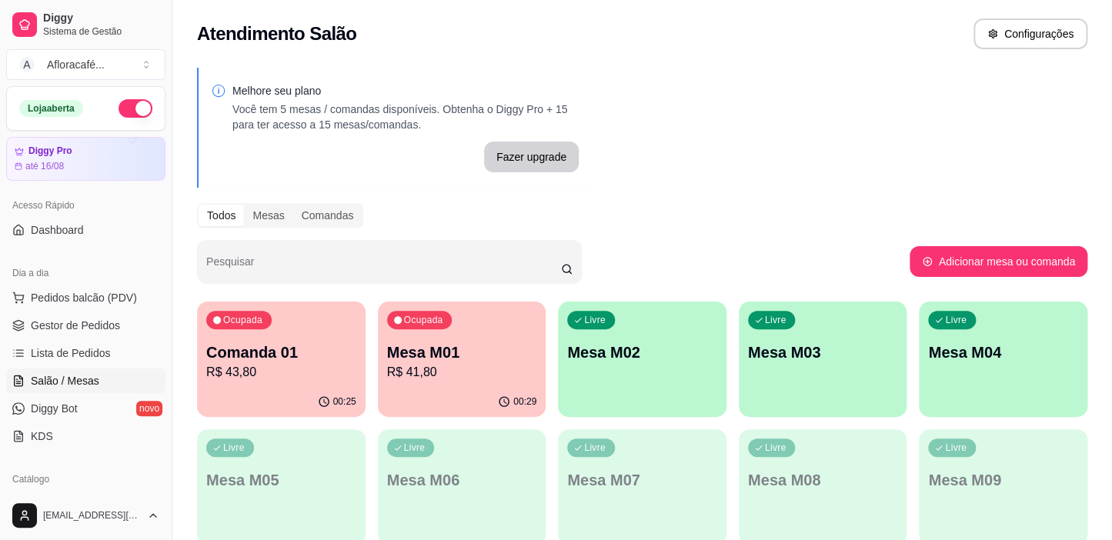
click at [832, 19] on div "Atendimento Salão Configurações" at bounding box center [642, 33] width 890 height 31
click at [837, 13] on div "Atendimento Salão Configurações" at bounding box center [642, 29] width 940 height 58
click at [943, 108] on div "Melhore seu plano Você tem 5 mesas / comandas disponíveis. Obtenha o Diggy Pro …" at bounding box center [642, 438] width 940 height 760
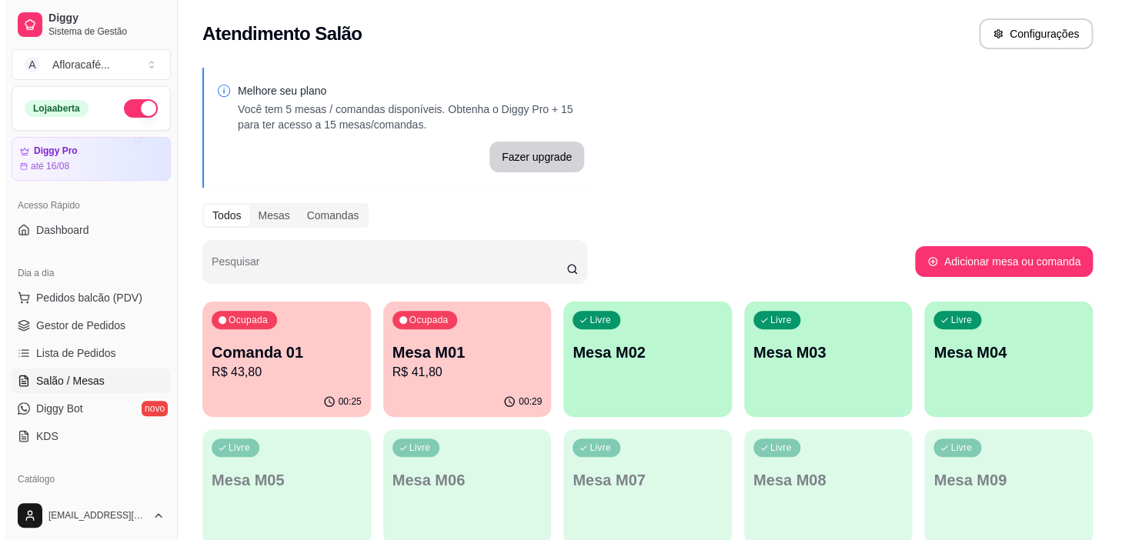
scroll to position [69, 0]
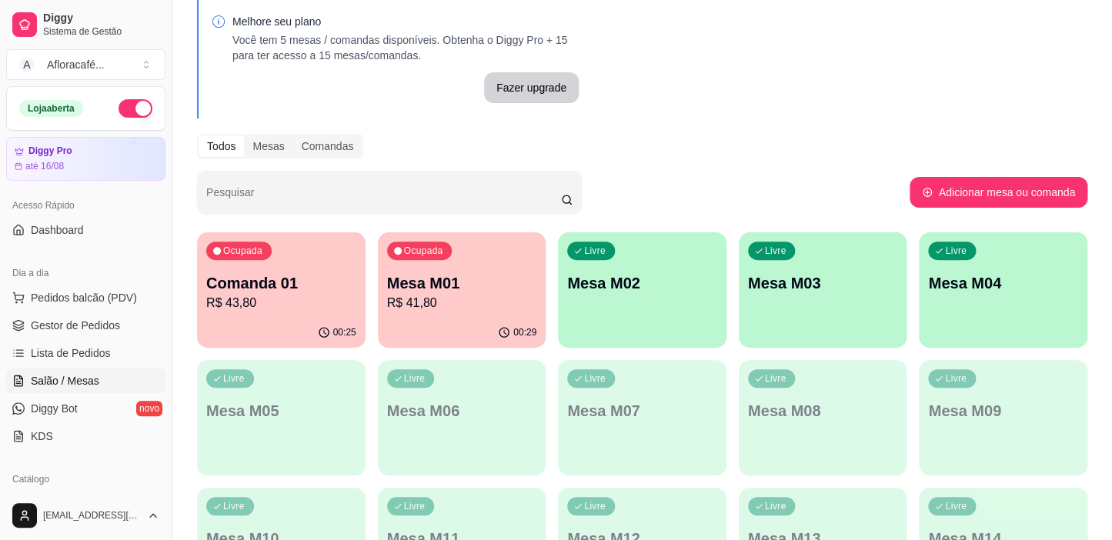
click at [496, 284] on p "Mesa M01" at bounding box center [462, 283] width 150 height 22
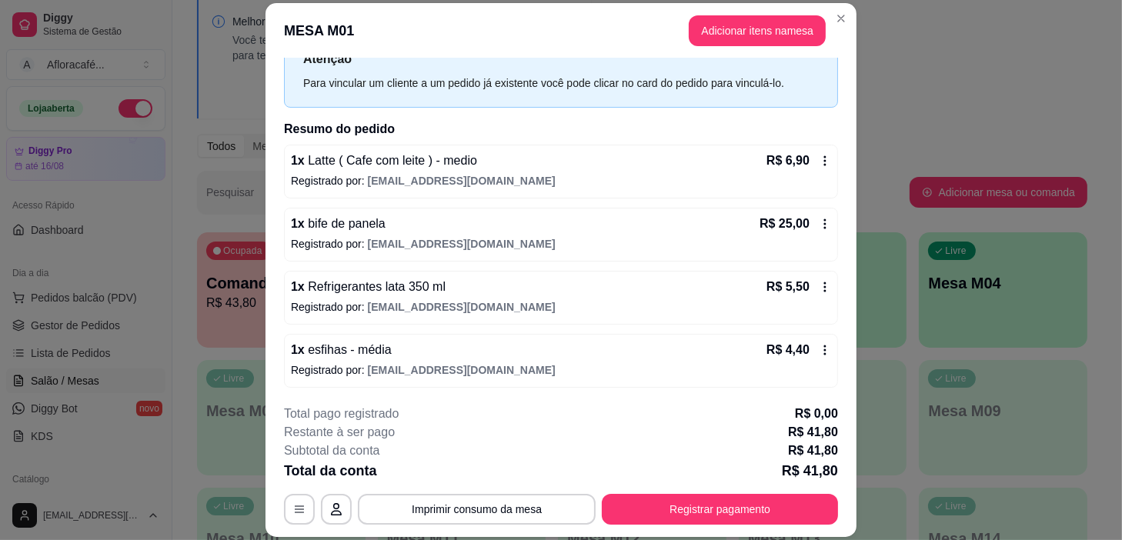
scroll to position [46, 0]
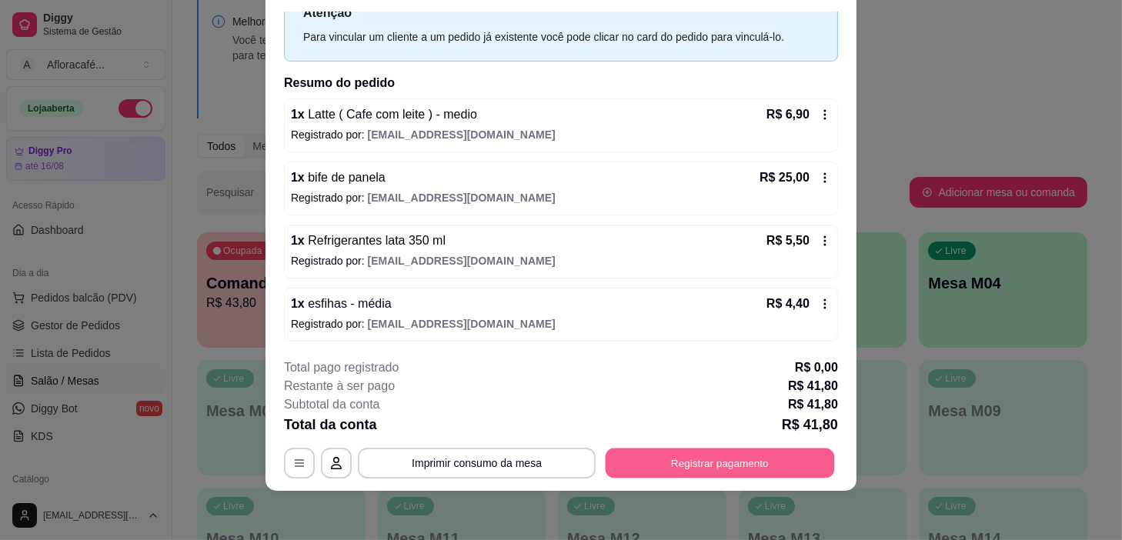
click at [680, 454] on button "Registrar pagamento" at bounding box center [720, 464] width 229 height 30
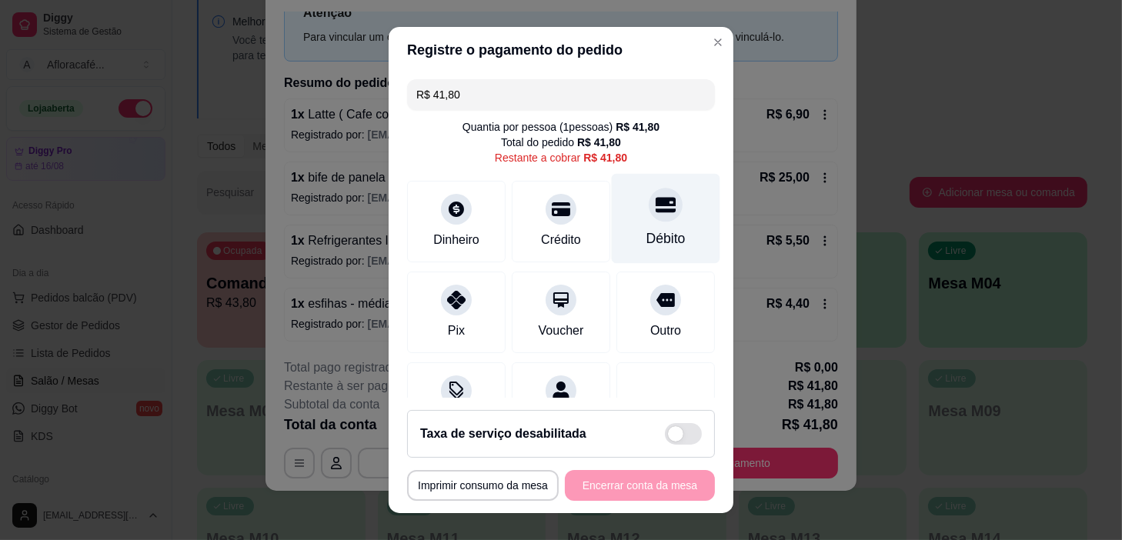
click at [656, 208] on icon at bounding box center [666, 205] width 20 height 20
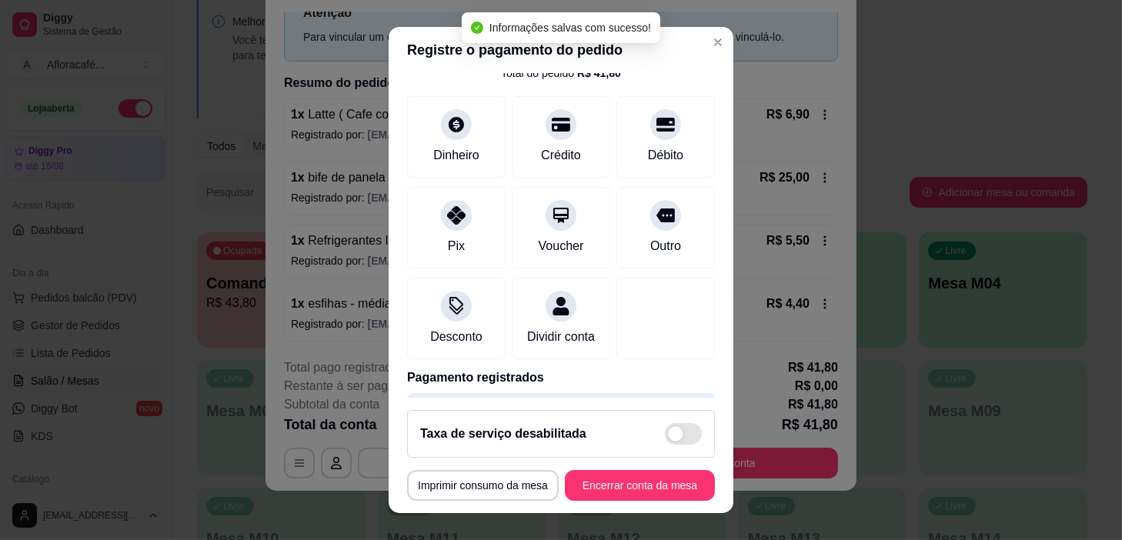
type input "R$ 0,00"
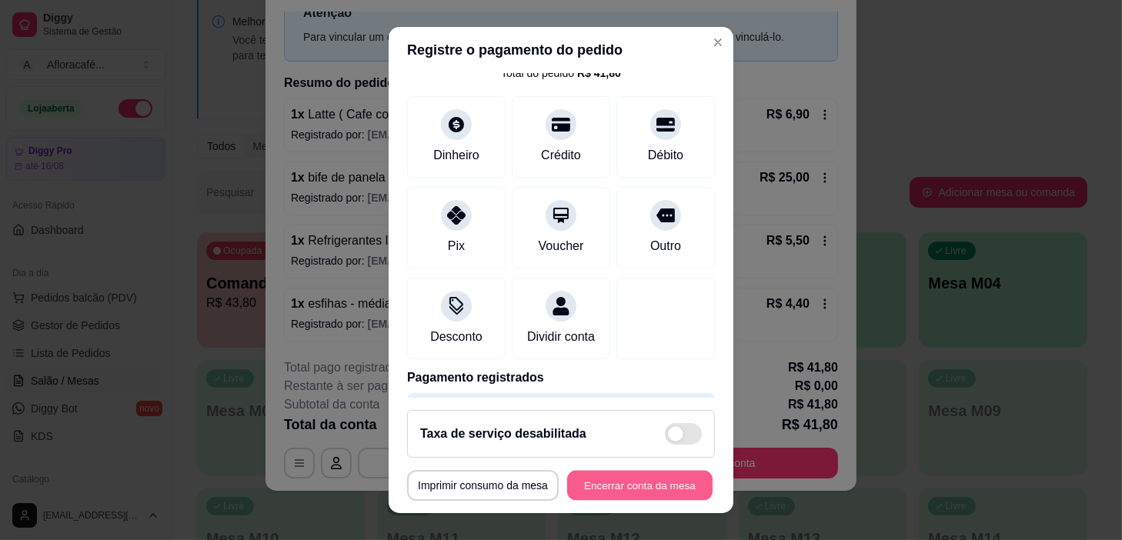
click at [646, 477] on button "Encerrar conta da mesa" at bounding box center [639, 486] width 145 height 30
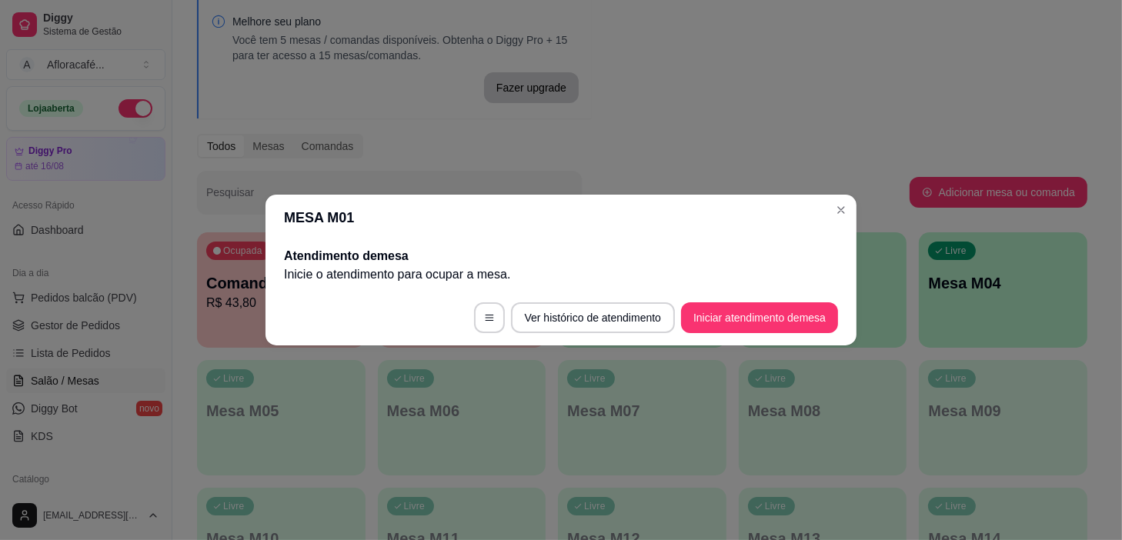
scroll to position [0, 0]
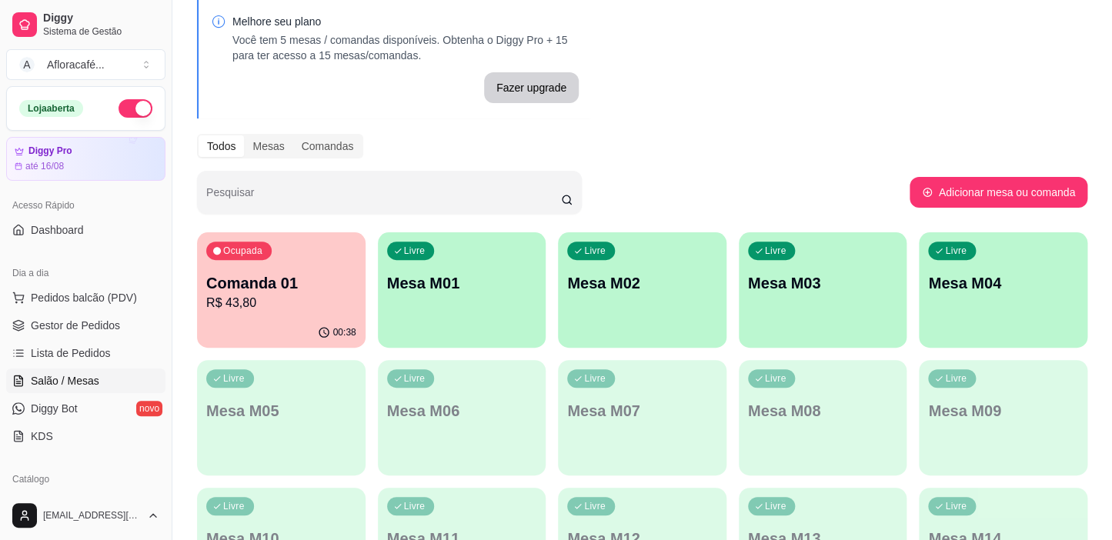
click at [840, 209] on div "Pesquisar" at bounding box center [553, 192] width 713 height 43
click at [219, 294] on p "R$ 43,80" at bounding box center [281, 303] width 145 height 18
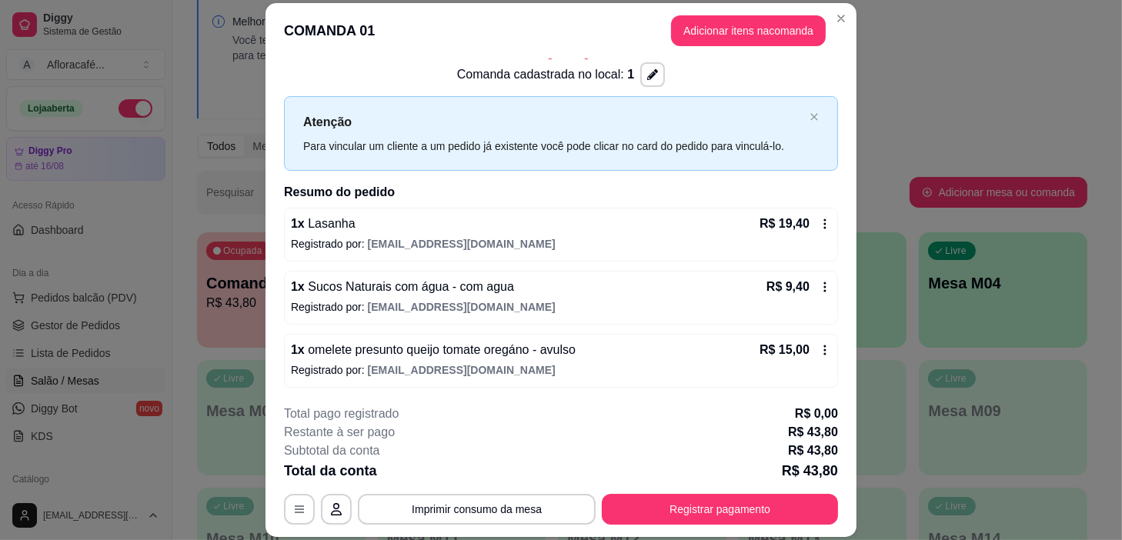
scroll to position [46, 0]
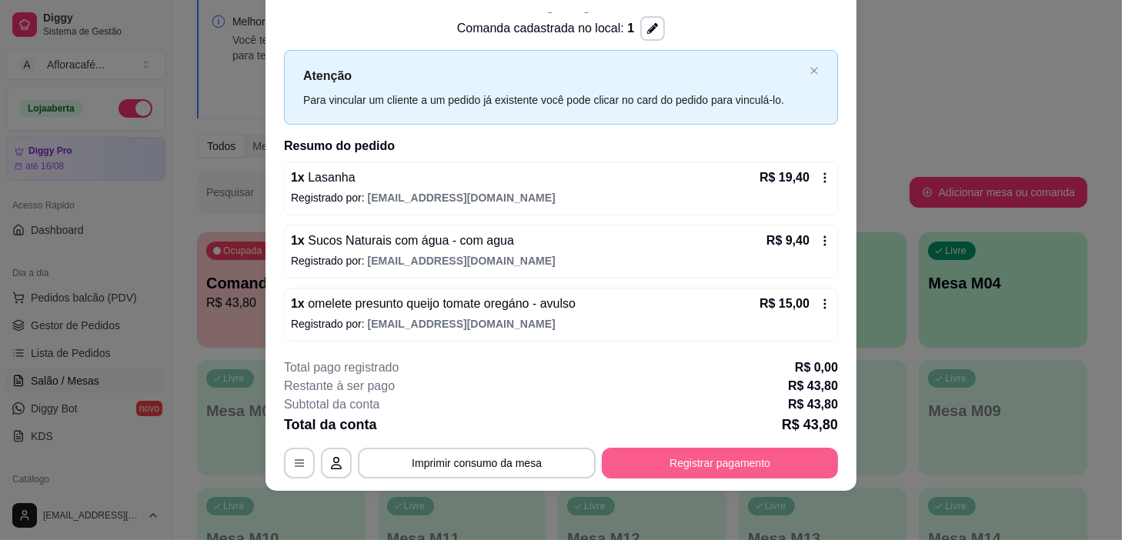
click at [652, 469] on button "Registrar pagamento" at bounding box center [720, 463] width 236 height 31
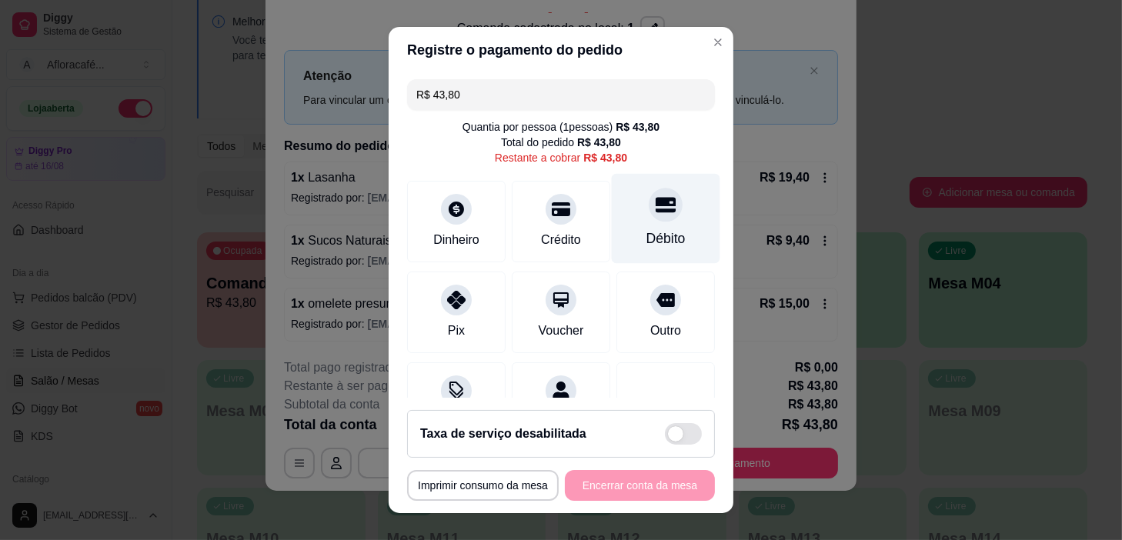
click at [656, 205] on icon at bounding box center [666, 205] width 20 height 15
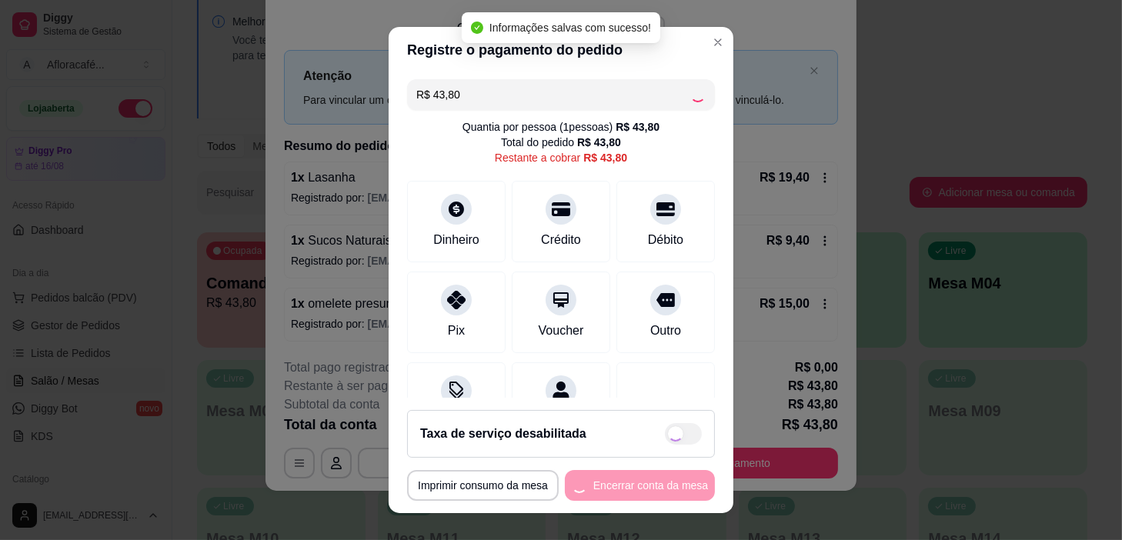
type input "R$ 0,00"
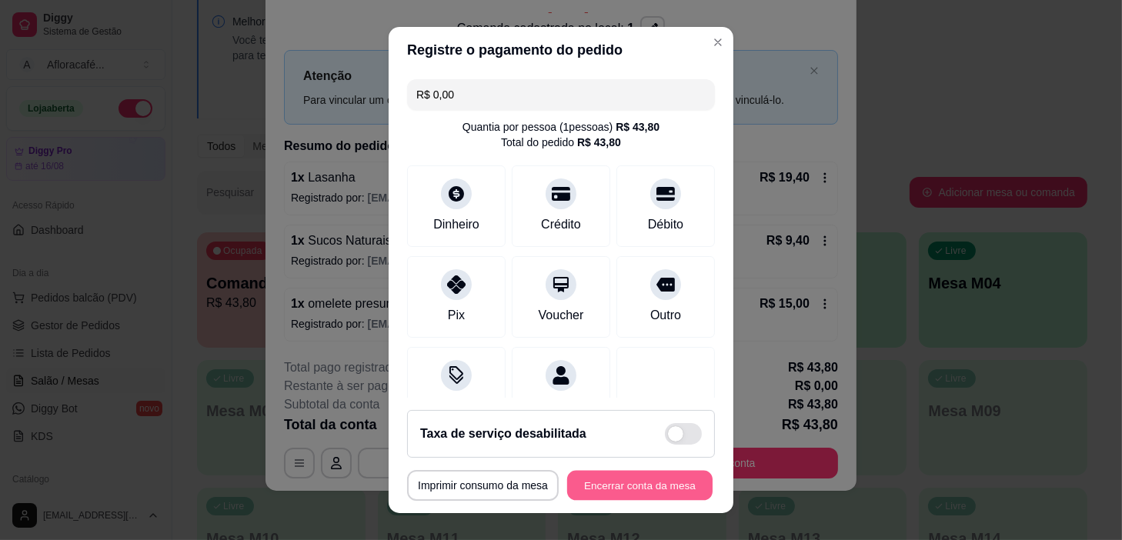
click at [599, 477] on button "Encerrar conta da mesa" at bounding box center [639, 486] width 145 height 30
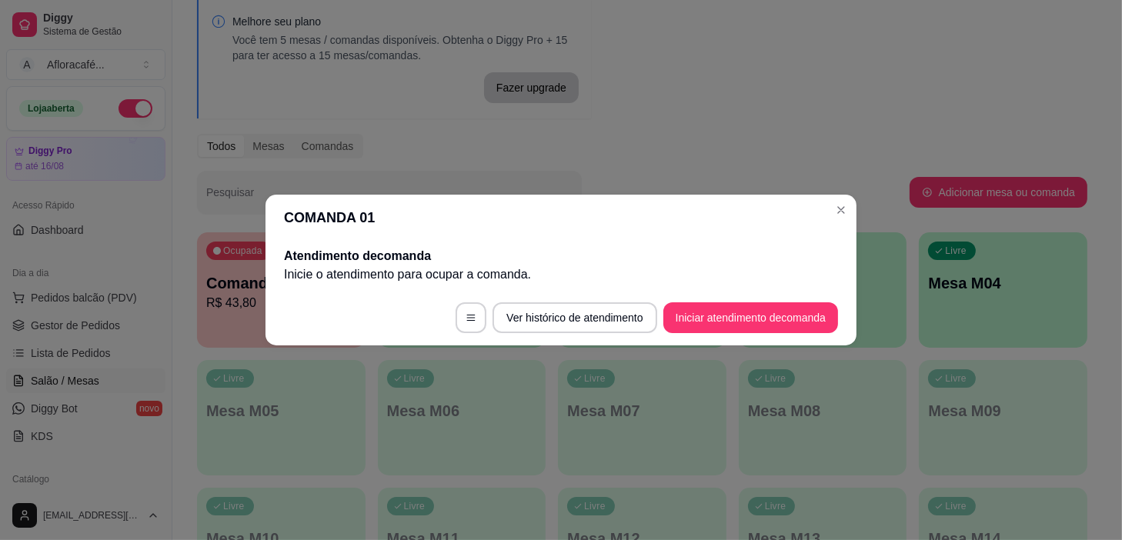
scroll to position [0, 0]
